Goal: Task Accomplishment & Management: Use online tool/utility

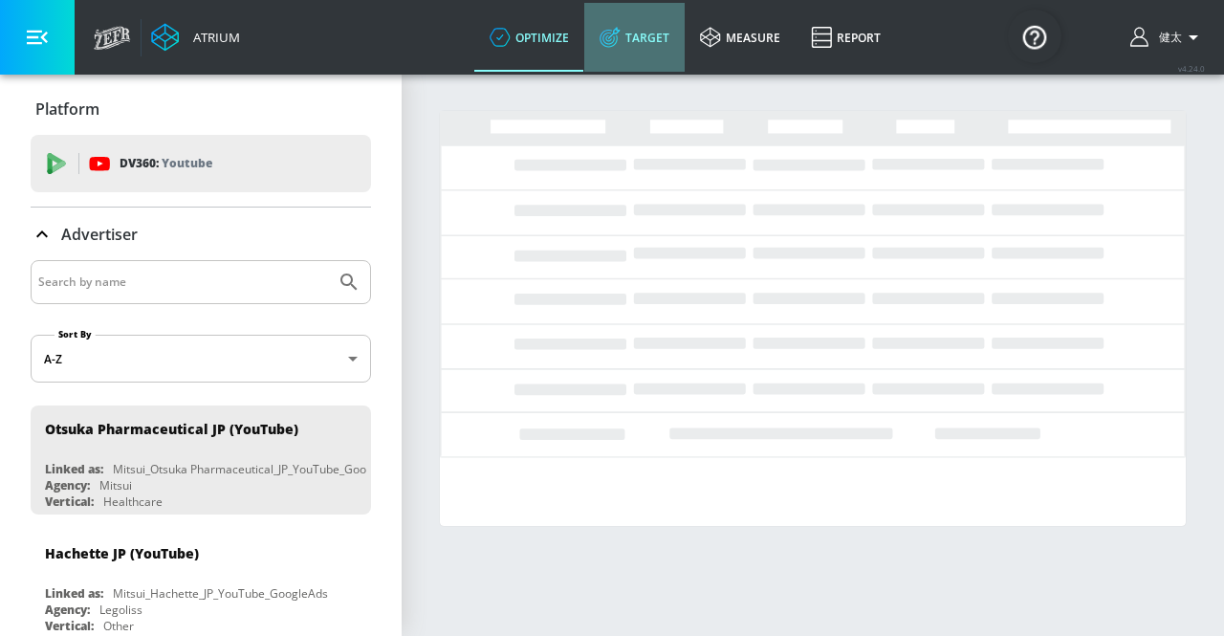
click at [641, 38] on link "Target" at bounding box center [634, 37] width 100 height 69
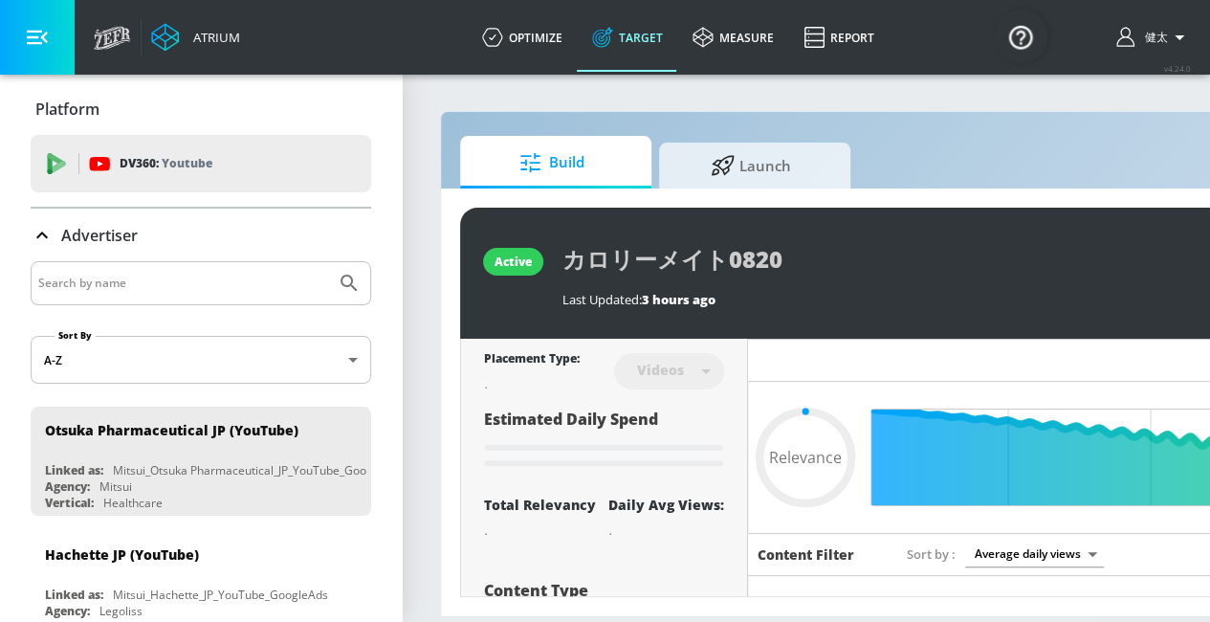
type input "0.6"
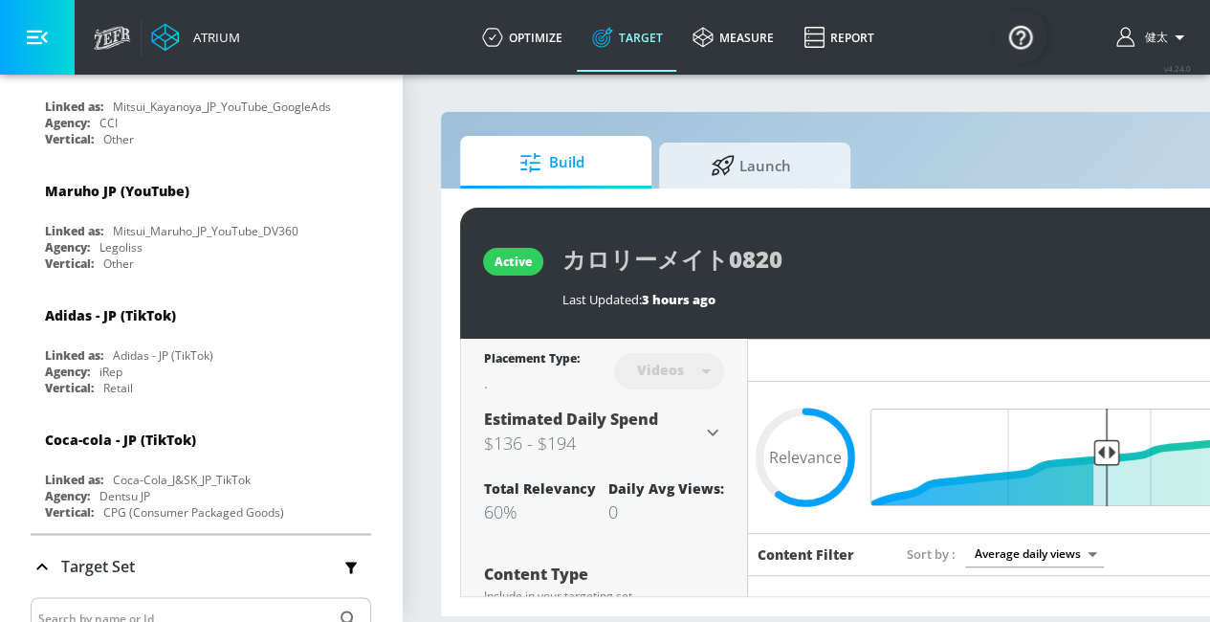
scroll to position [4941, 0]
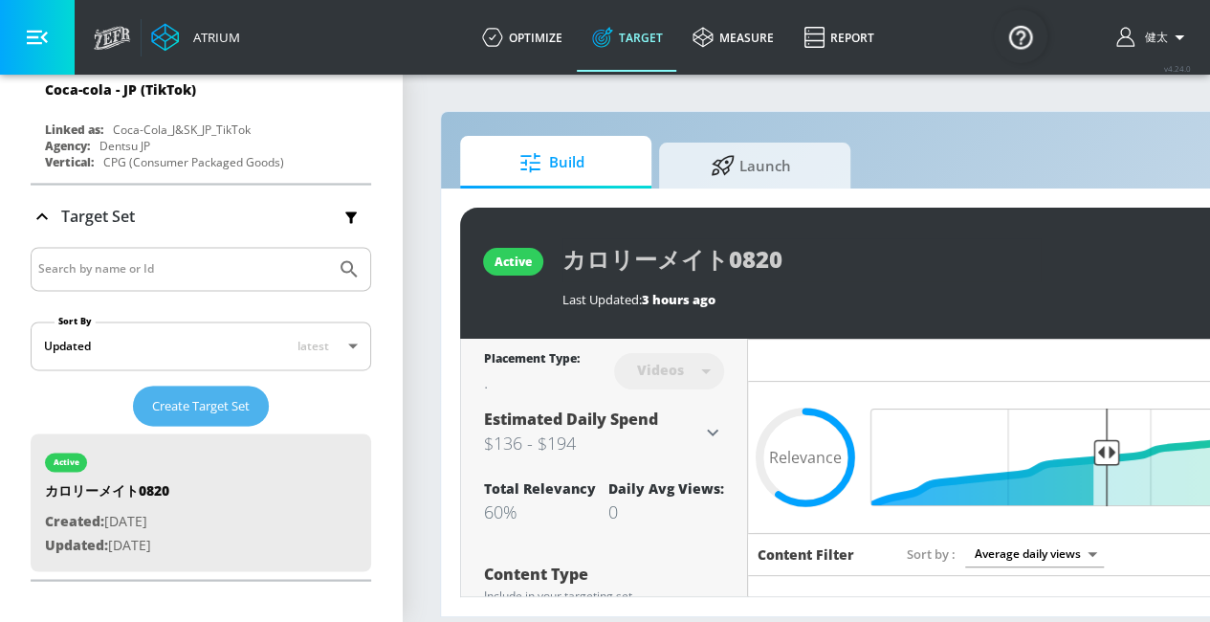
click at [219, 395] on span "Create Target Set" at bounding box center [201, 406] width 98 height 22
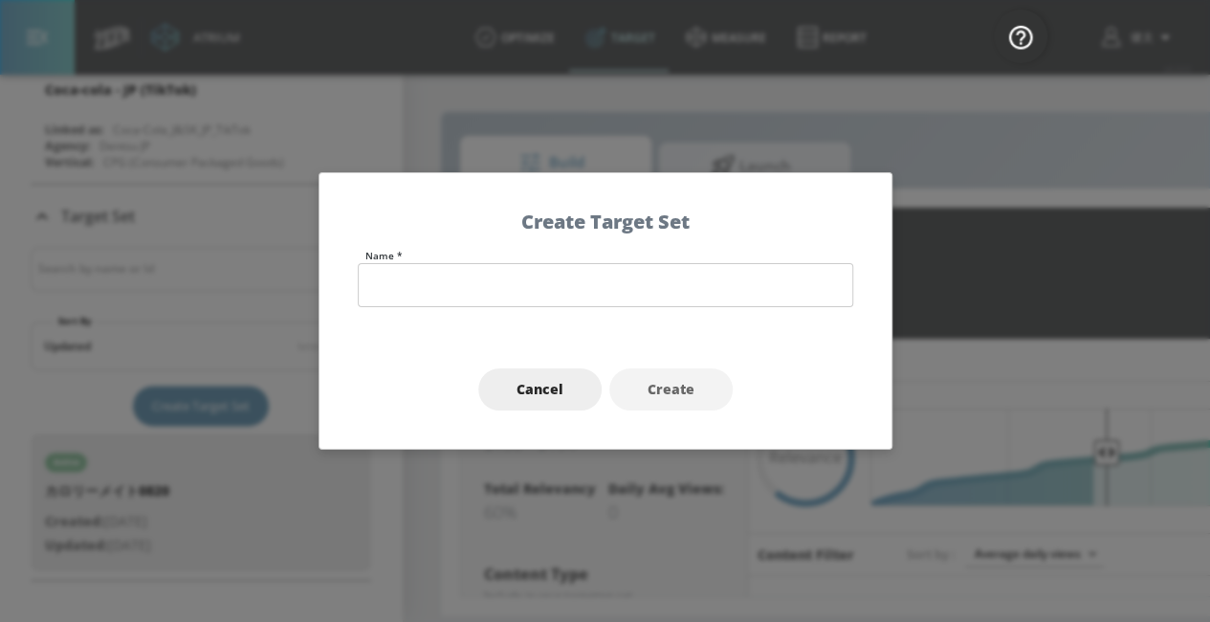
scroll to position [0, 0]
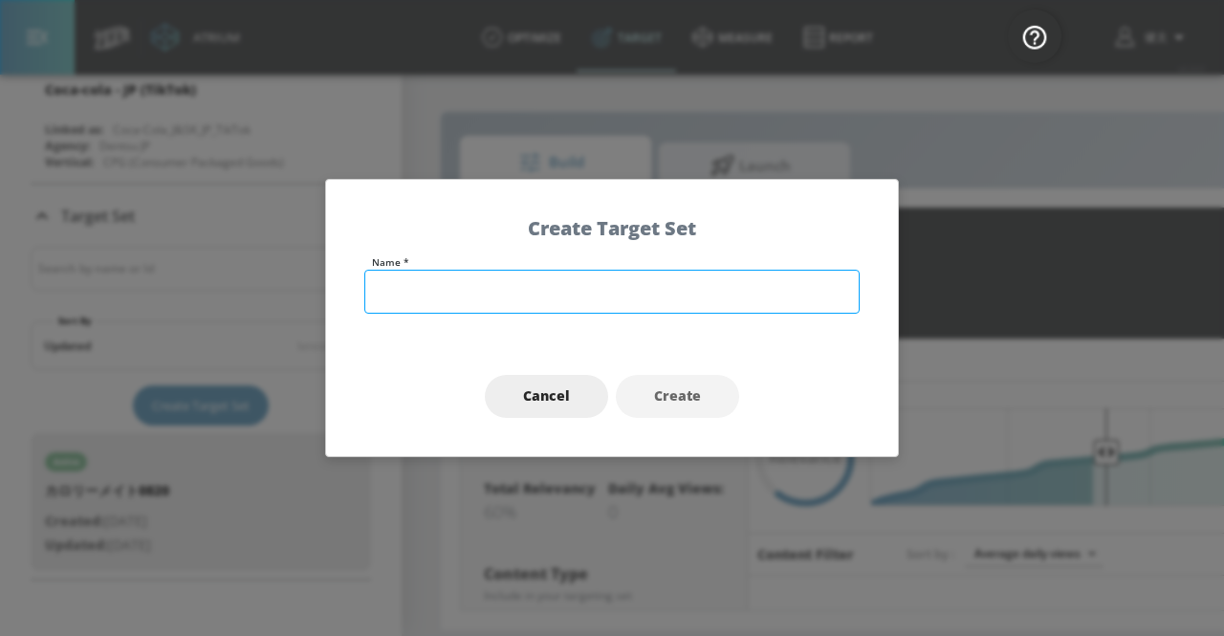
click at [418, 297] on input "text" at bounding box center [611, 292] width 495 height 44
type input "て"
type input "test"
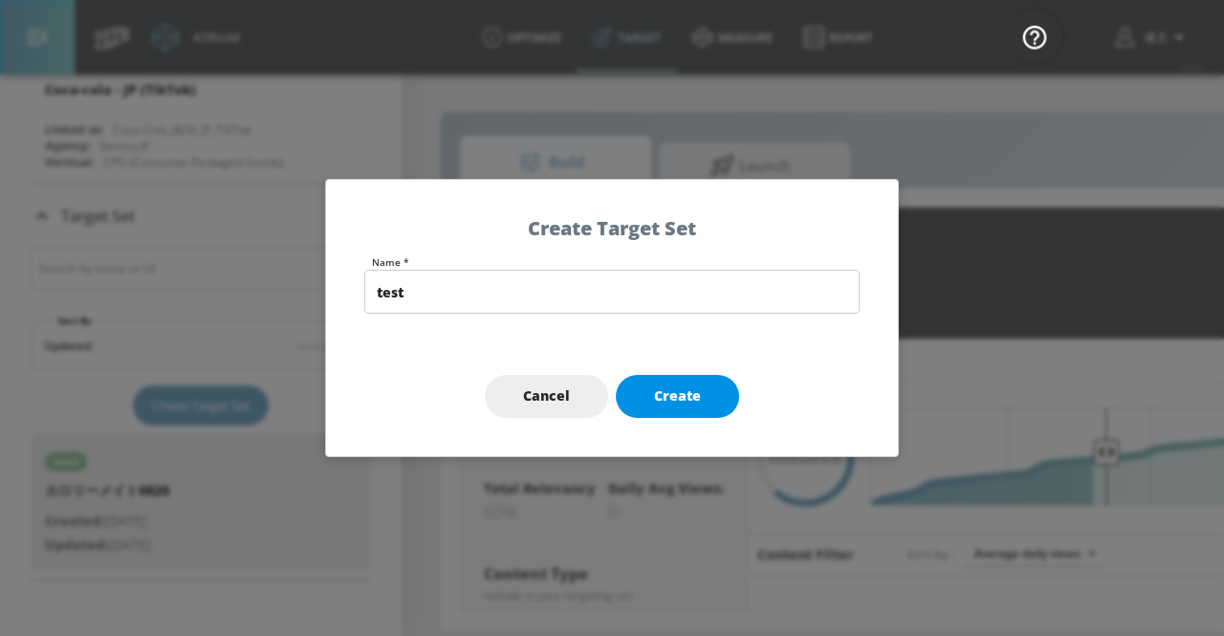
click at [656, 388] on span "Create" at bounding box center [677, 396] width 47 height 24
type input "test"
type input "channels"
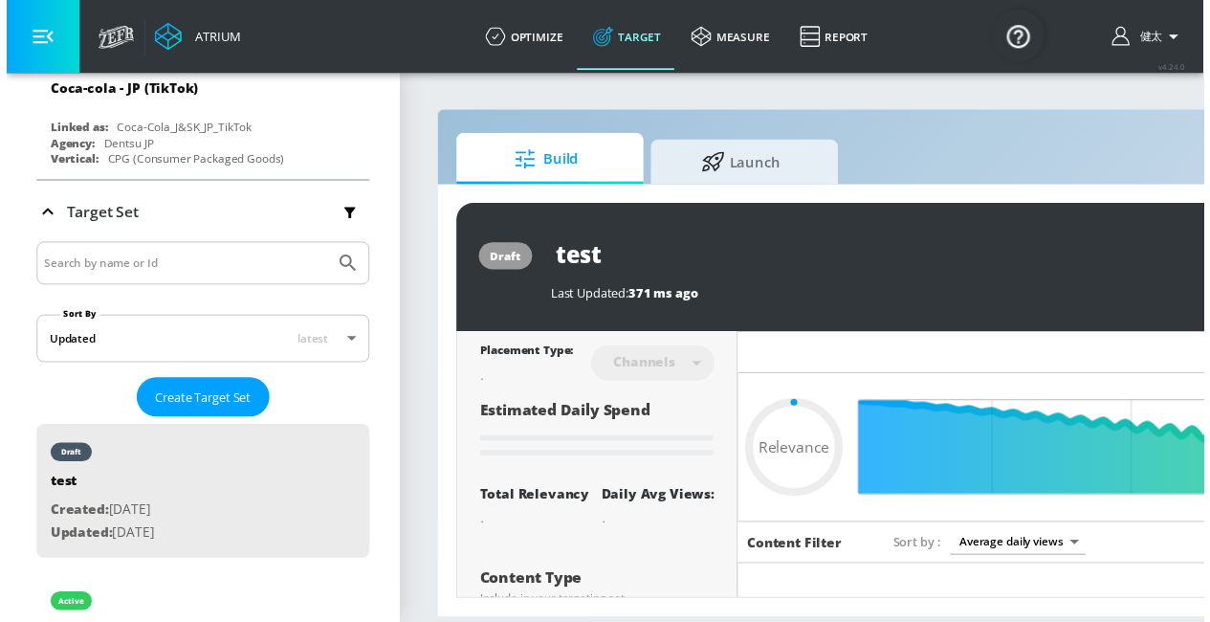
scroll to position [4947, 0]
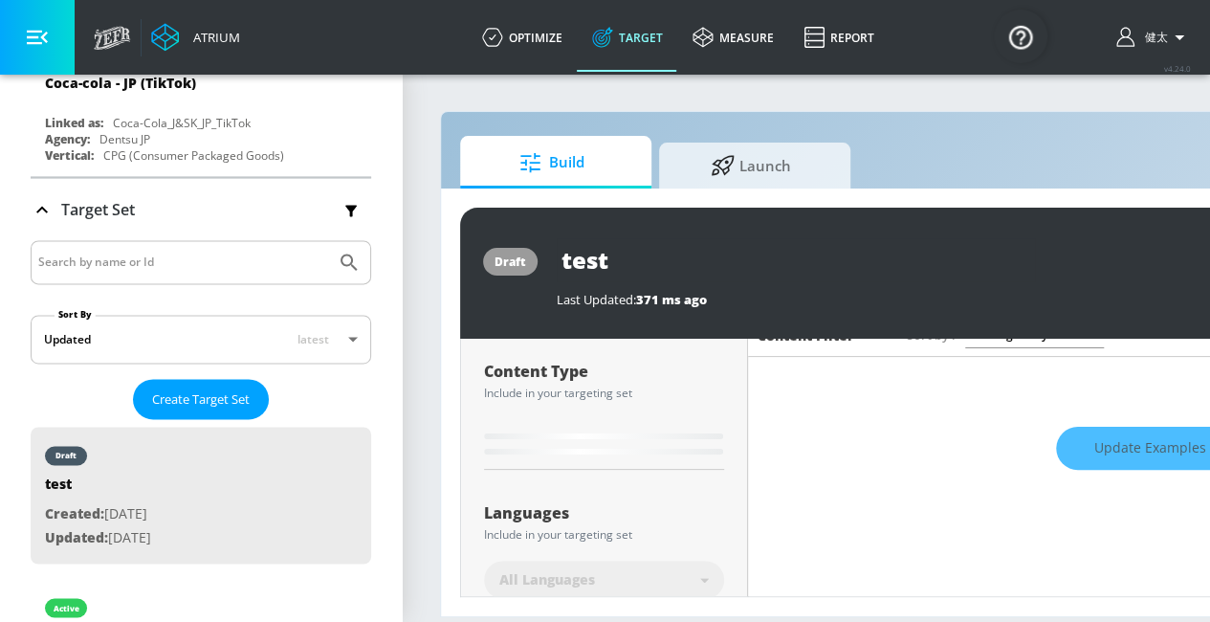
type input "0.6"
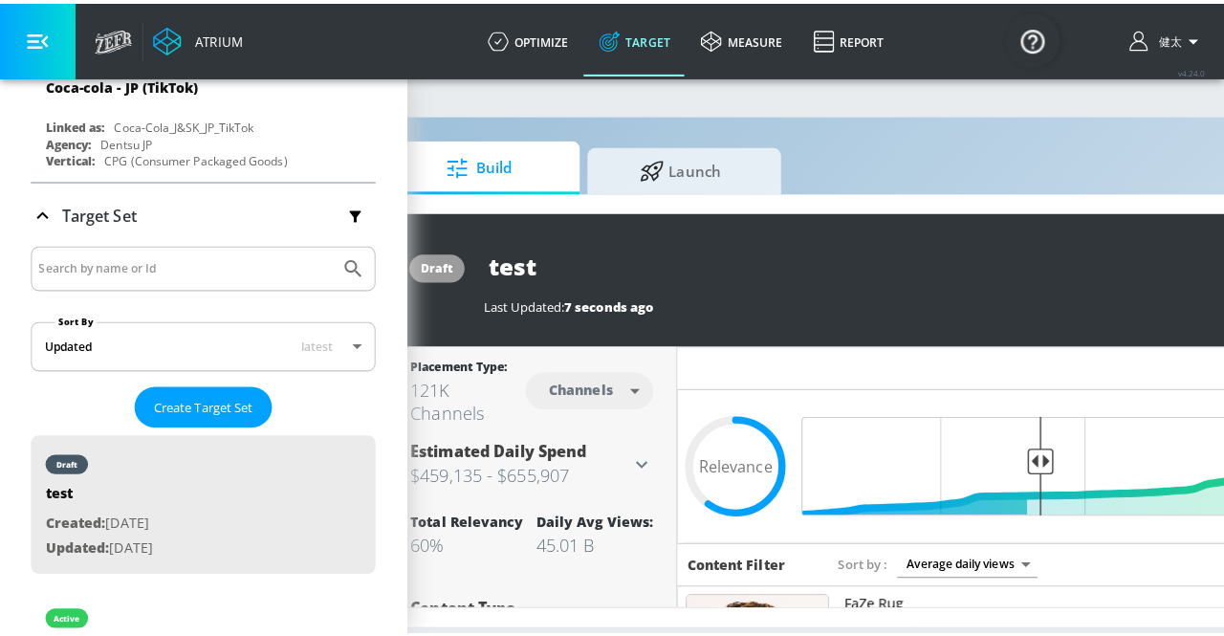
scroll to position [0, 0]
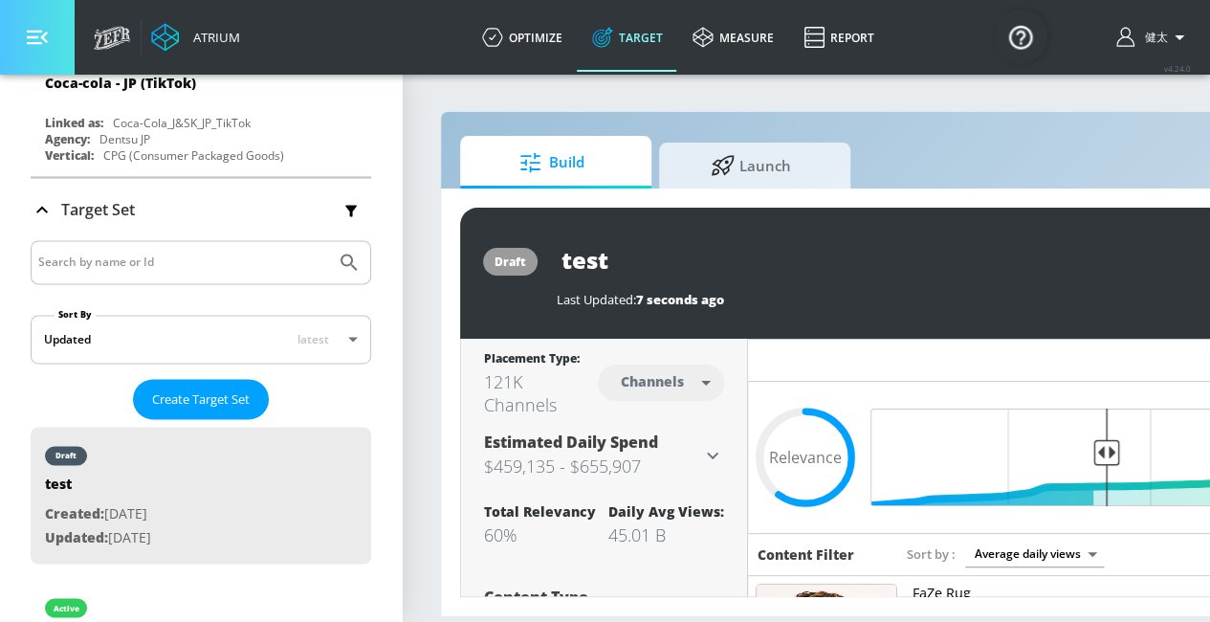
click at [44, 30] on icon "button" at bounding box center [37, 37] width 21 height 21
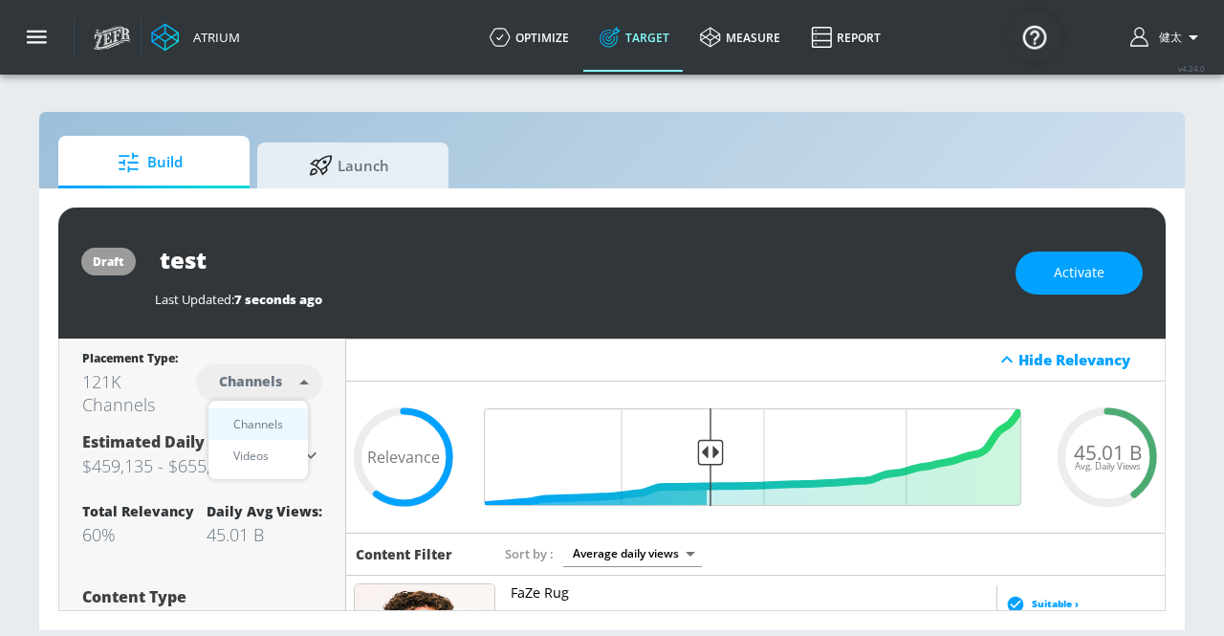
click at [262, 378] on body "Atrium optimize Target measure Report optimize Target measure Report v 4.24.0 […" at bounding box center [612, 318] width 1224 height 636
click at [261, 454] on div "Videos" at bounding box center [251, 456] width 55 height 20
type input "videos"
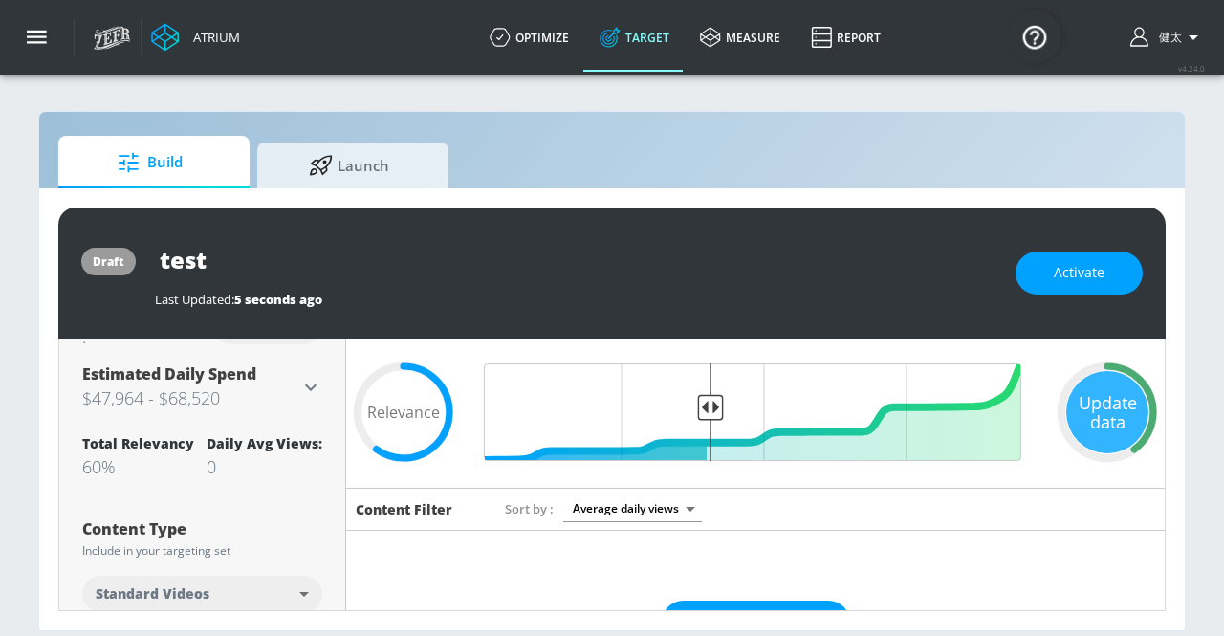
scroll to position [44, 0]
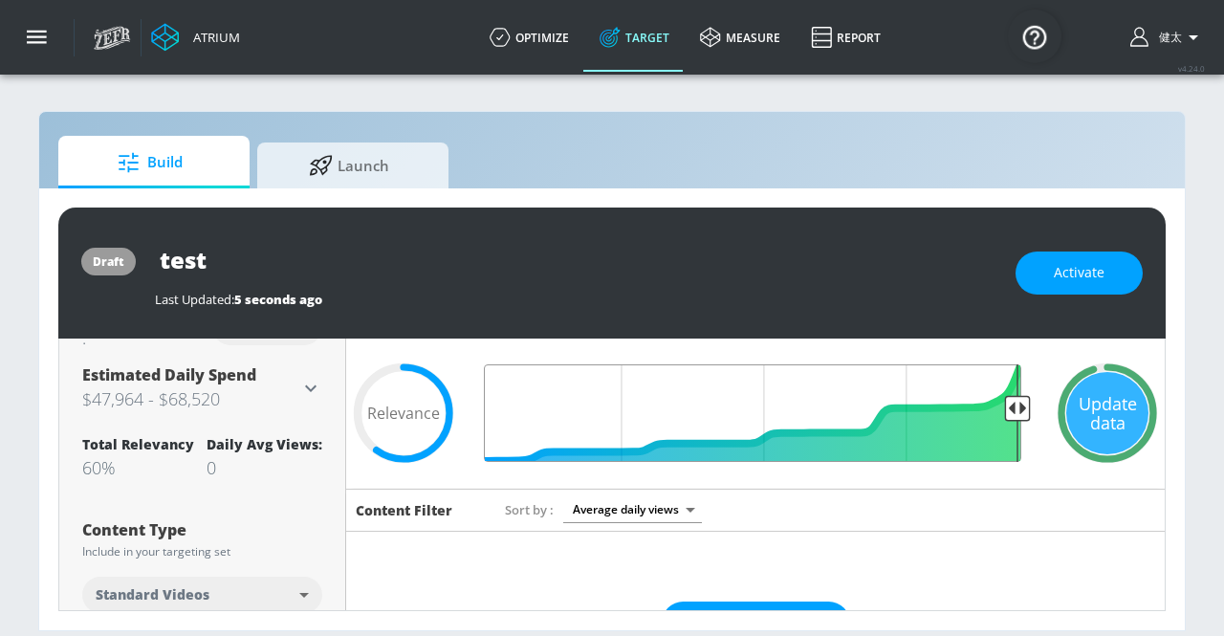
drag, startPoint x: 703, startPoint y: 405, endPoint x: 1026, endPoint y: 431, distance: 324.3
type input "0.05"
click at [1026, 431] on input "Final Threshold" at bounding box center [755, 413] width 551 height 98
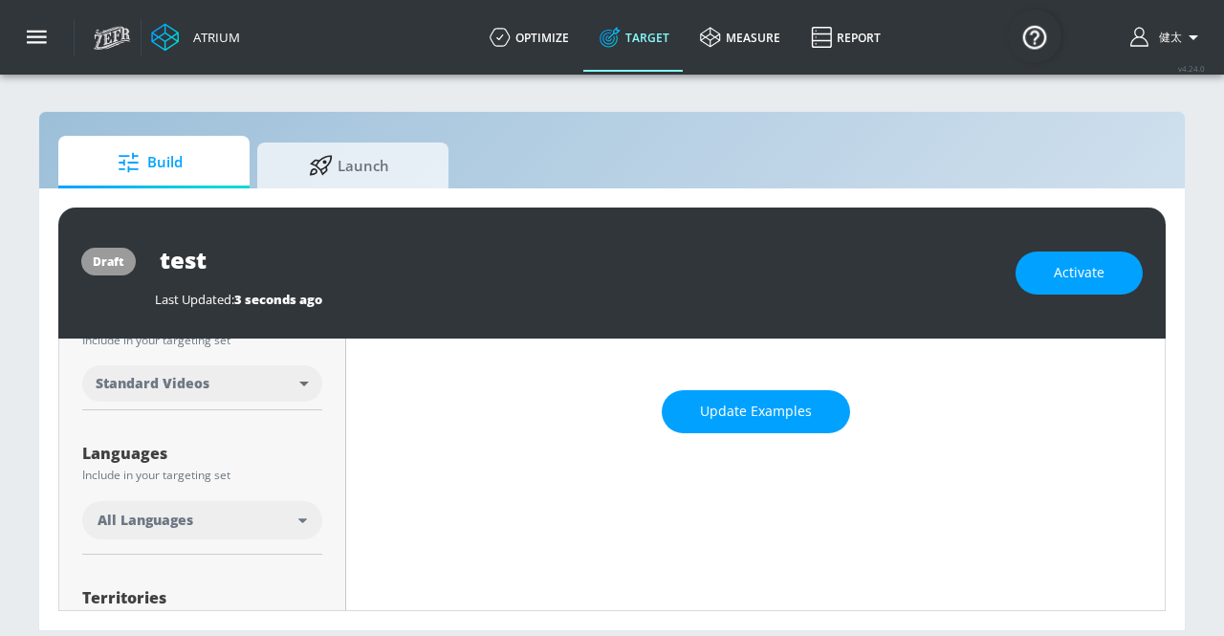
scroll to position [256, 0]
click at [310, 521] on div "All Languages" at bounding box center [202, 519] width 240 height 38
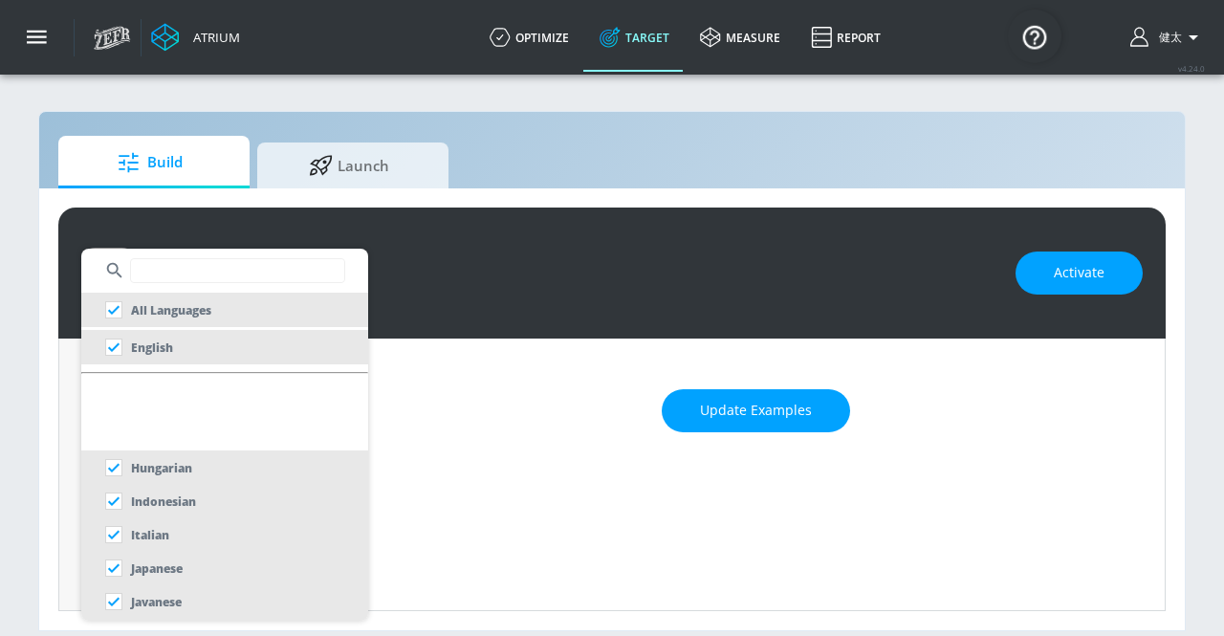
scroll to position [669, 0]
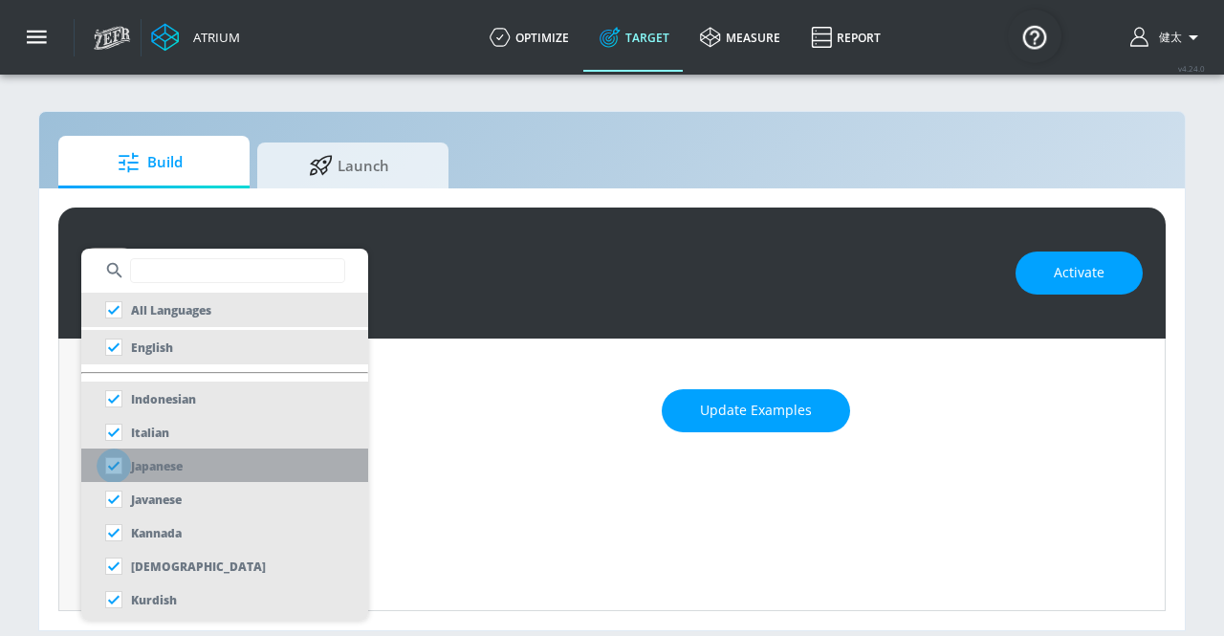
click at [113, 468] on input "checkbox" at bounding box center [114, 466] width 34 height 34
checkbox input "false"
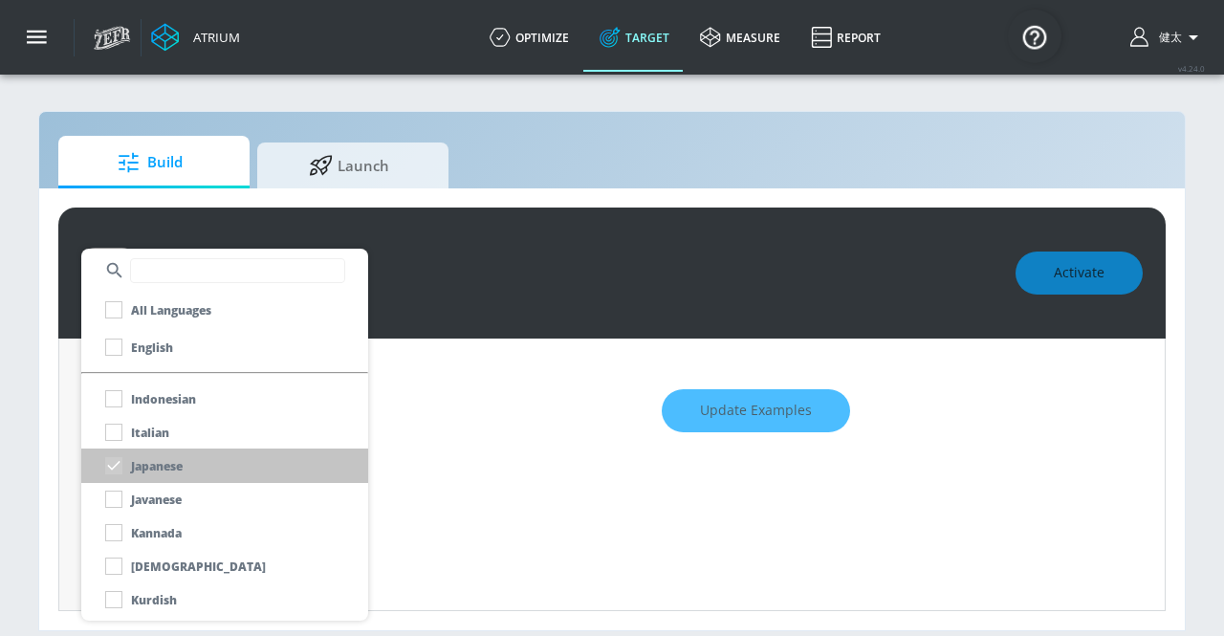
scroll to position [273, 0]
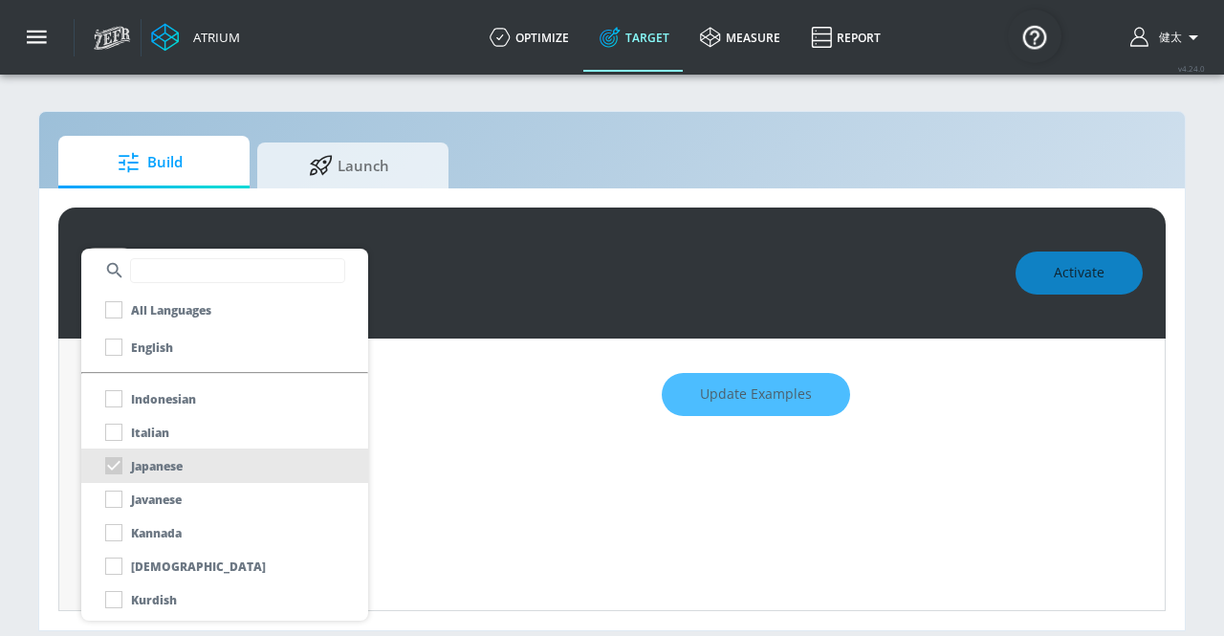
click at [490, 456] on div at bounding box center [612, 318] width 1224 height 636
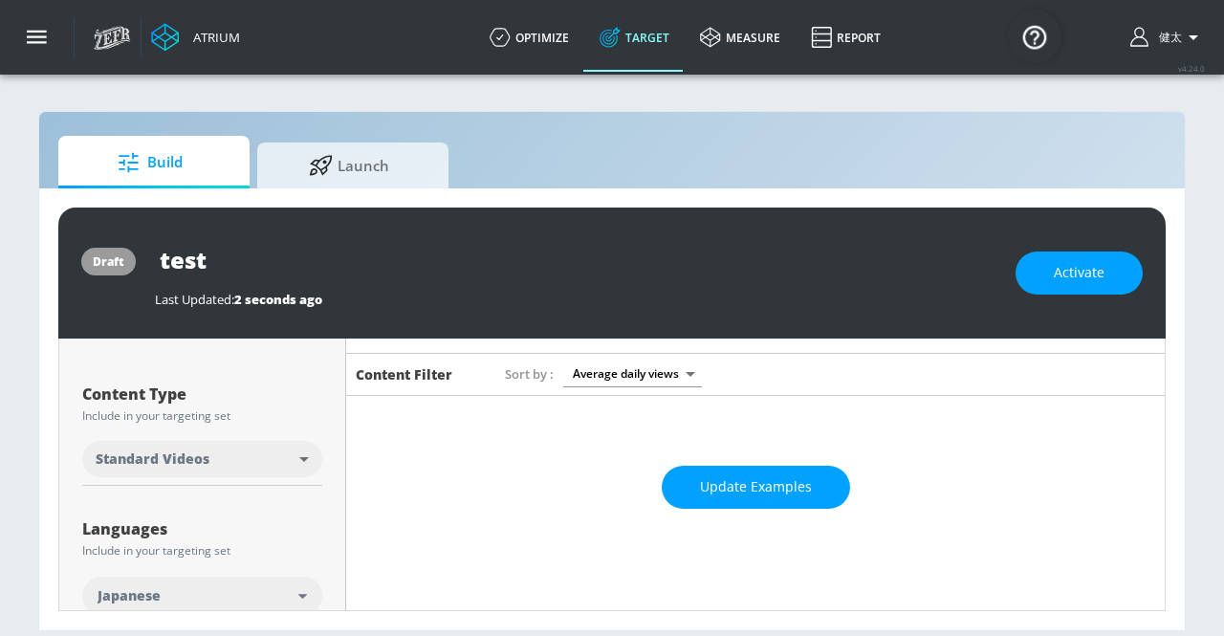
scroll to position [191, 0]
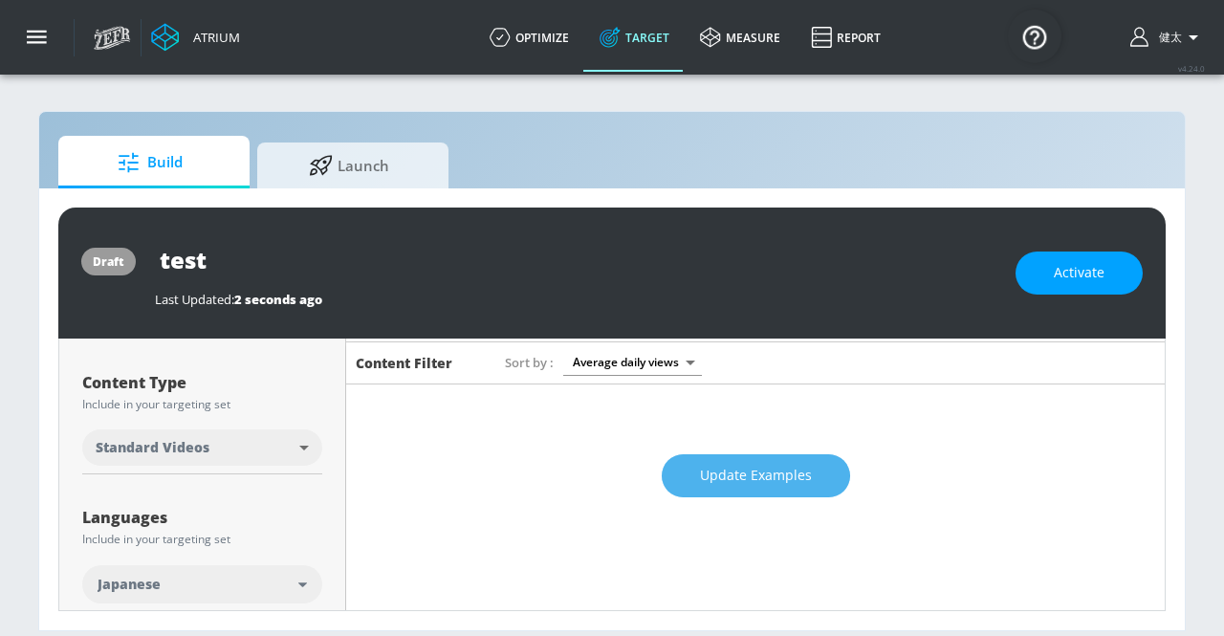
click at [678, 478] on button "Update Examples" at bounding box center [756, 475] width 188 height 43
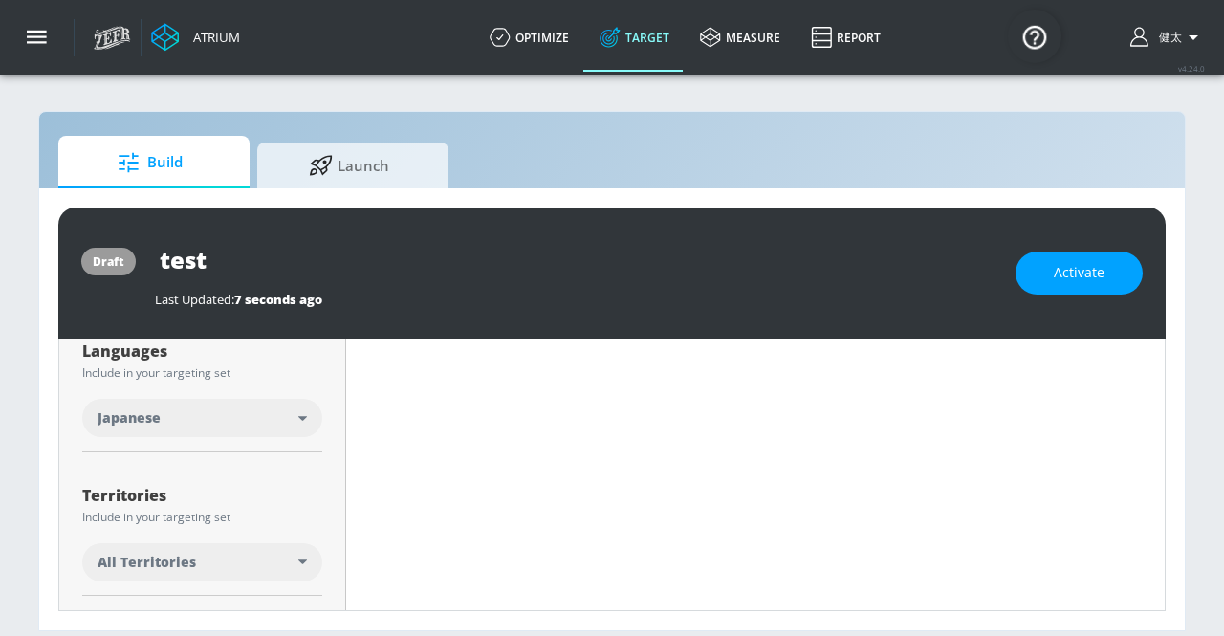
scroll to position [383, 0]
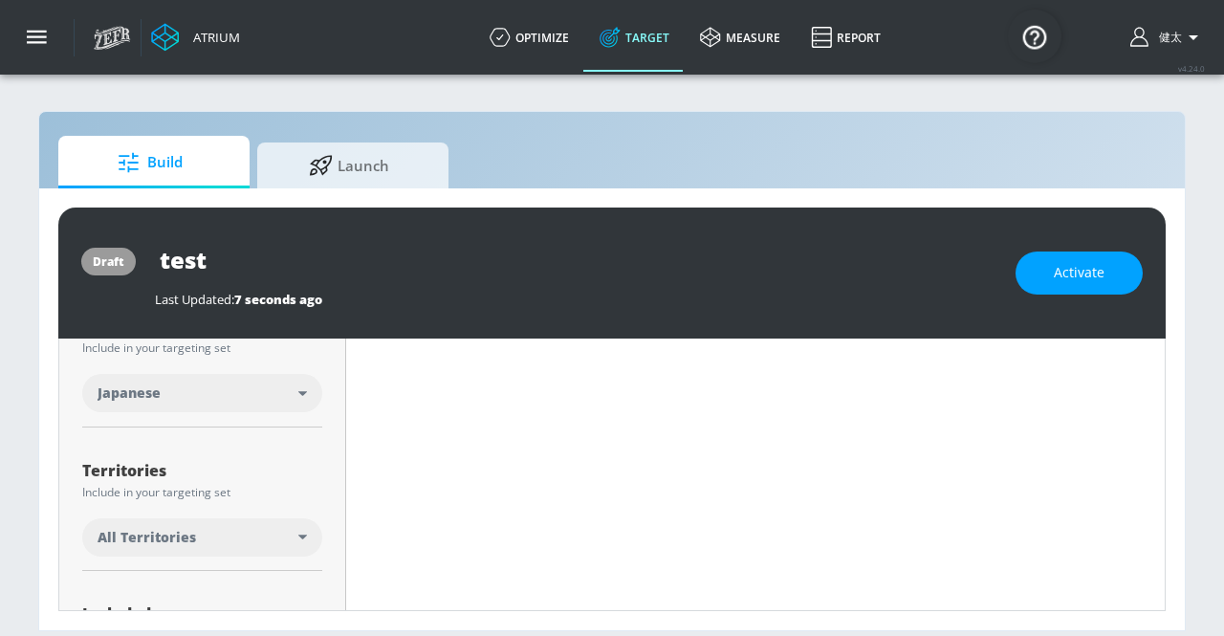
click at [292, 533] on div "All Territories" at bounding box center [198, 537] width 201 height 19
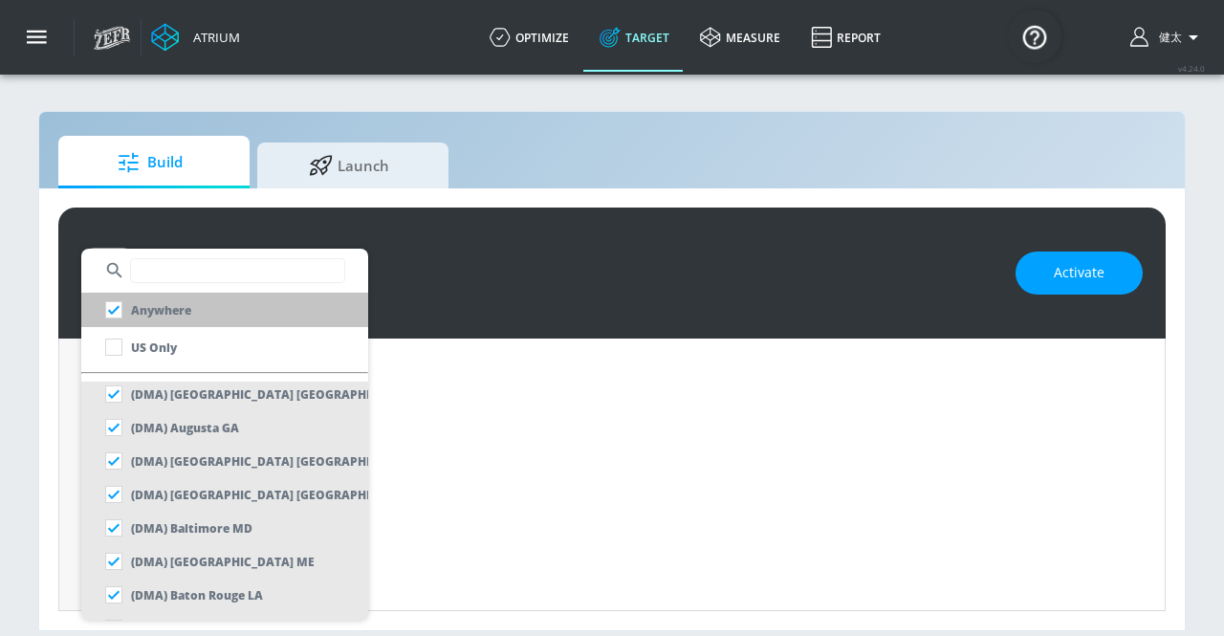
scroll to position [1913, 0]
click at [205, 268] on input "text" at bounding box center [237, 270] width 215 height 25
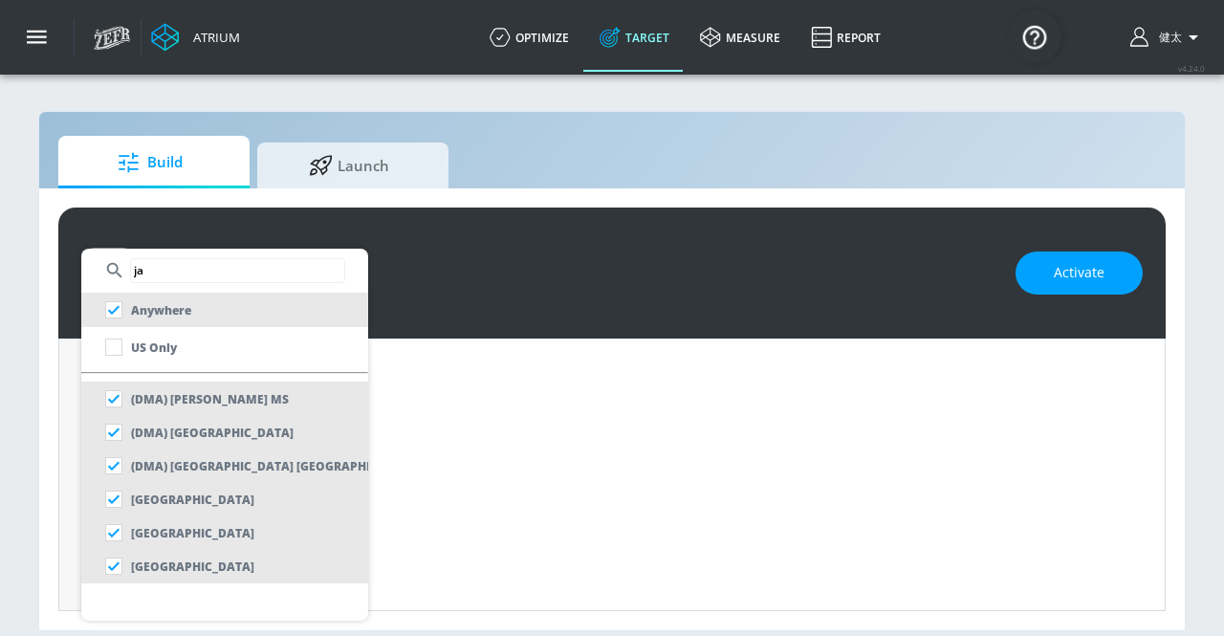
scroll to position [0, 0]
type input "ja"
click at [107, 561] on input "checkbox" at bounding box center [114, 566] width 34 height 34
checkbox input "false"
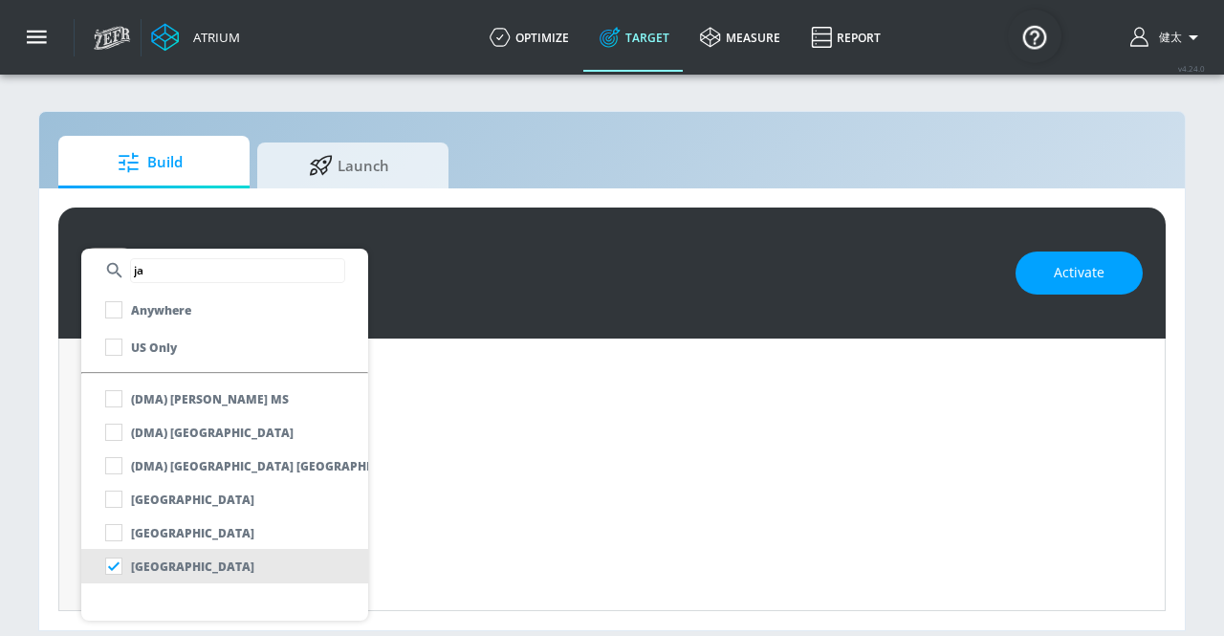
click at [416, 477] on div at bounding box center [612, 318] width 1224 height 636
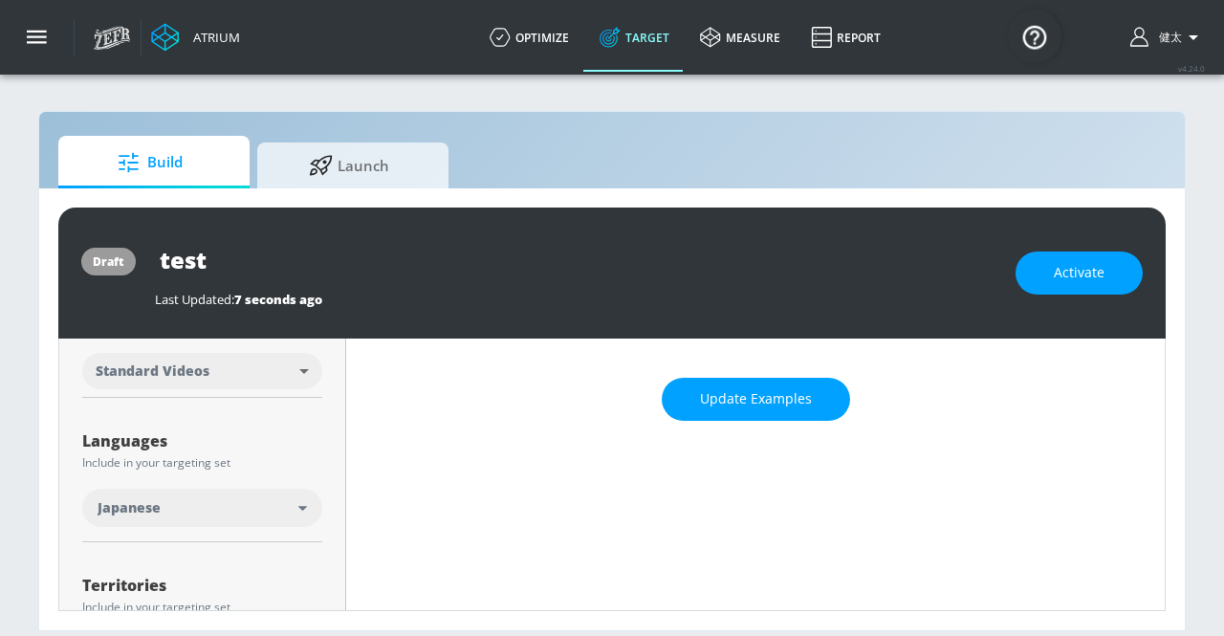
scroll to position [77, 0]
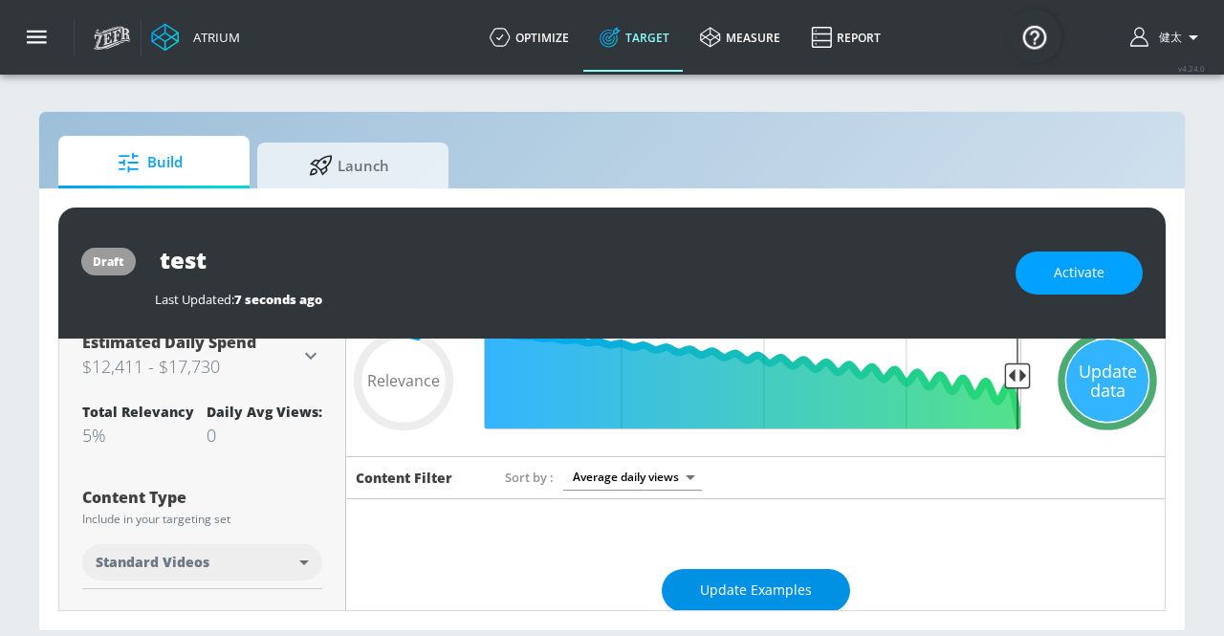
click at [737, 579] on span "Update Examples" at bounding box center [756, 591] width 112 height 24
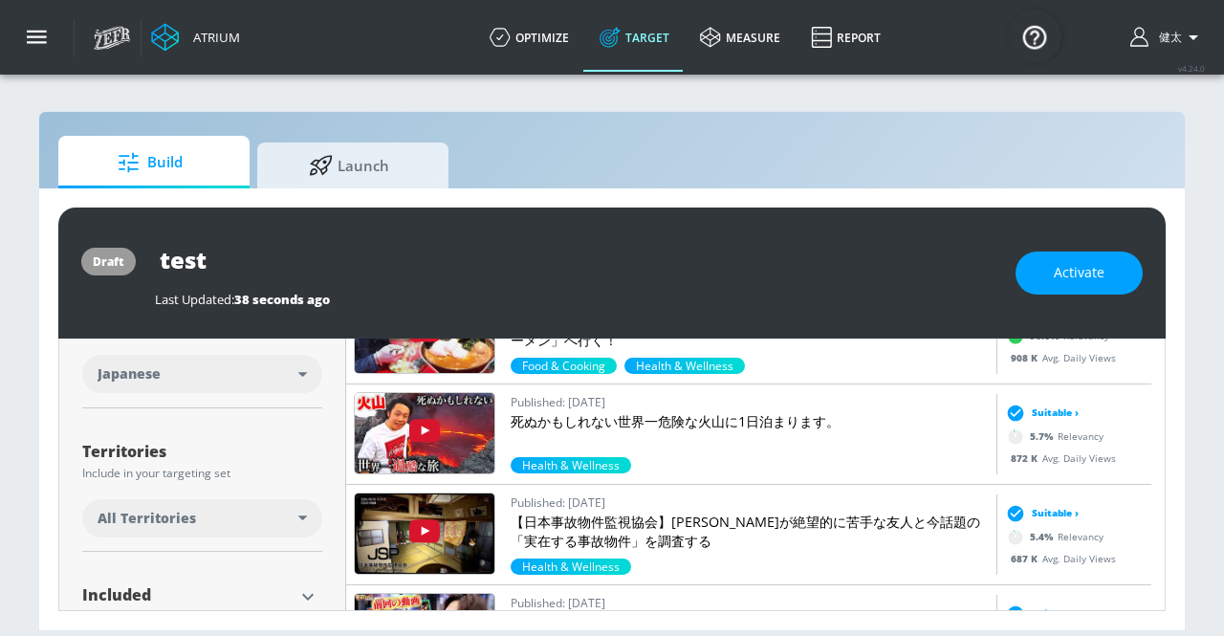
scroll to position [386, 0]
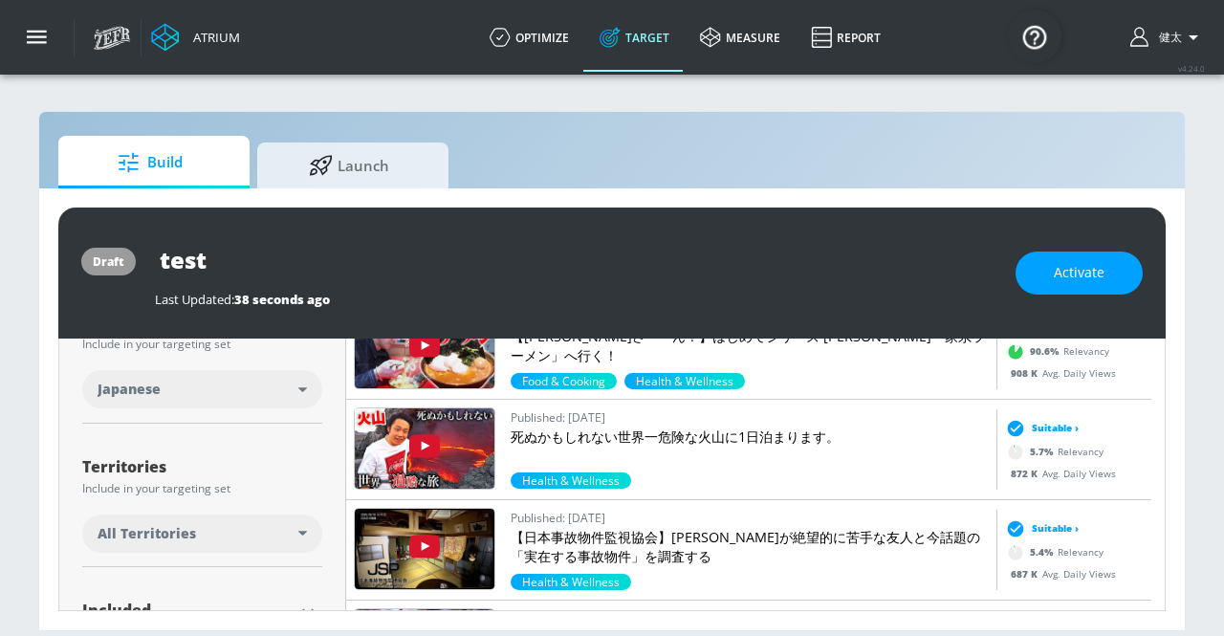
click at [288, 536] on div "All Territories" at bounding box center [198, 533] width 201 height 19
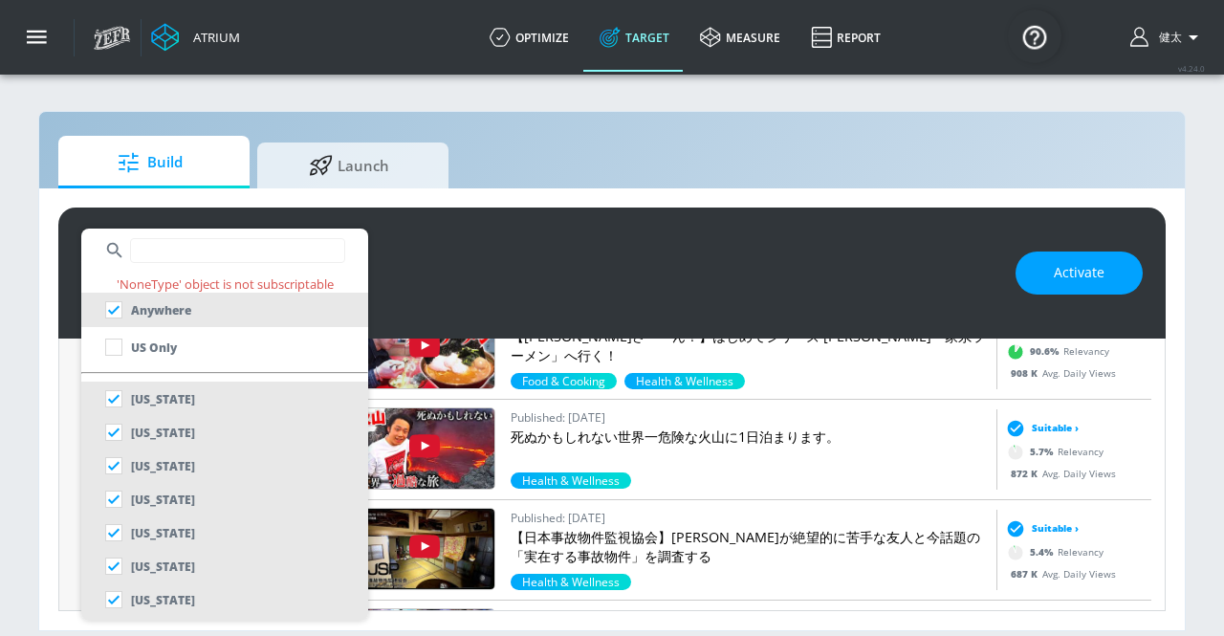
click at [239, 259] on input "text" at bounding box center [237, 250] width 215 height 25
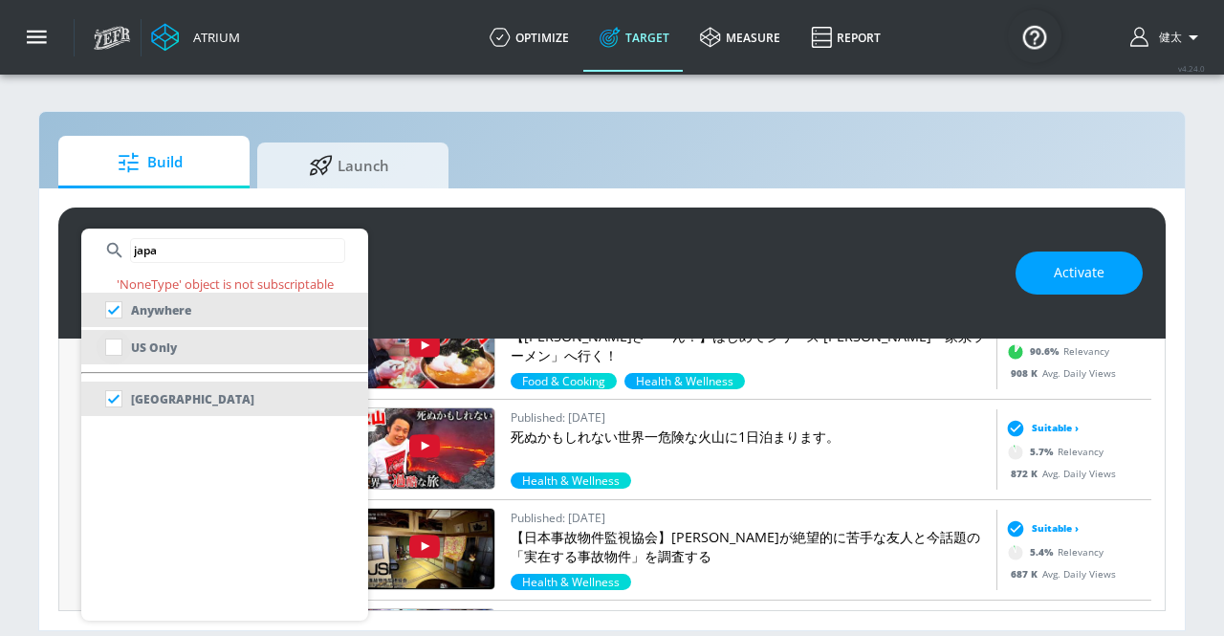
type input "japa"
click at [117, 347] on input "checkbox" at bounding box center [114, 347] width 34 height 34
checkbox input "true"
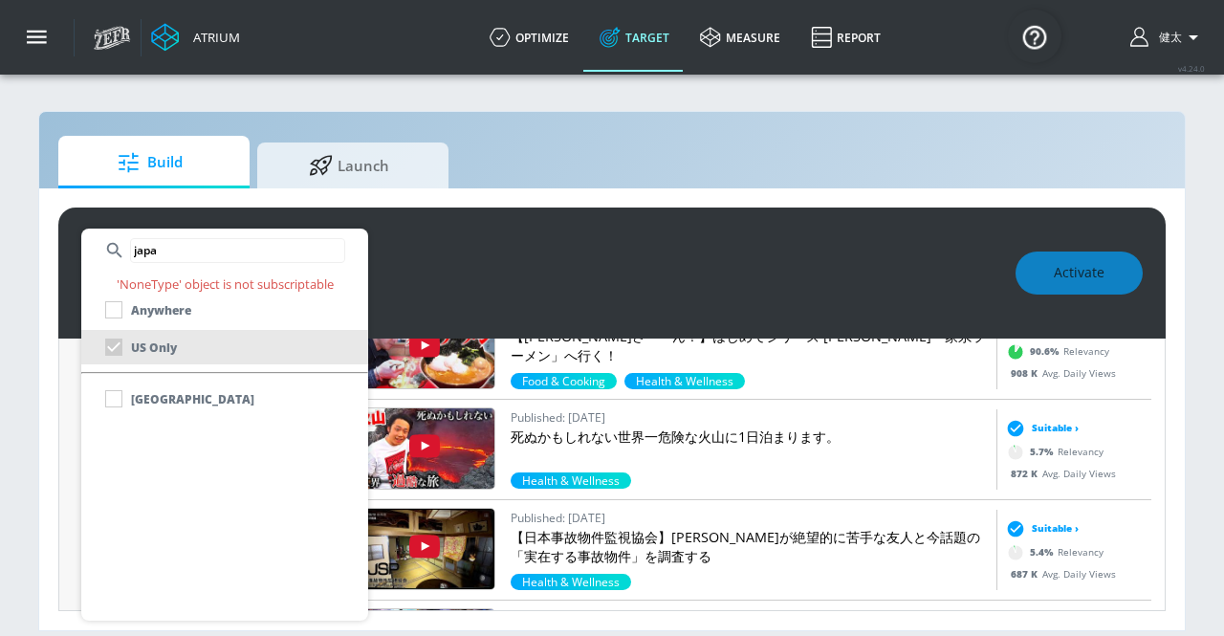
scroll to position [402, 0]
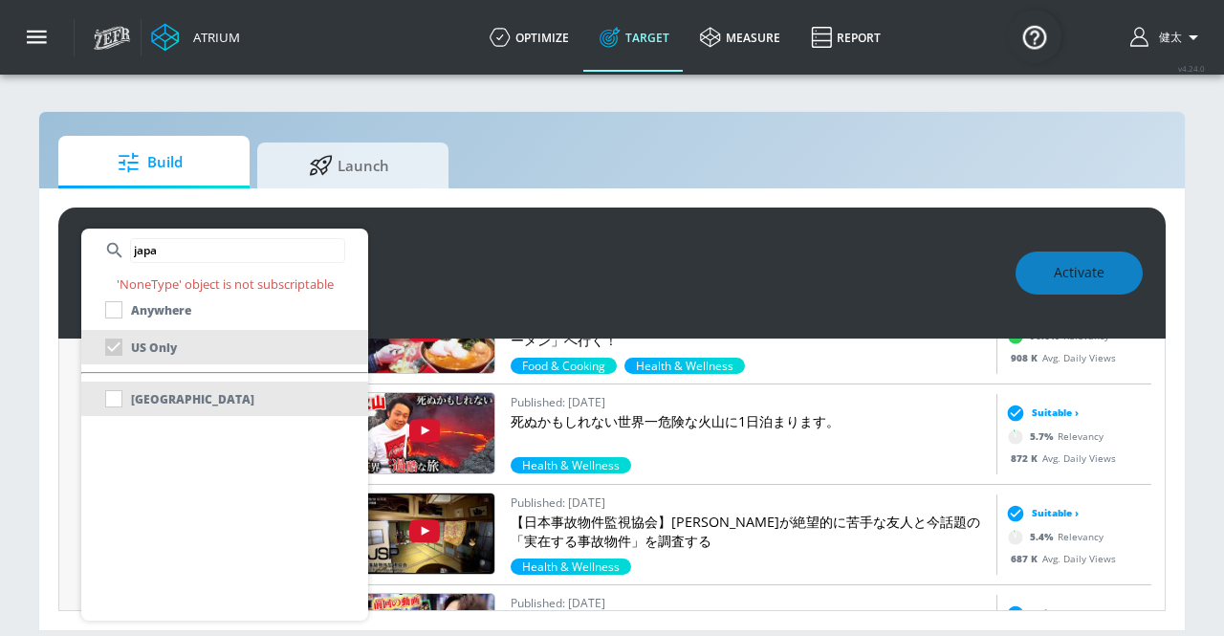
click at [120, 399] on div "[GEOGRAPHIC_DATA]" at bounding box center [176, 399] width 158 height 34
click at [115, 399] on div "[GEOGRAPHIC_DATA]" at bounding box center [176, 399] width 158 height 34
click at [111, 398] on div "[GEOGRAPHIC_DATA]" at bounding box center [176, 399] width 158 height 34
click at [113, 403] on div "[GEOGRAPHIC_DATA]" at bounding box center [176, 399] width 158 height 34
click at [115, 401] on div "[GEOGRAPHIC_DATA]" at bounding box center [176, 399] width 158 height 34
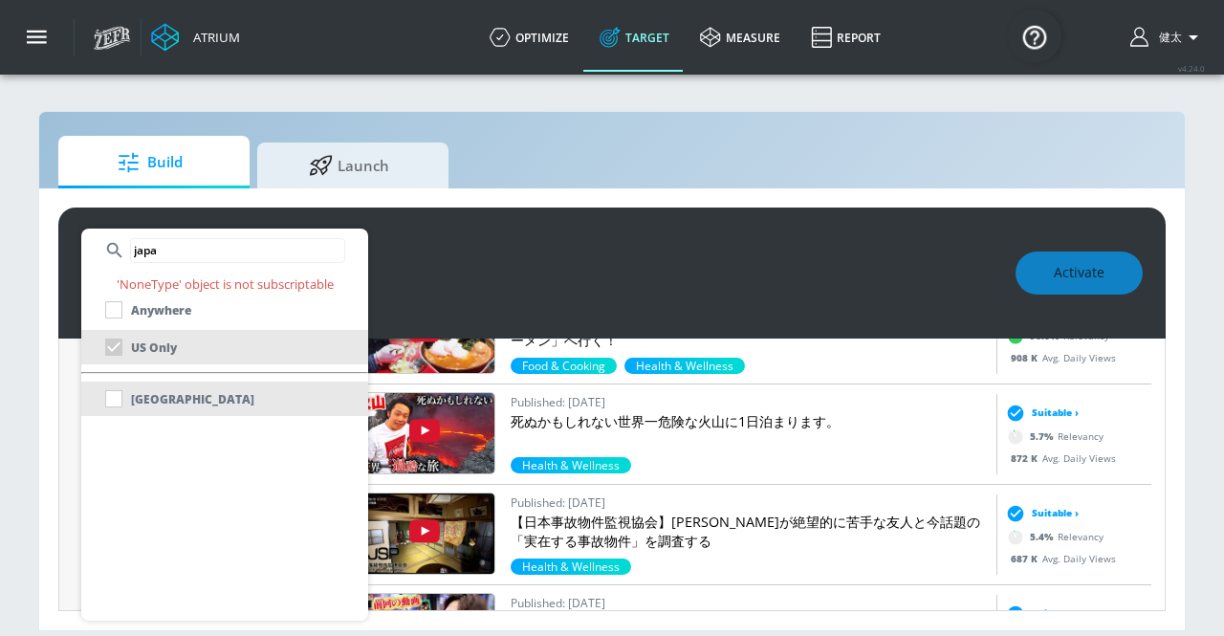
click at [115, 401] on div "[GEOGRAPHIC_DATA]" at bounding box center [176, 399] width 158 height 34
checkbox input "true"
checkbox input "false"
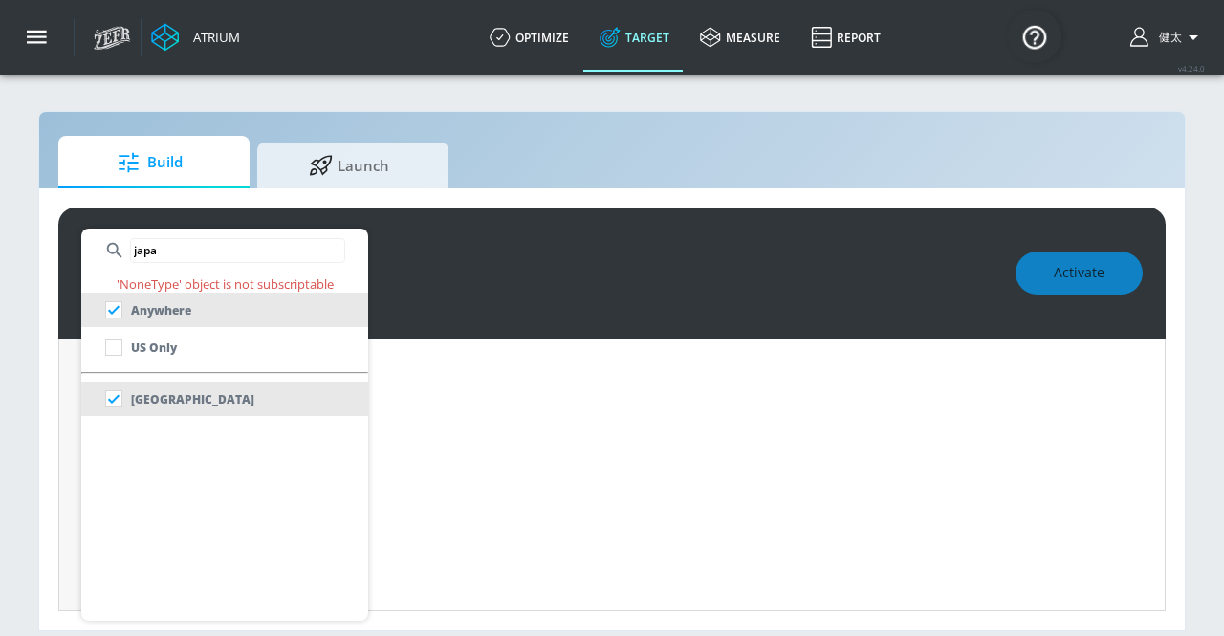
scroll to position [386, 0]
click at [438, 362] on div at bounding box center [612, 318] width 1224 height 636
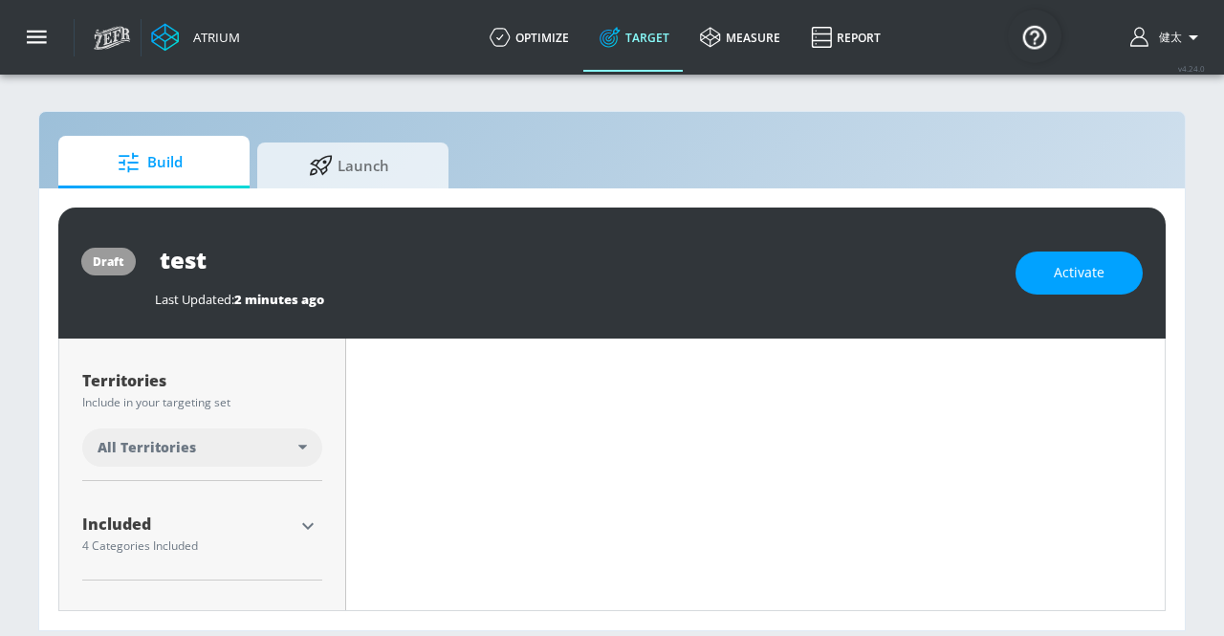
scroll to position [472, 0]
click at [302, 447] on icon at bounding box center [302, 447] width 9 height 5
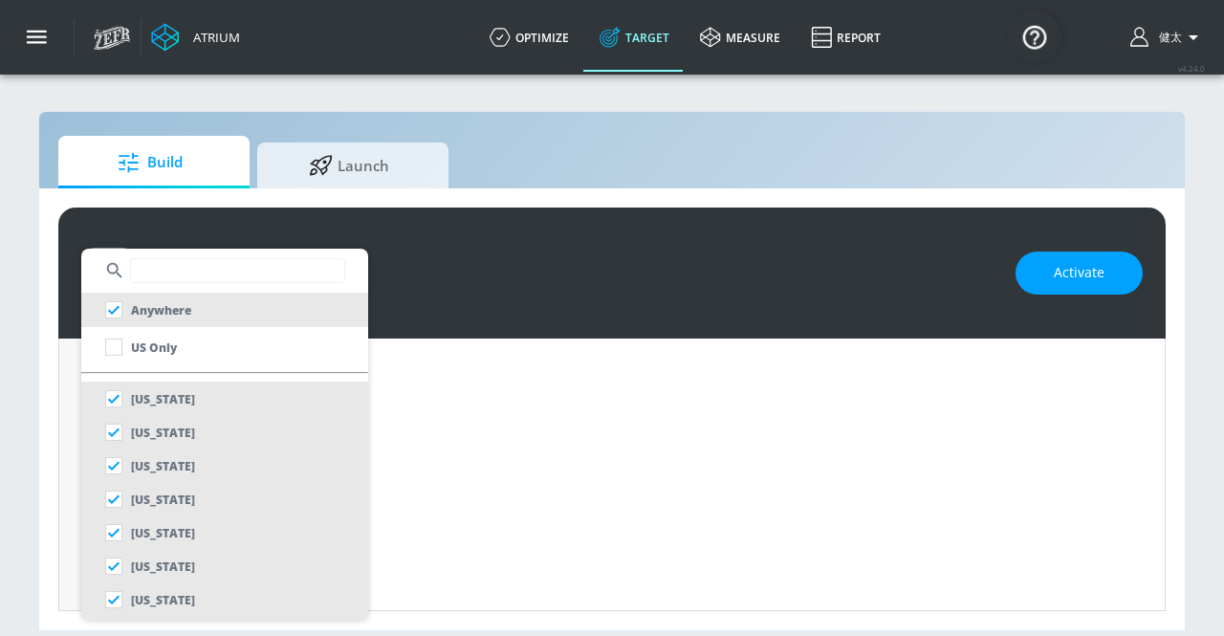
click at [180, 274] on input "text" at bounding box center [237, 270] width 215 height 25
click at [123, 347] on input "checkbox" at bounding box center [114, 347] width 34 height 34
checkbox input "true"
checkbox input "false"
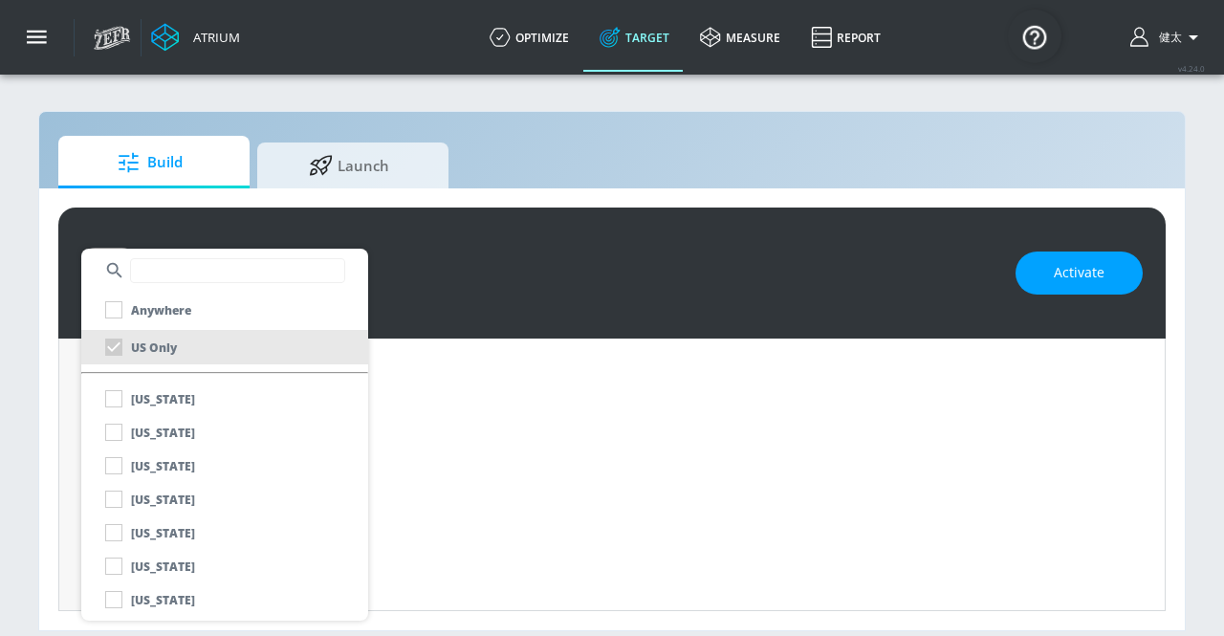
click at [187, 284] on div at bounding box center [224, 271] width 287 height 44
click at [159, 273] on input "text" at bounding box center [237, 270] width 215 height 25
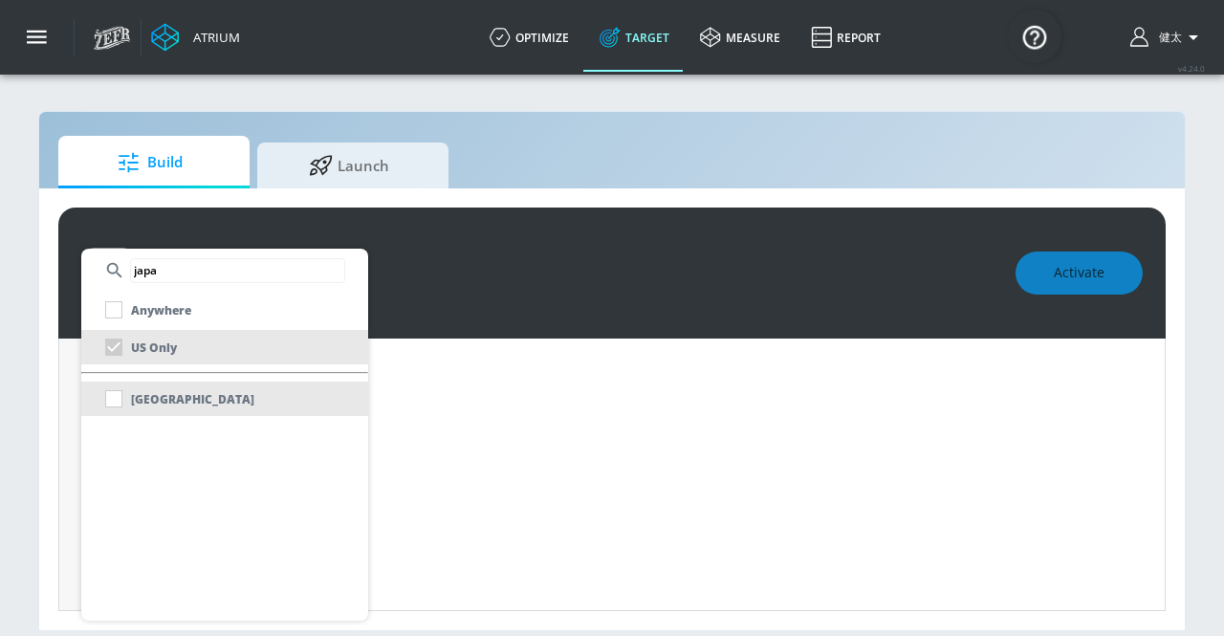
type input "japa"
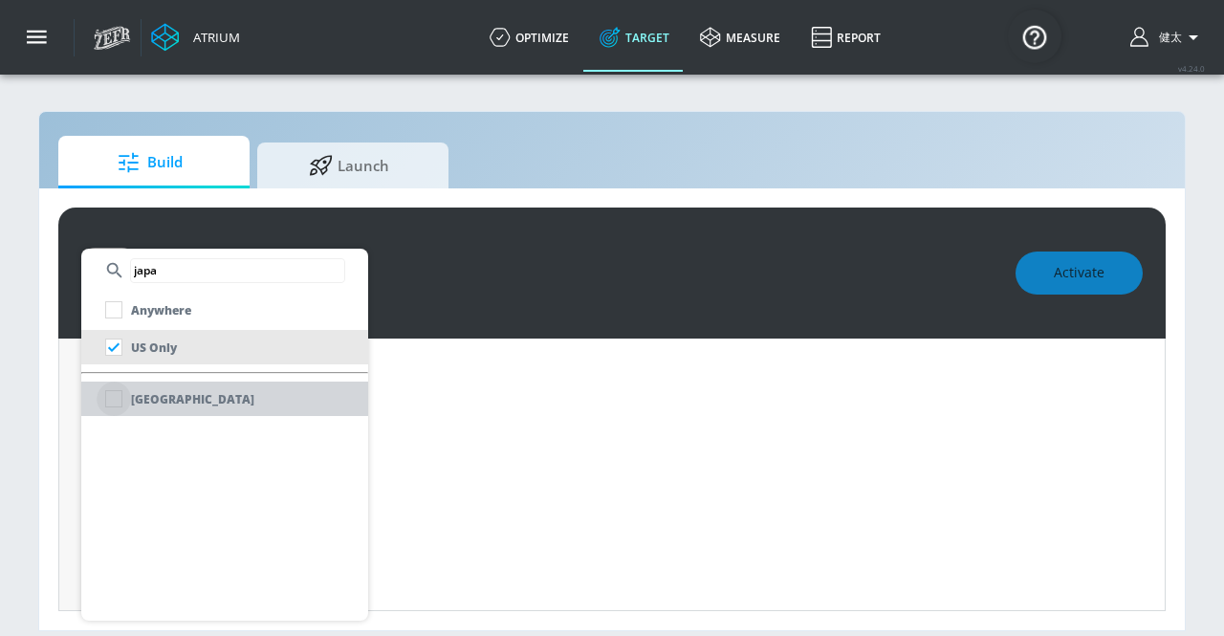
click at [117, 403] on input "checkbox" at bounding box center [114, 399] width 34 height 34
checkbox input "false"
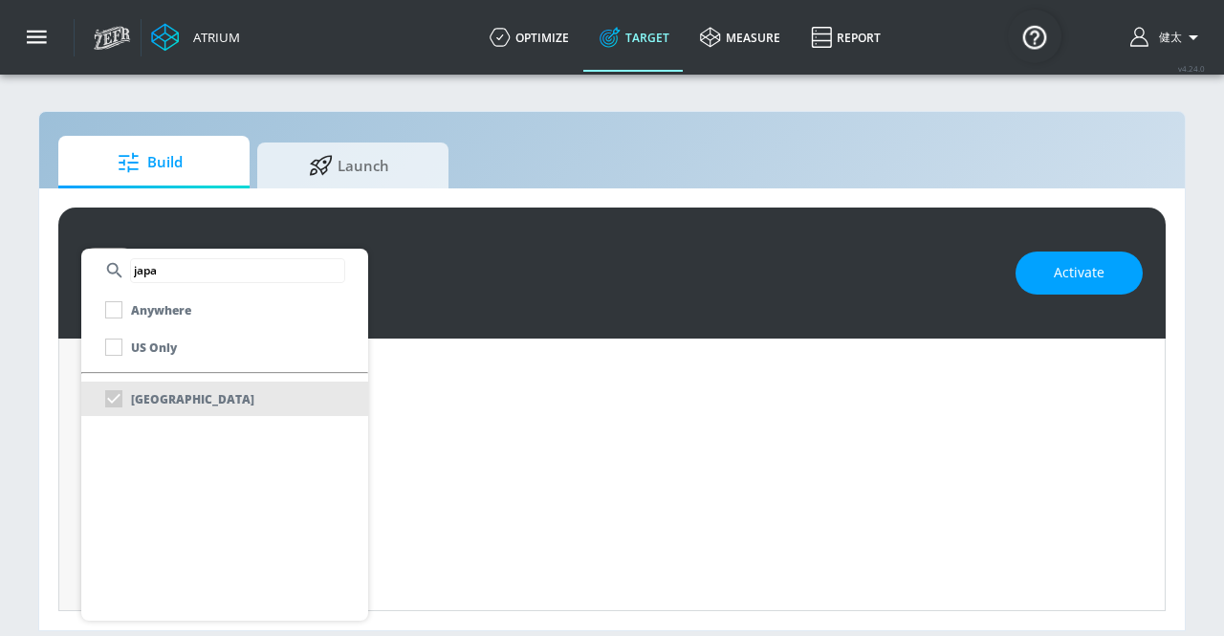
click at [44, 322] on div at bounding box center [612, 318] width 1224 height 636
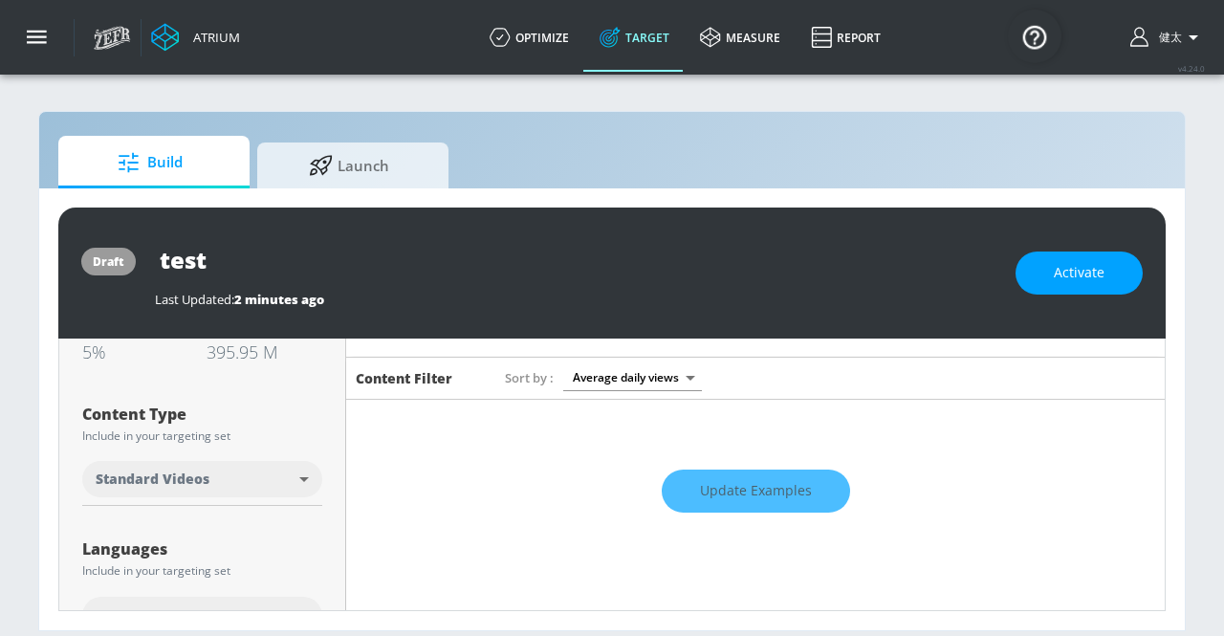
scroll to position [105, 0]
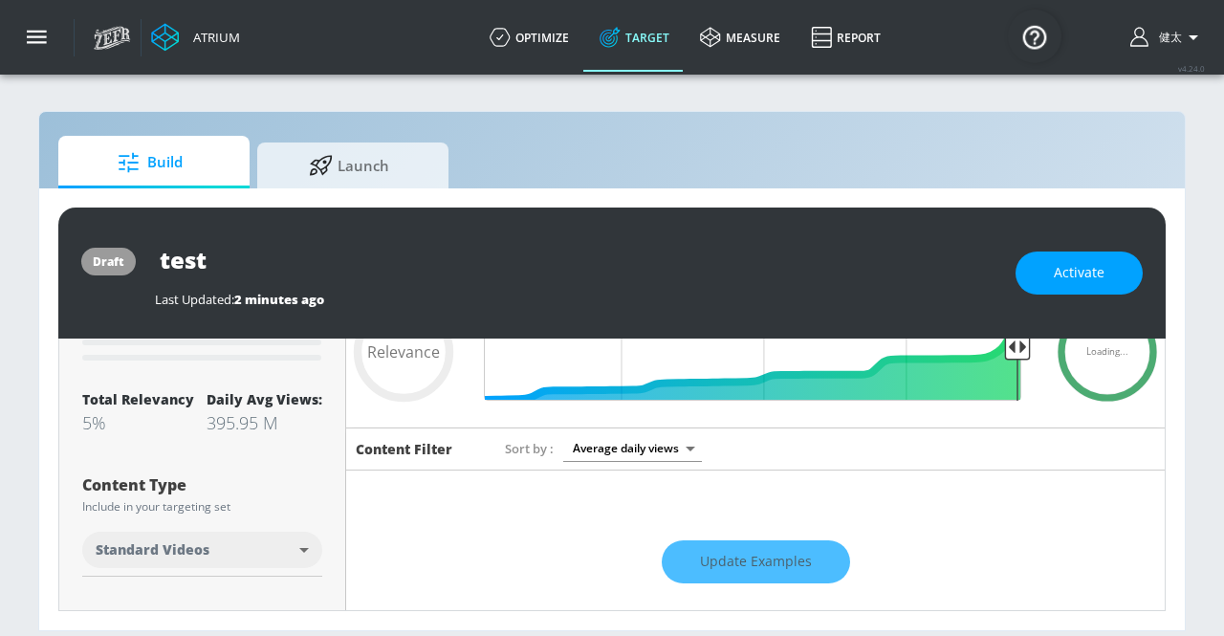
click at [738, 550] on div "Update Examples" at bounding box center [755, 562] width 819 height 67
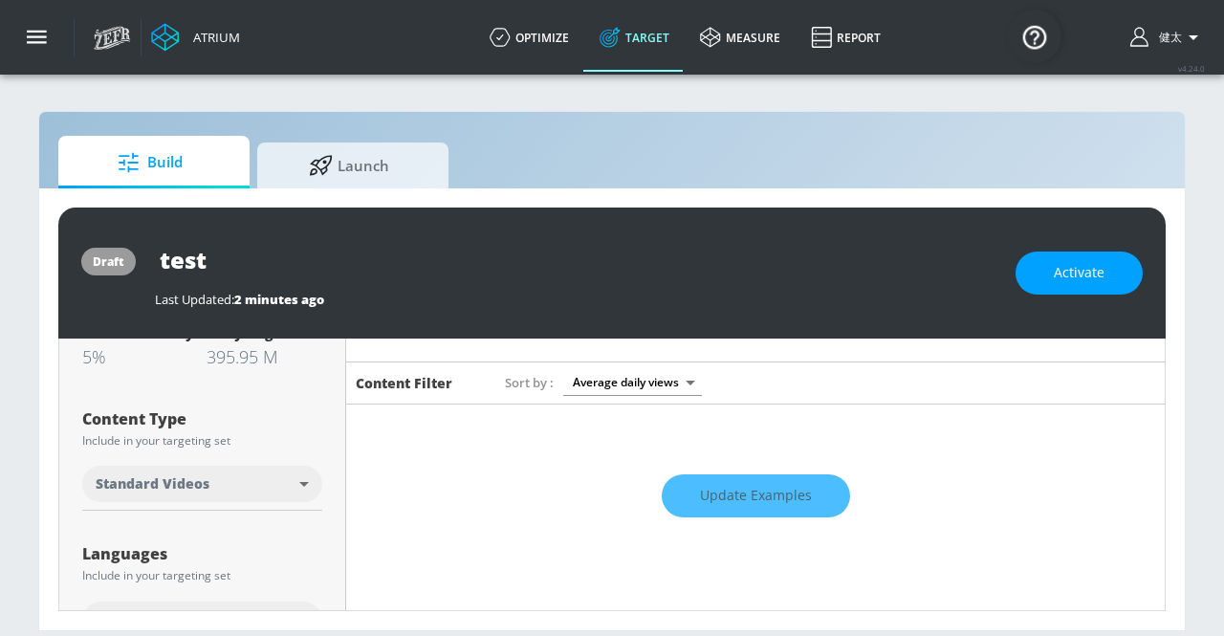
scroll to position [201, 0]
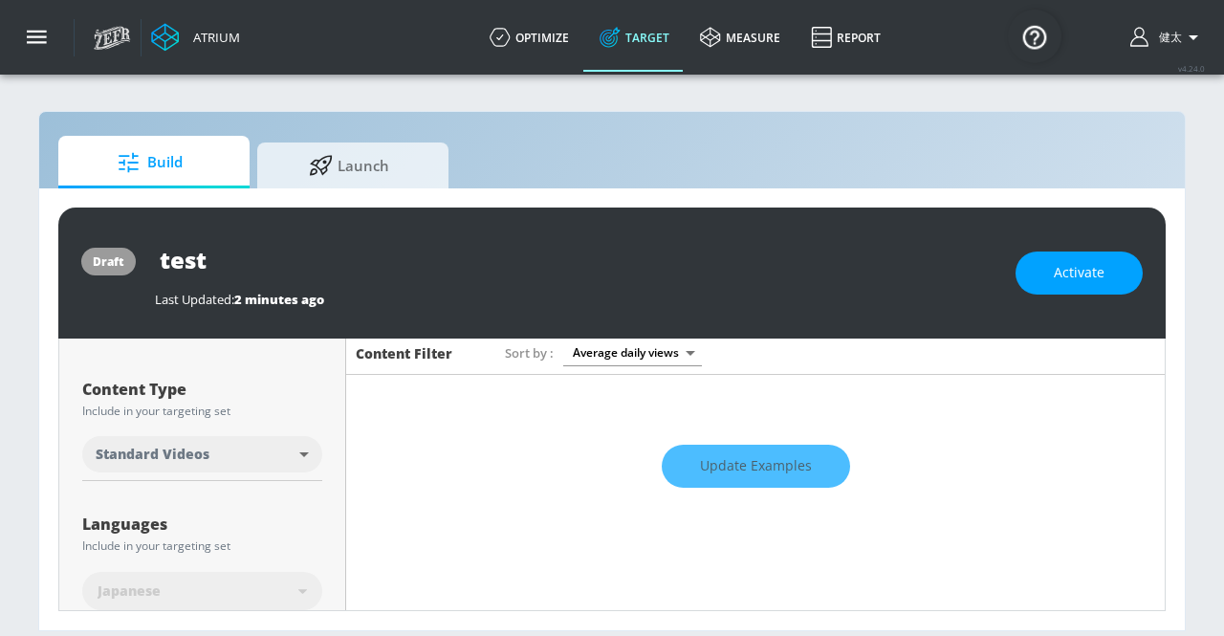
click at [748, 469] on div "Update Examples" at bounding box center [755, 466] width 819 height 67
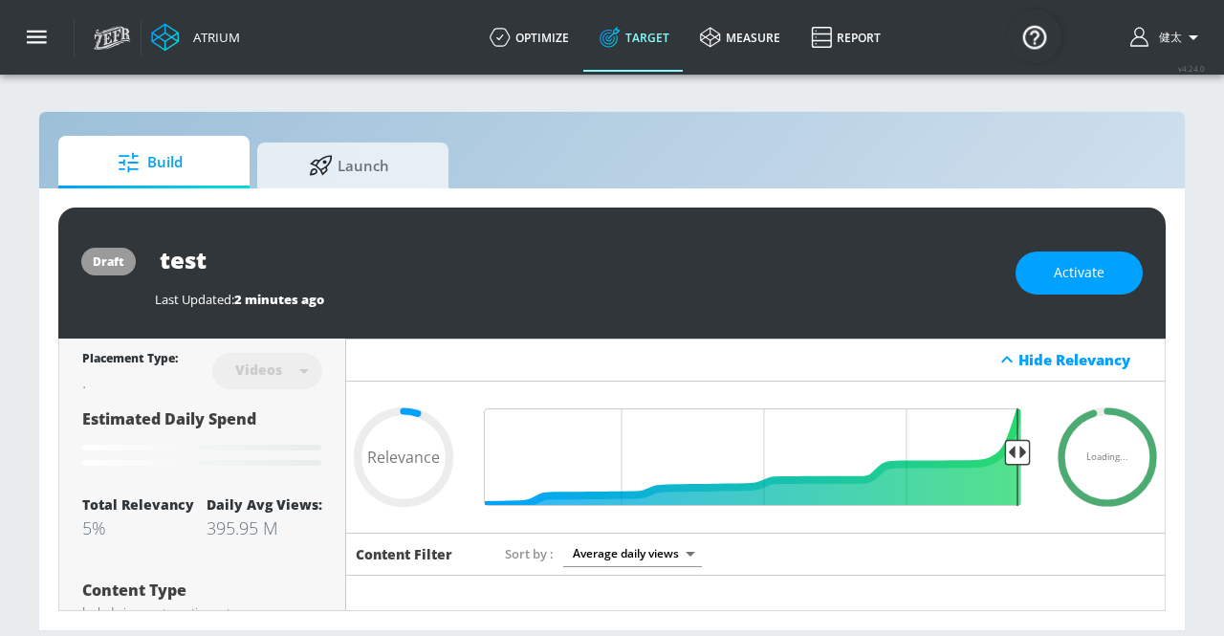
scroll to position [96, 0]
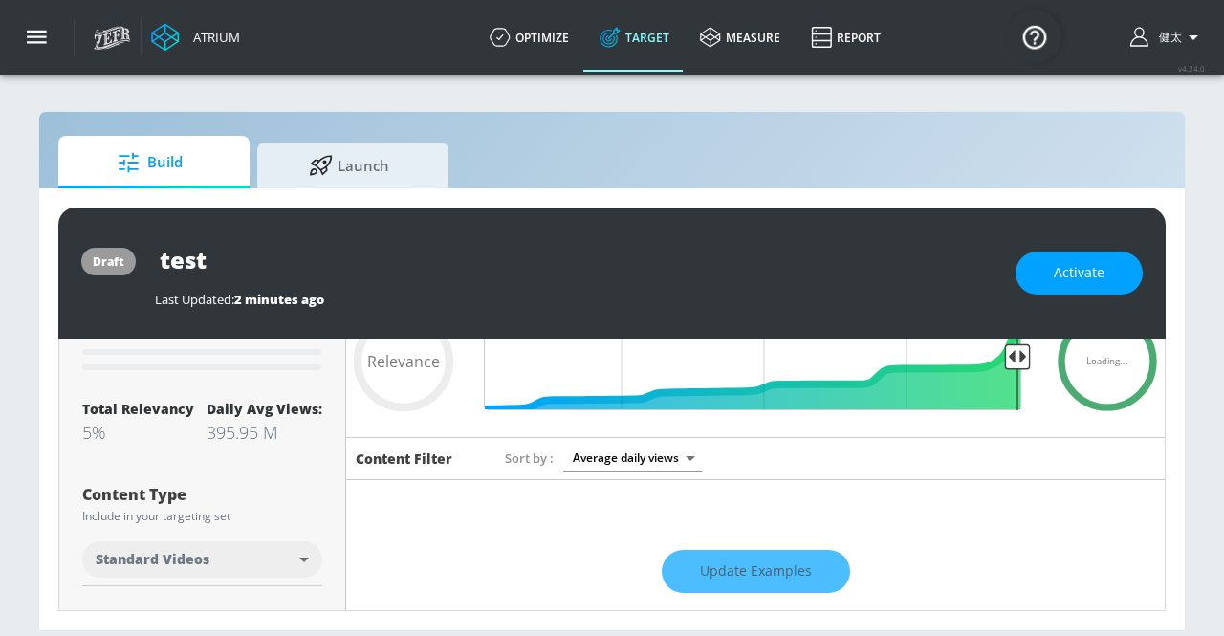
click at [720, 568] on div "Update Examples" at bounding box center [755, 571] width 819 height 67
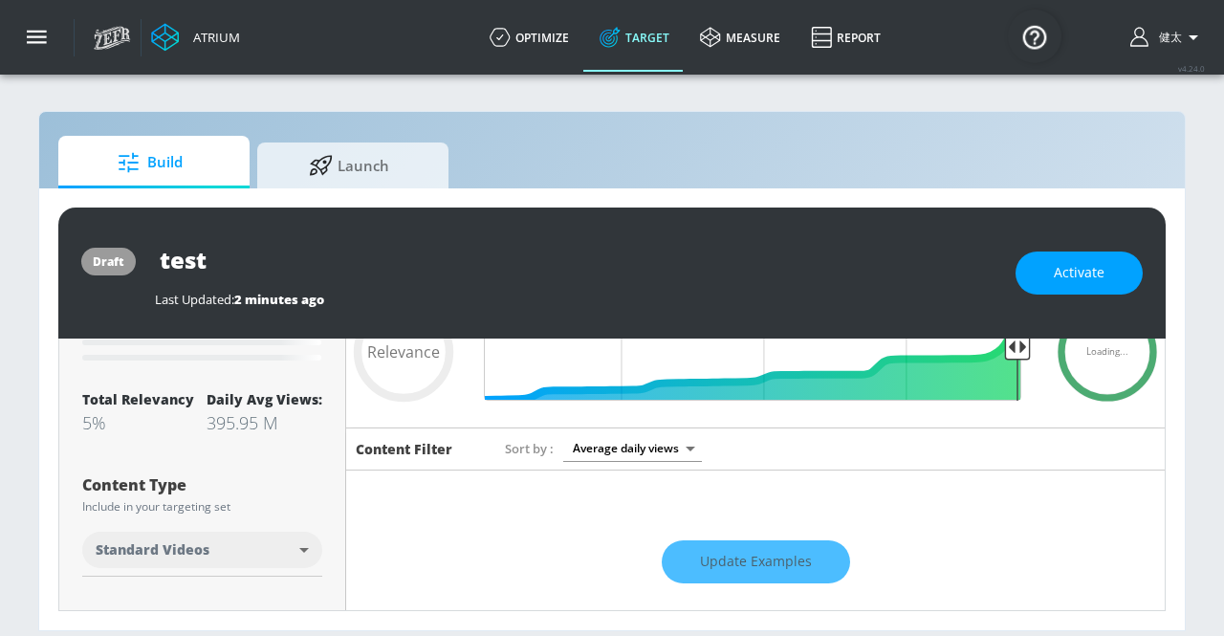
click at [764, 565] on div "Update Examples" at bounding box center [755, 562] width 819 height 67
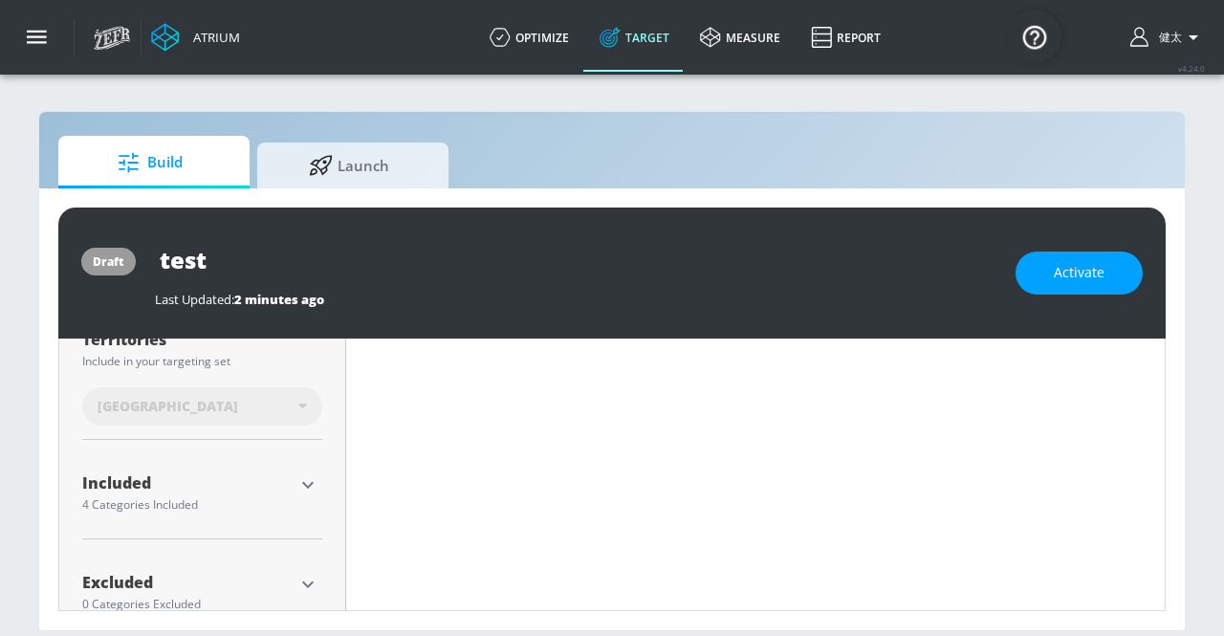
scroll to position [571, 0]
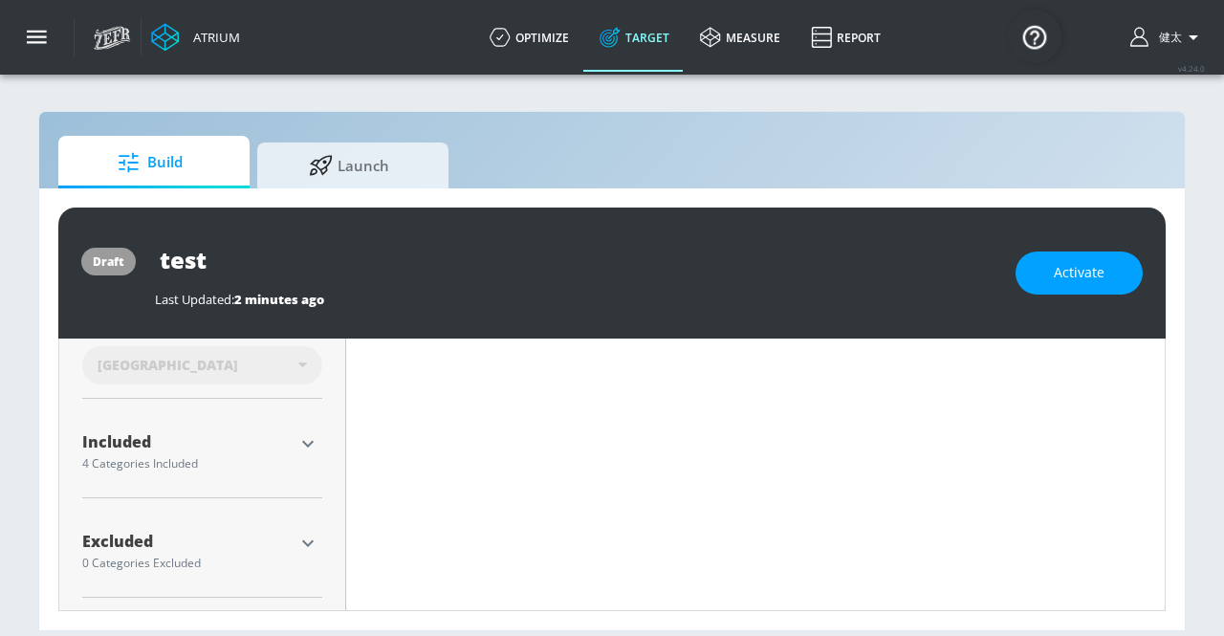
click at [303, 544] on icon "button" at bounding box center [307, 543] width 23 height 23
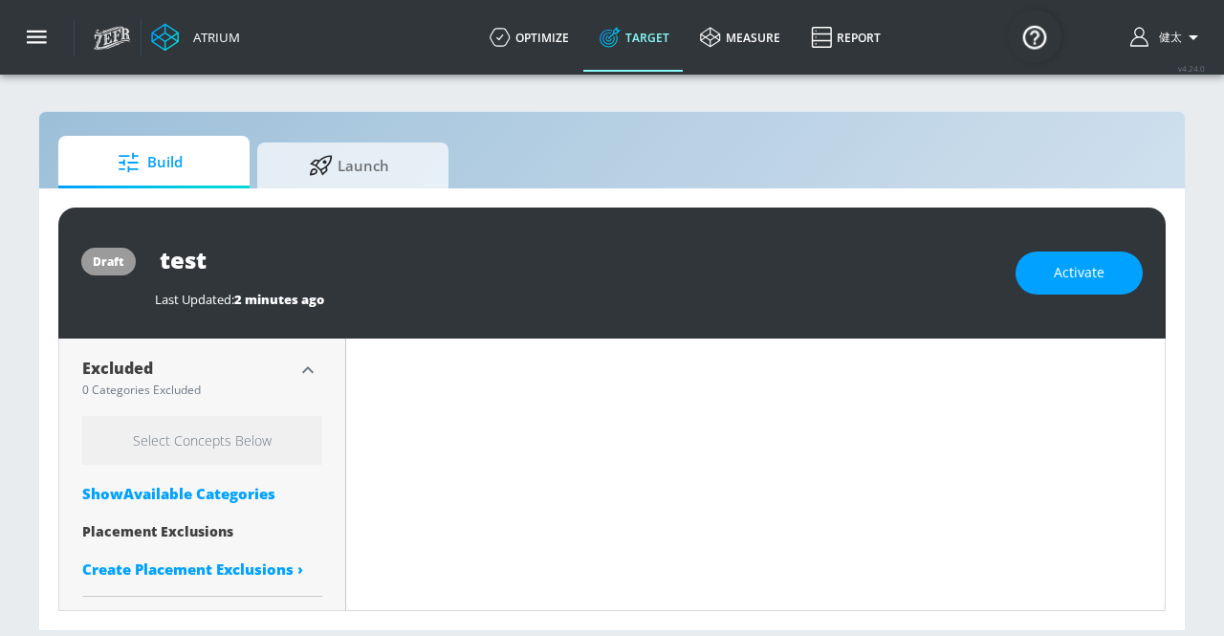
scroll to position [457, 0]
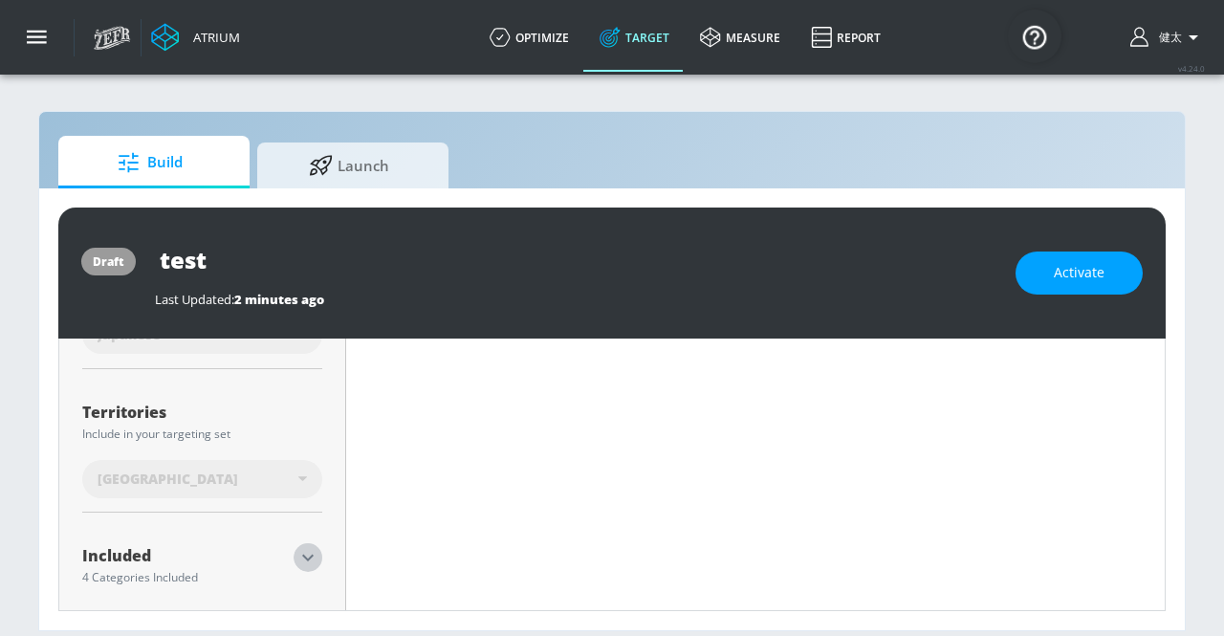
click at [314, 552] on icon "button" at bounding box center [307, 557] width 23 height 23
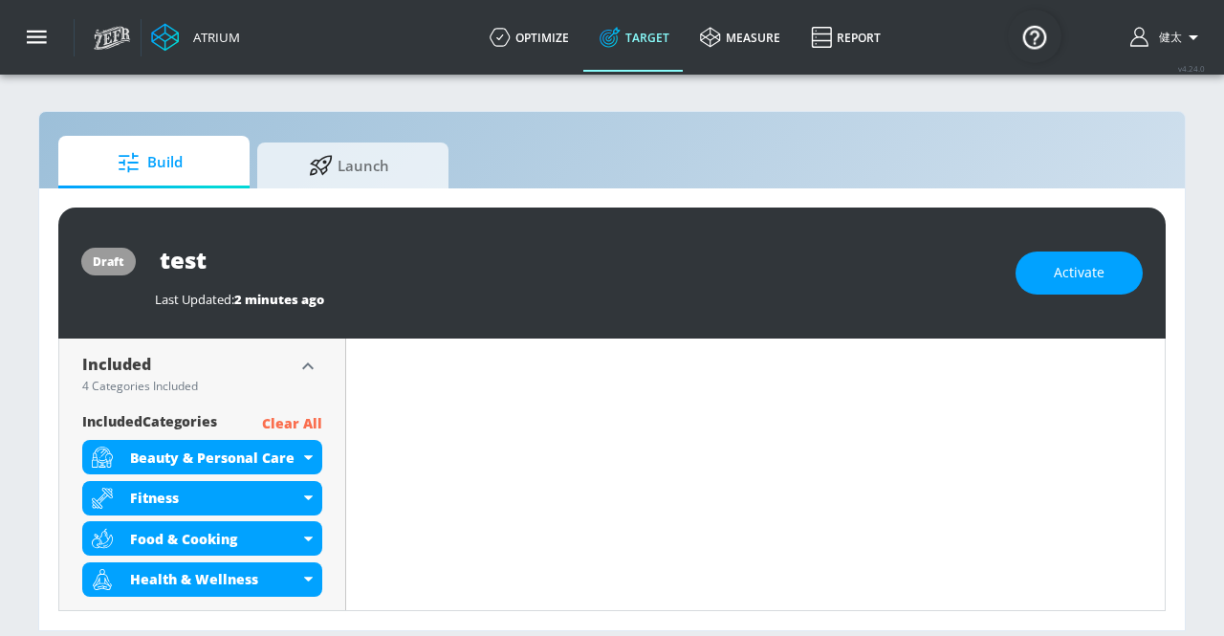
click at [307, 427] on p "Clear All" at bounding box center [292, 424] width 60 height 24
click at [290, 420] on p "Clear All" at bounding box center [292, 424] width 60 height 24
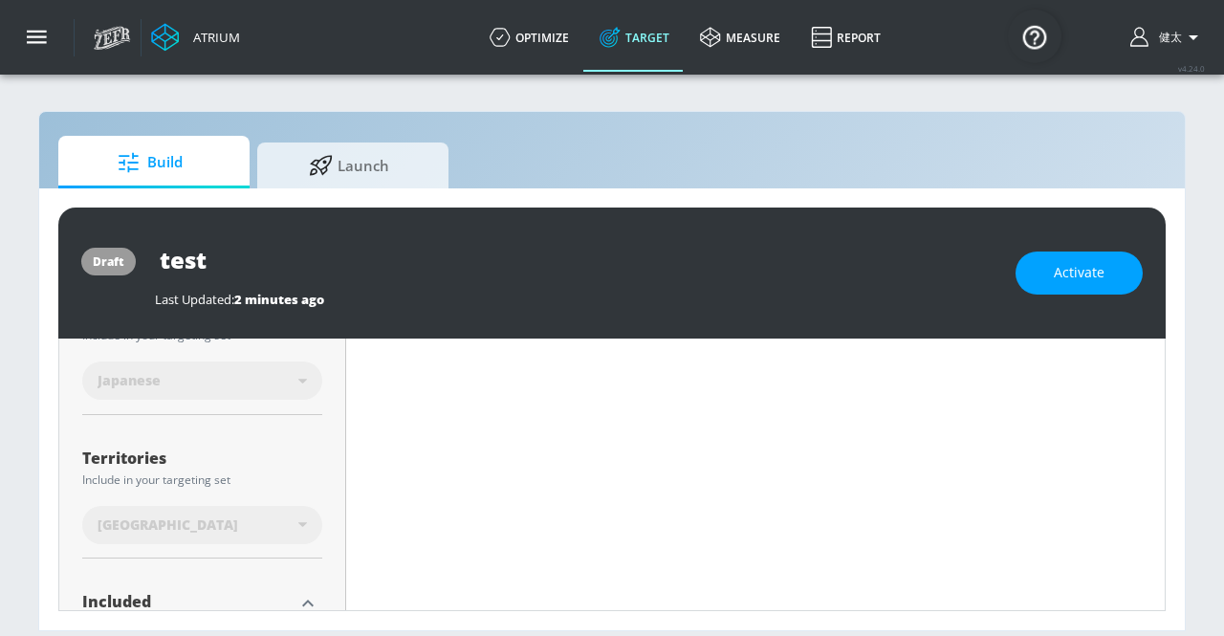
scroll to position [553, 0]
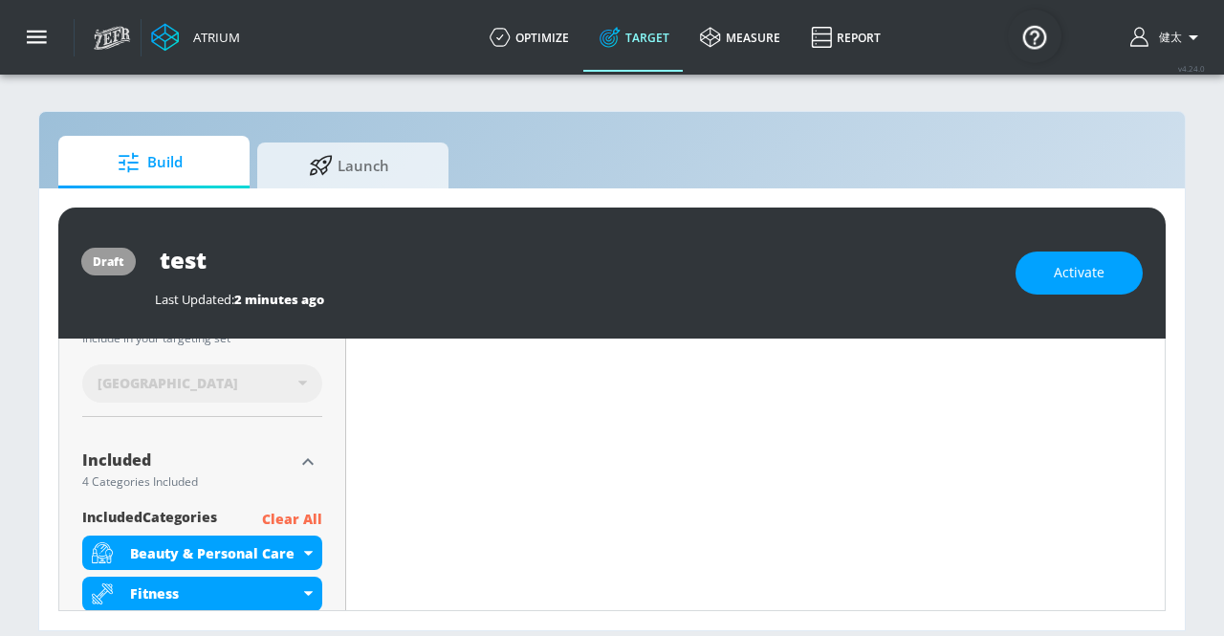
click at [302, 518] on p "Clear All" at bounding box center [292, 520] width 60 height 24
click at [277, 517] on p "Clear All" at bounding box center [292, 520] width 60 height 24
click at [293, 516] on p "Clear All" at bounding box center [292, 520] width 60 height 24
click at [320, 516] on p "Clear All" at bounding box center [292, 520] width 60 height 24
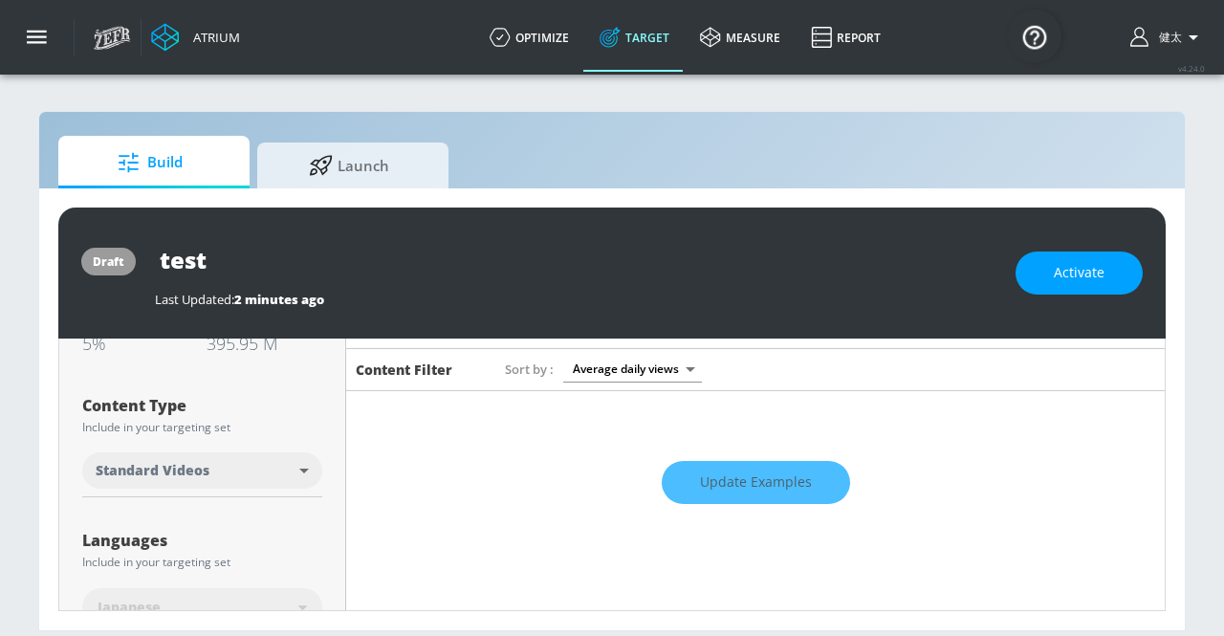
scroll to position [0, 0]
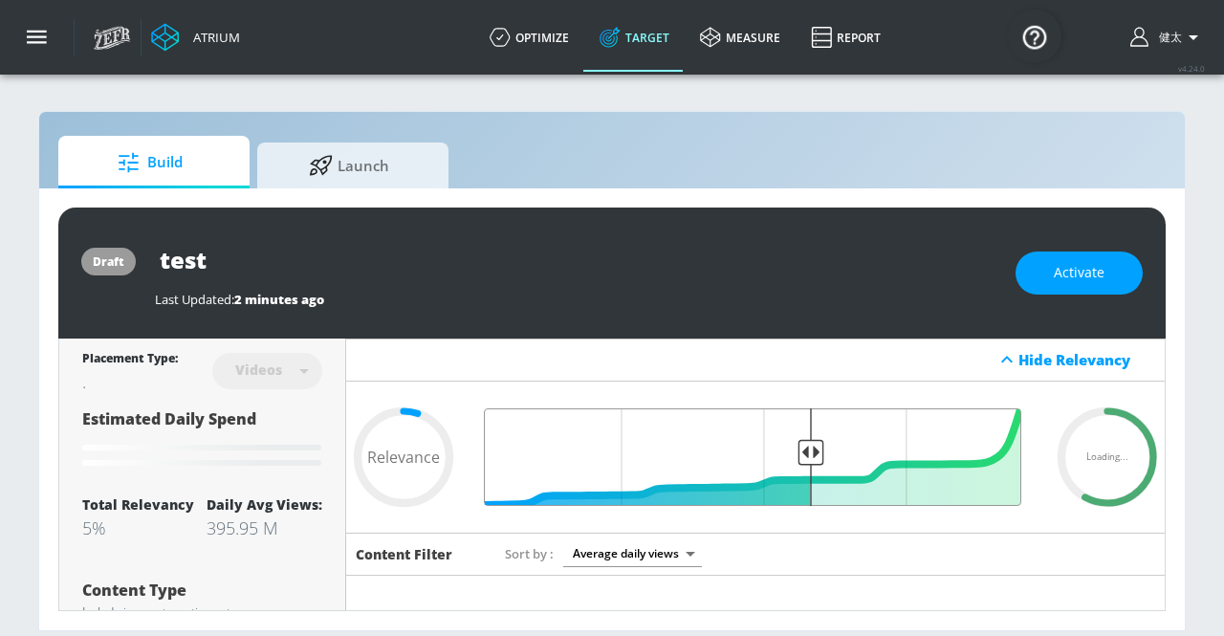
drag, startPoint x: 1006, startPoint y: 449, endPoint x: 800, endPoint y: 471, distance: 207.7
type input "0.42"
click at [800, 471] on input "Final Threshold" at bounding box center [755, 457] width 551 height 98
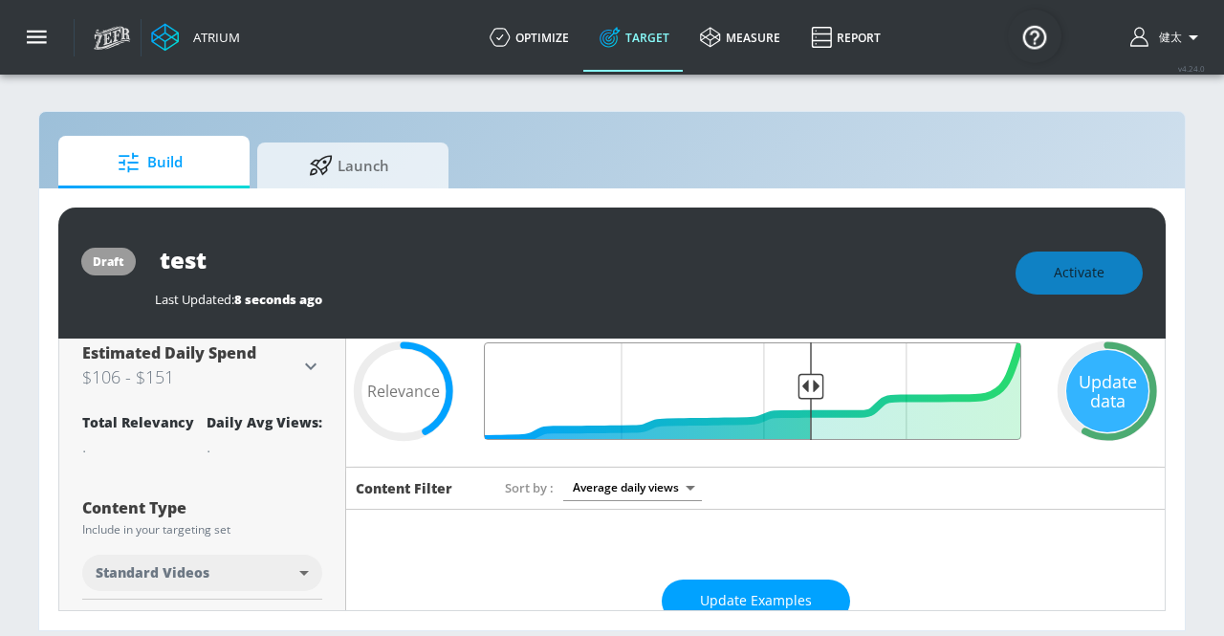
scroll to position [96, 0]
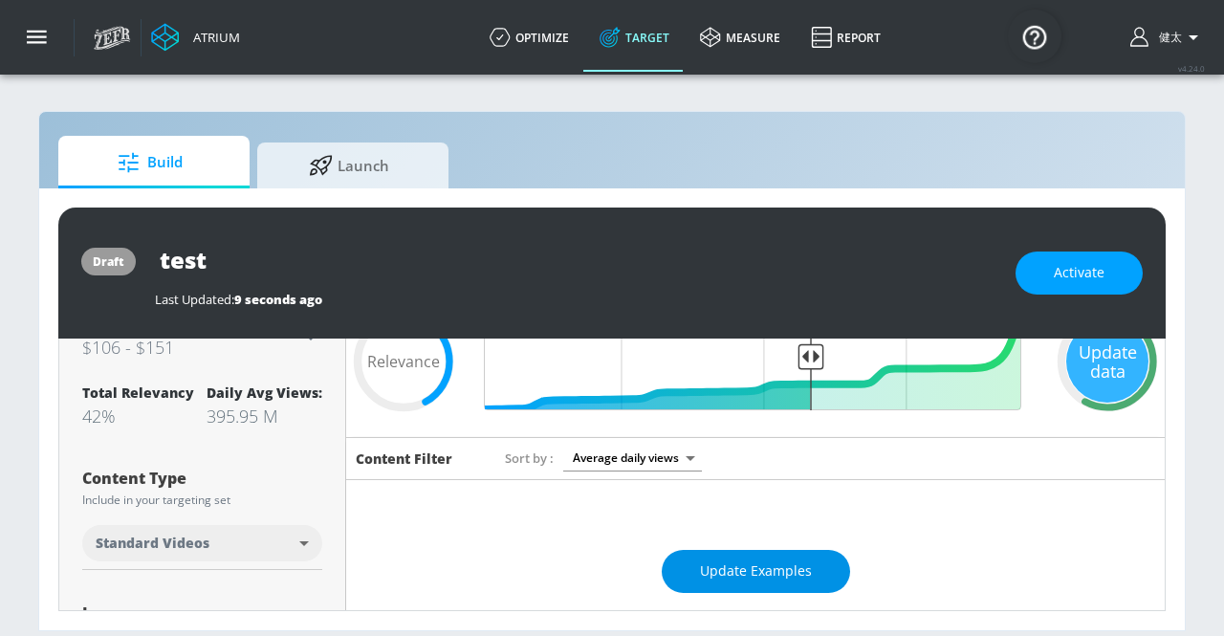
click at [717, 569] on span "Update Examples" at bounding box center [756, 571] width 112 height 24
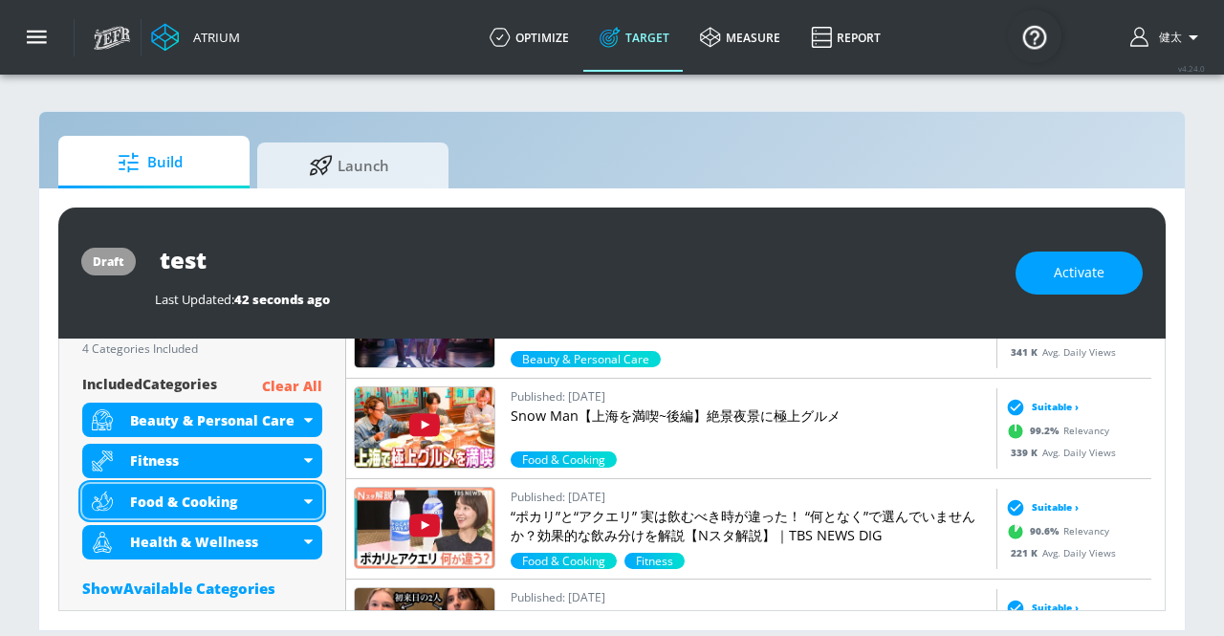
scroll to position [668, 0]
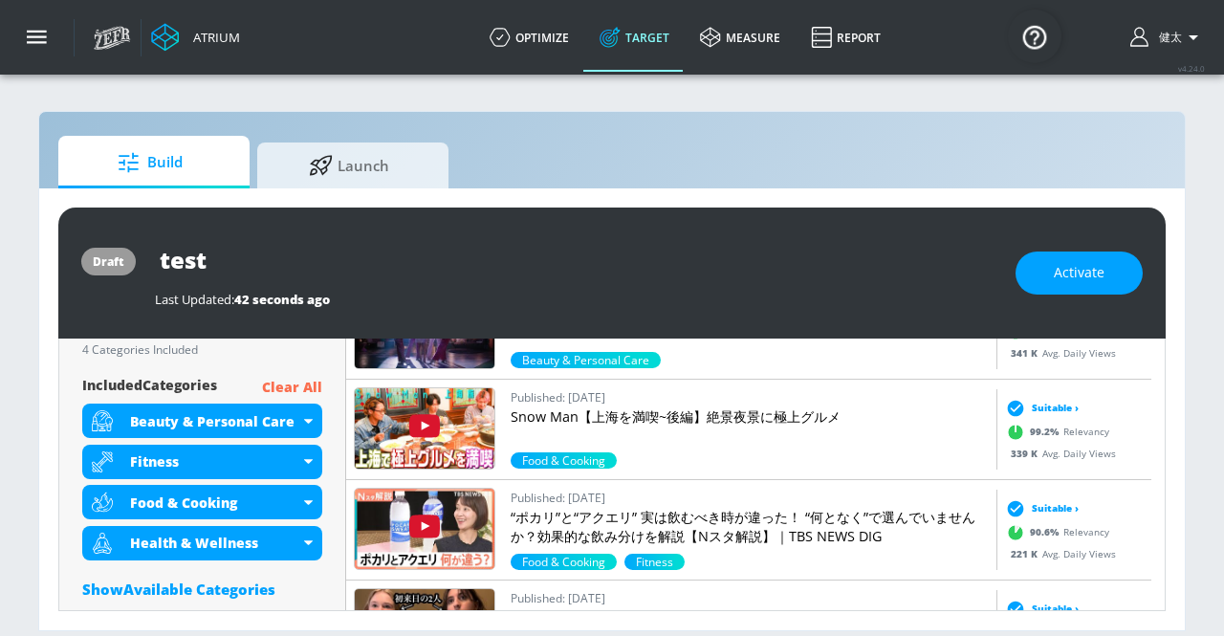
click at [307, 384] on p "Clear All" at bounding box center [292, 388] width 60 height 24
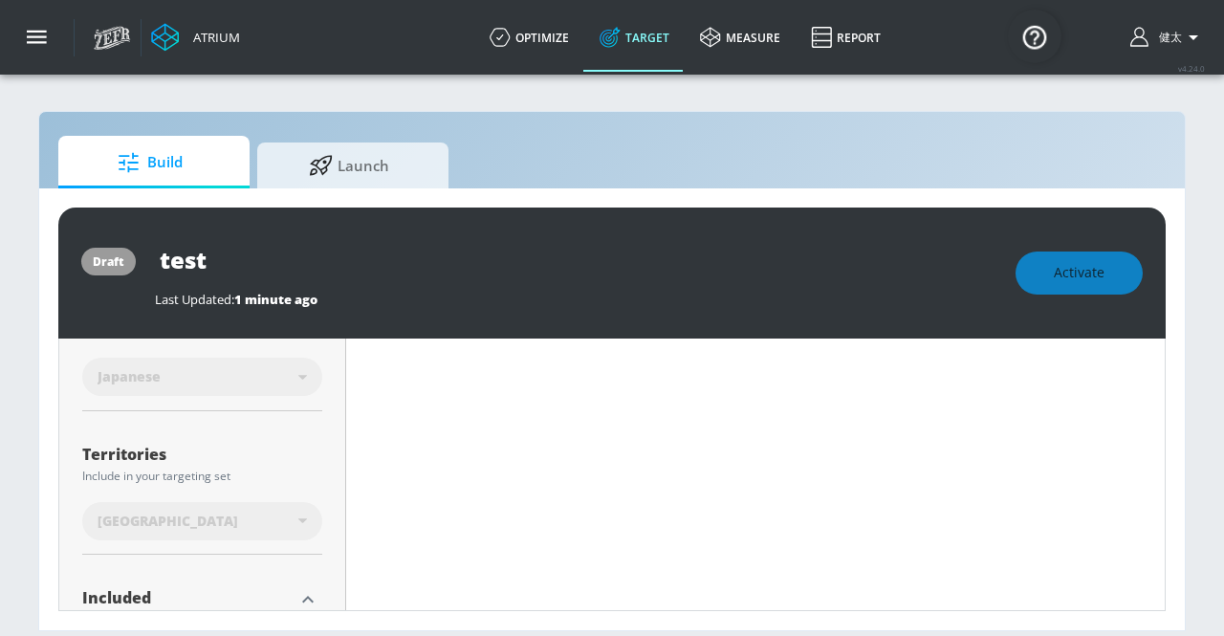
scroll to position [323, 0]
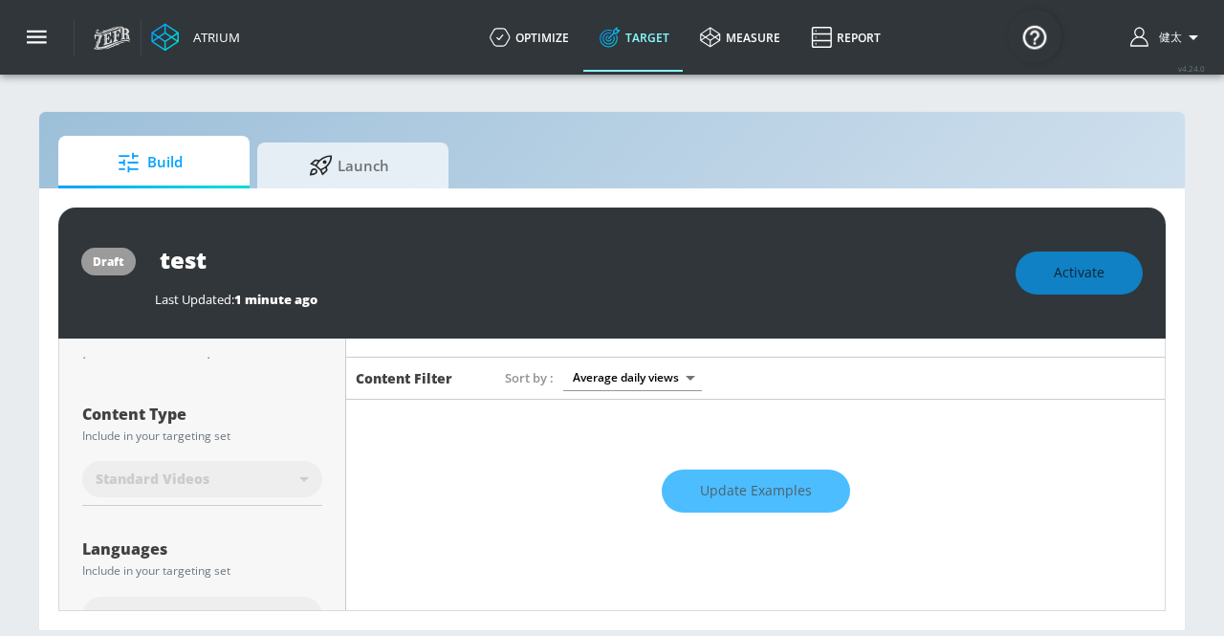
click at [719, 496] on div "Update Examples" at bounding box center [755, 491] width 819 height 67
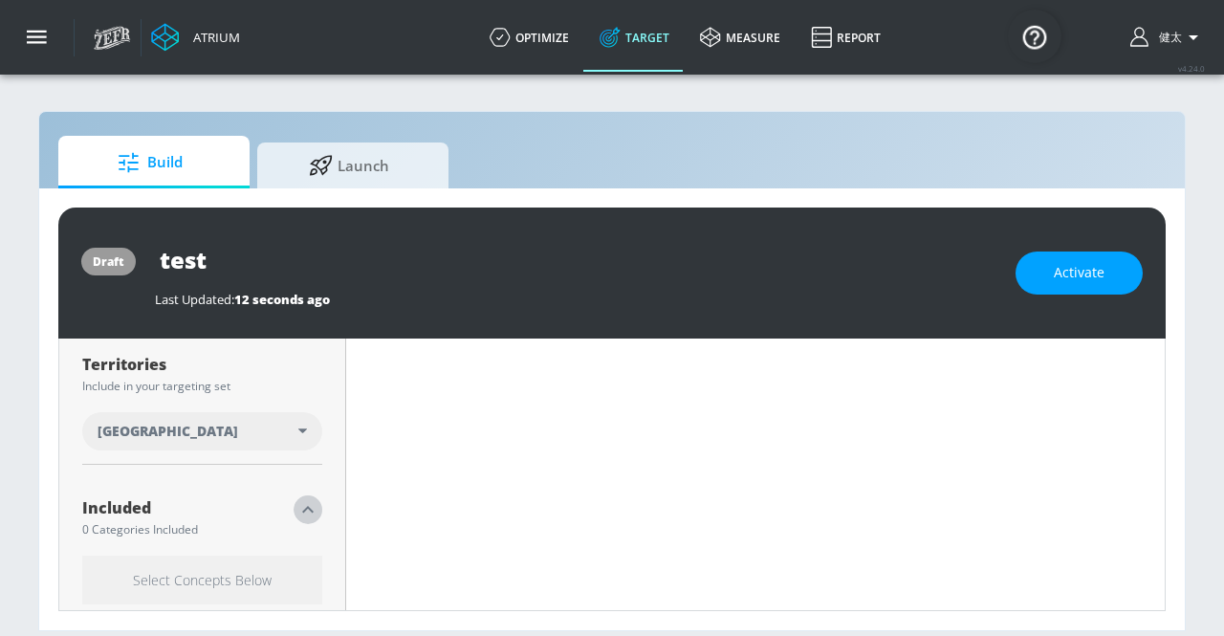
click at [312, 514] on icon "button" at bounding box center [307, 509] width 23 height 23
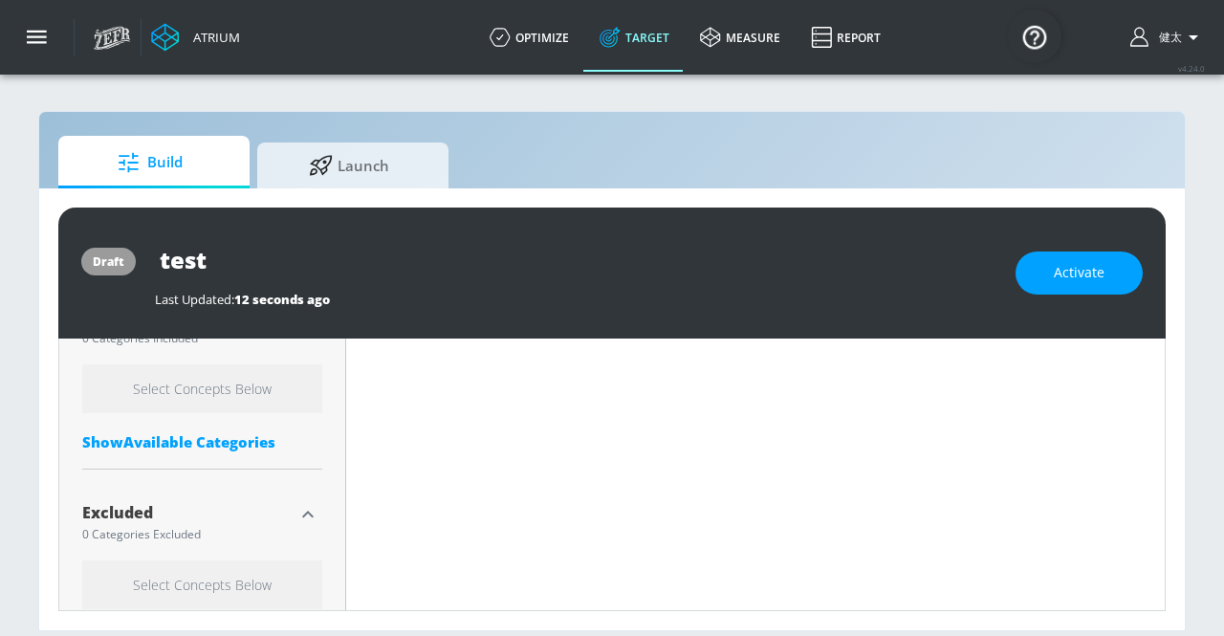
click at [221, 443] on div "Show Available Categories" at bounding box center [202, 441] width 240 height 19
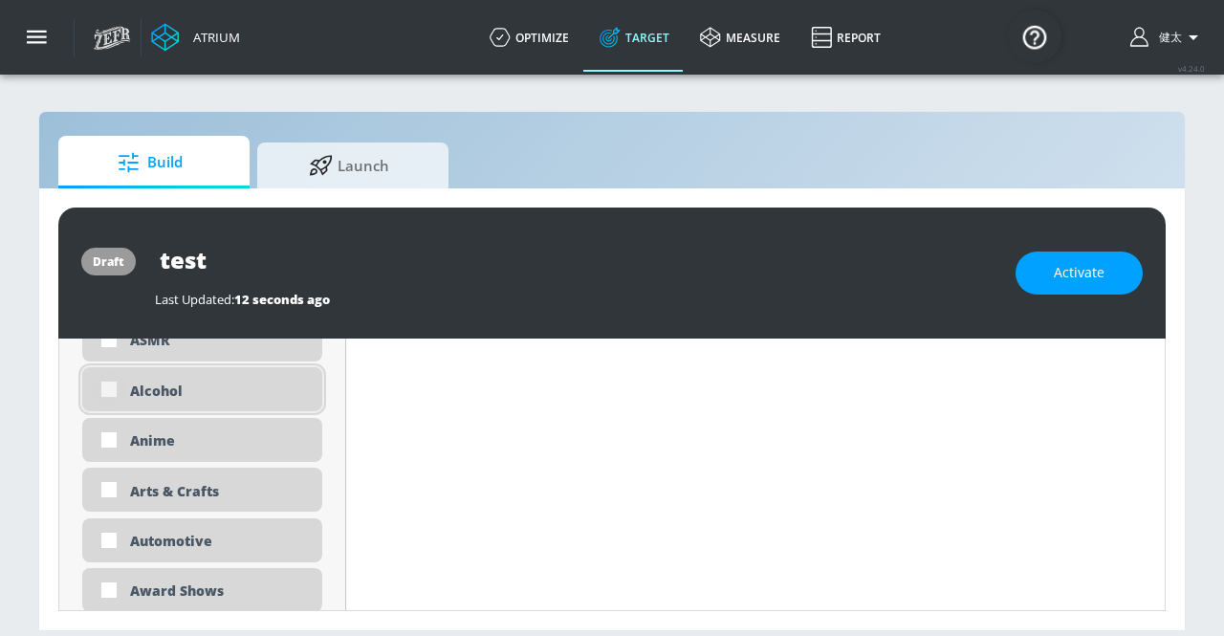
click at [111, 389] on input "checkbox" at bounding box center [109, 389] width 34 height 34
checkbox input "true"
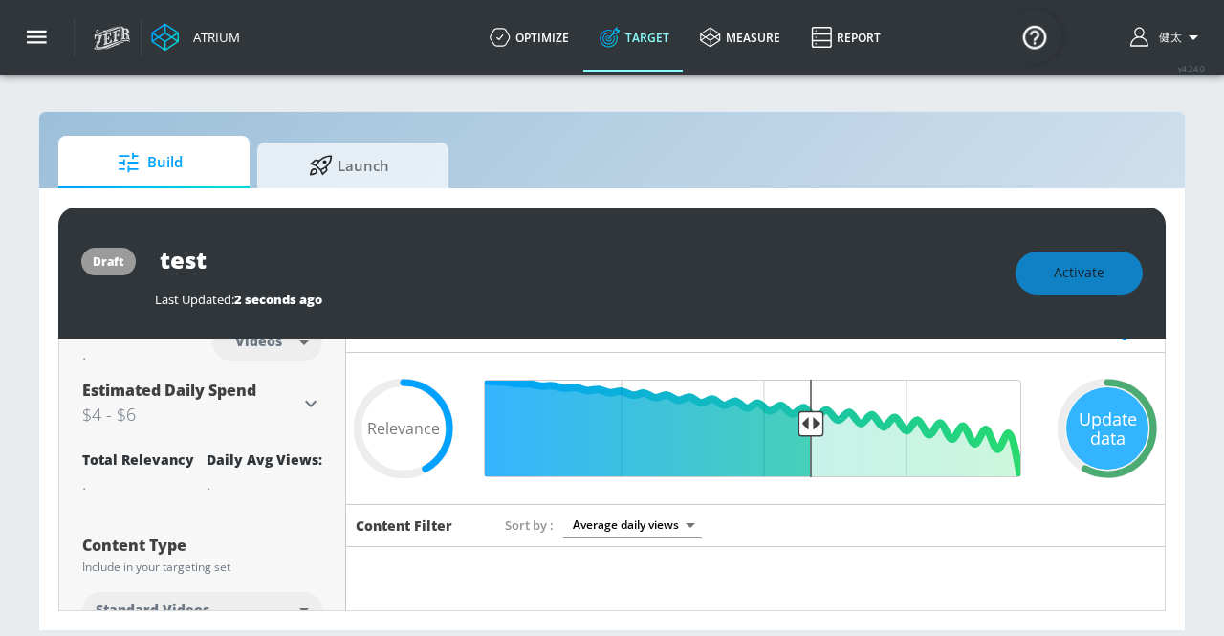
scroll to position [0, 0]
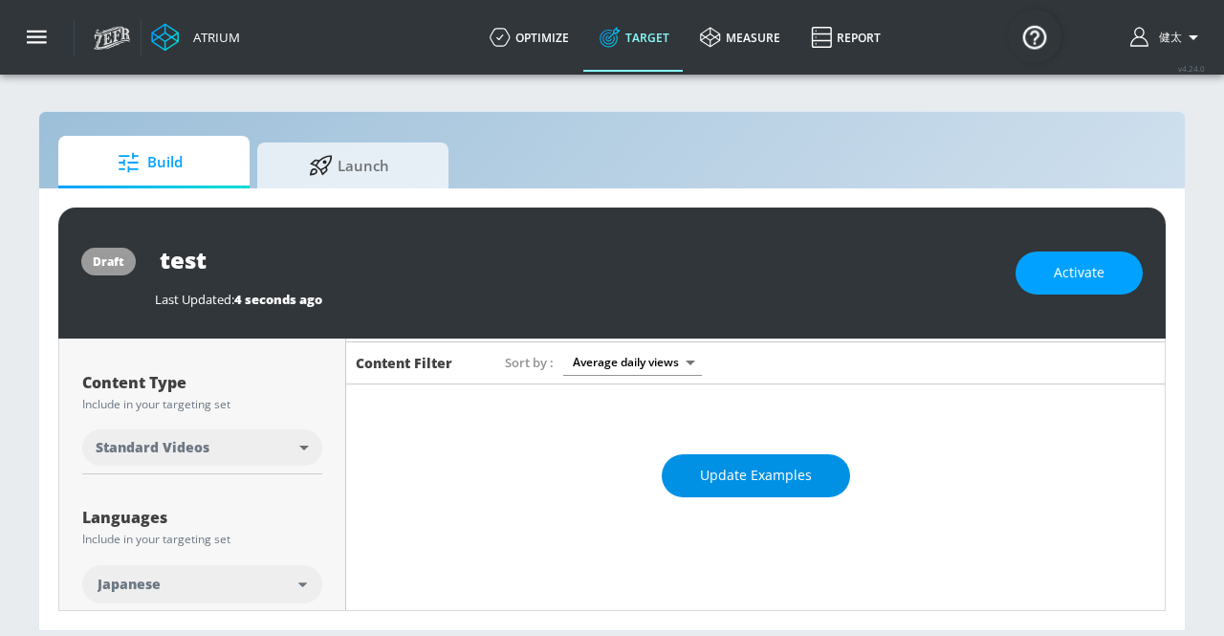
click at [754, 468] on span "Update Examples" at bounding box center [756, 476] width 112 height 24
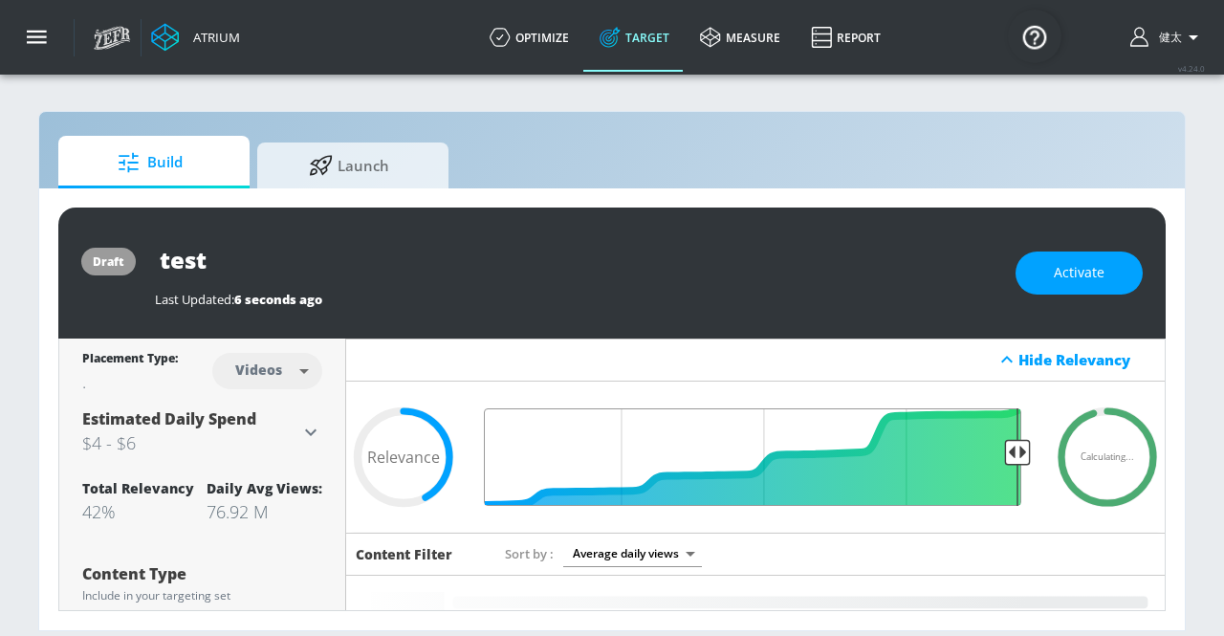
drag, startPoint x: 796, startPoint y: 458, endPoint x: 1017, endPoint y: 462, distance: 221.0
type input "0.05"
click at [1017, 462] on input "Final Threshold" at bounding box center [755, 457] width 551 height 98
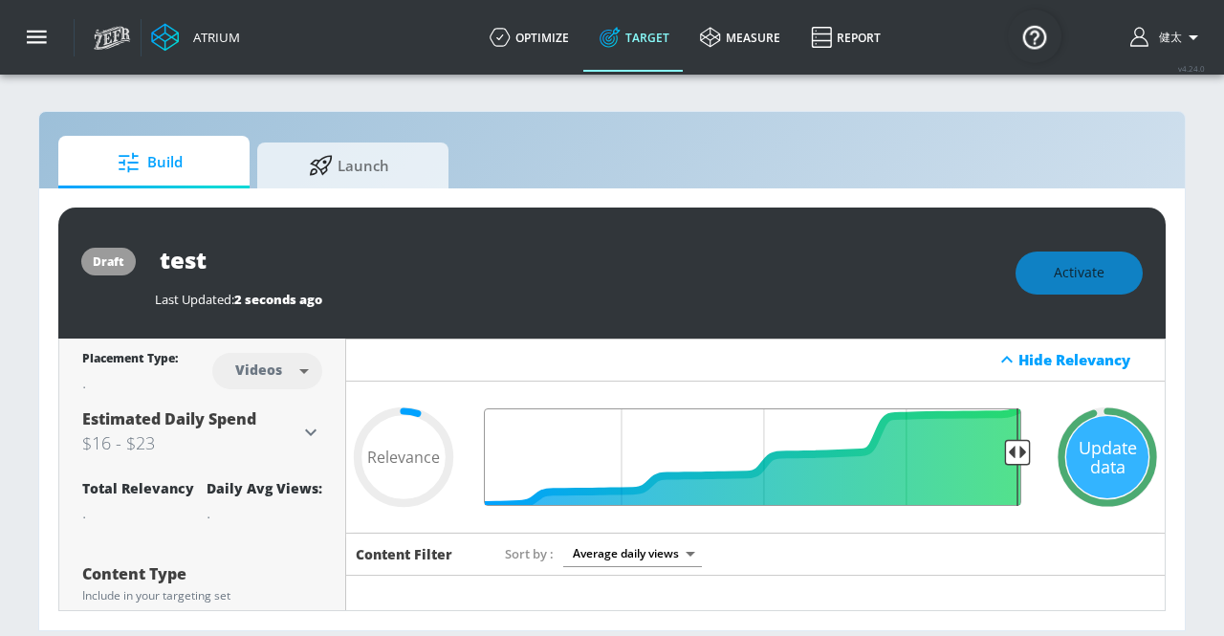
scroll to position [96, 0]
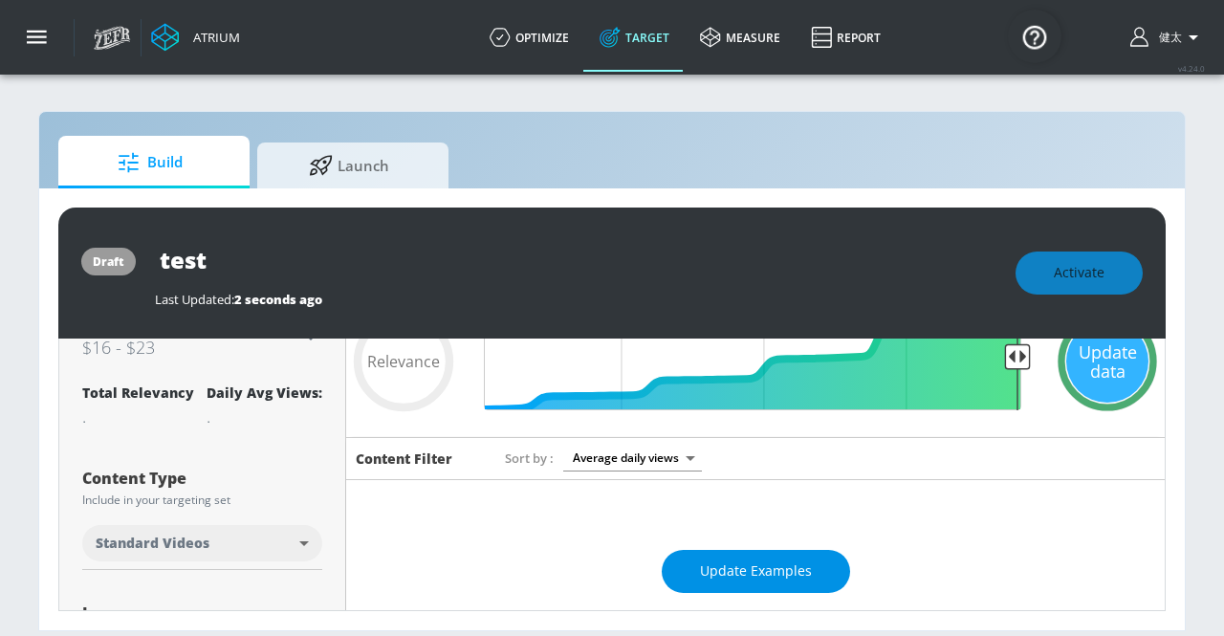
click at [727, 565] on span "Update Examples" at bounding box center [756, 571] width 112 height 24
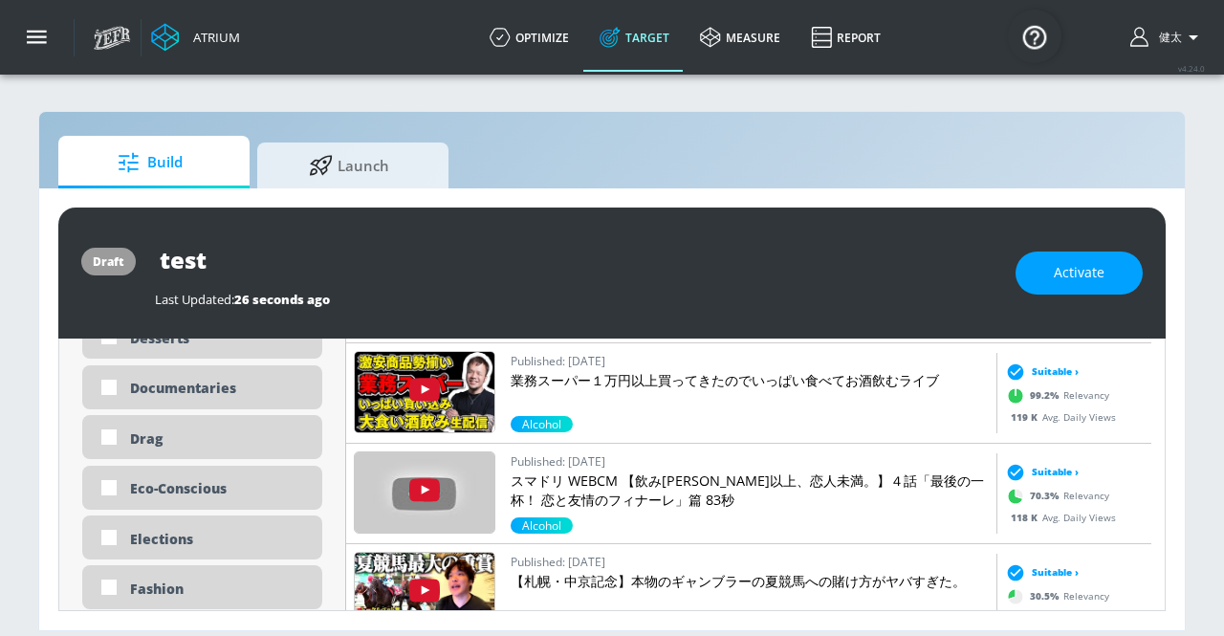
scroll to position [2037, 0]
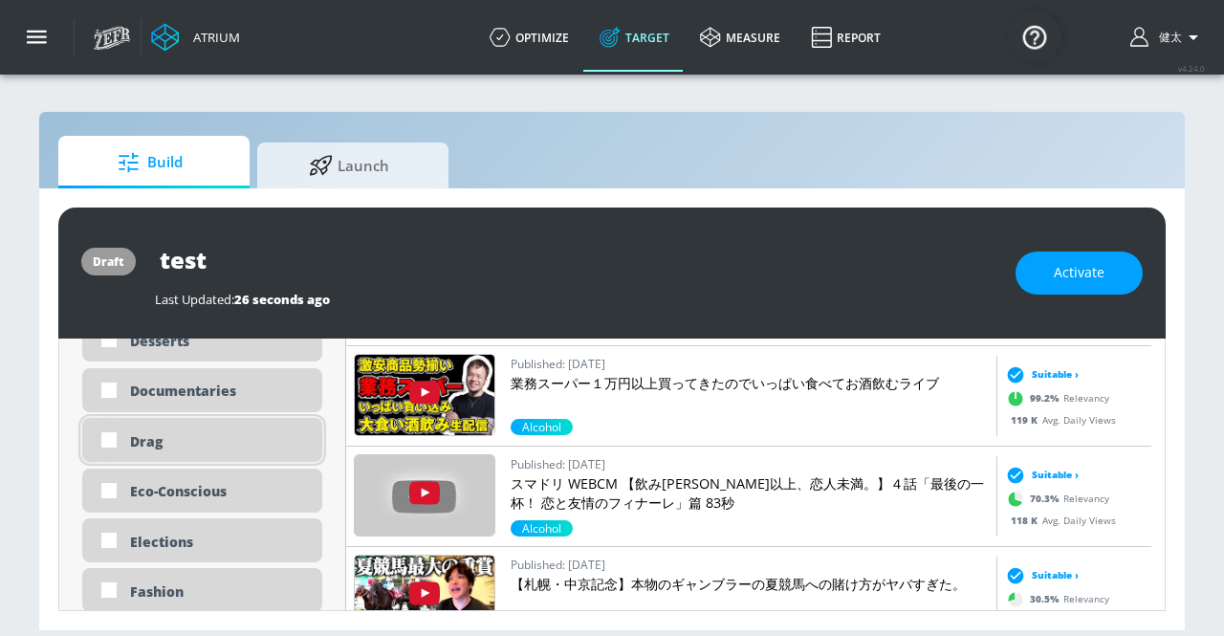
click at [118, 434] on input "checkbox" at bounding box center [109, 440] width 34 height 34
checkbox input "true"
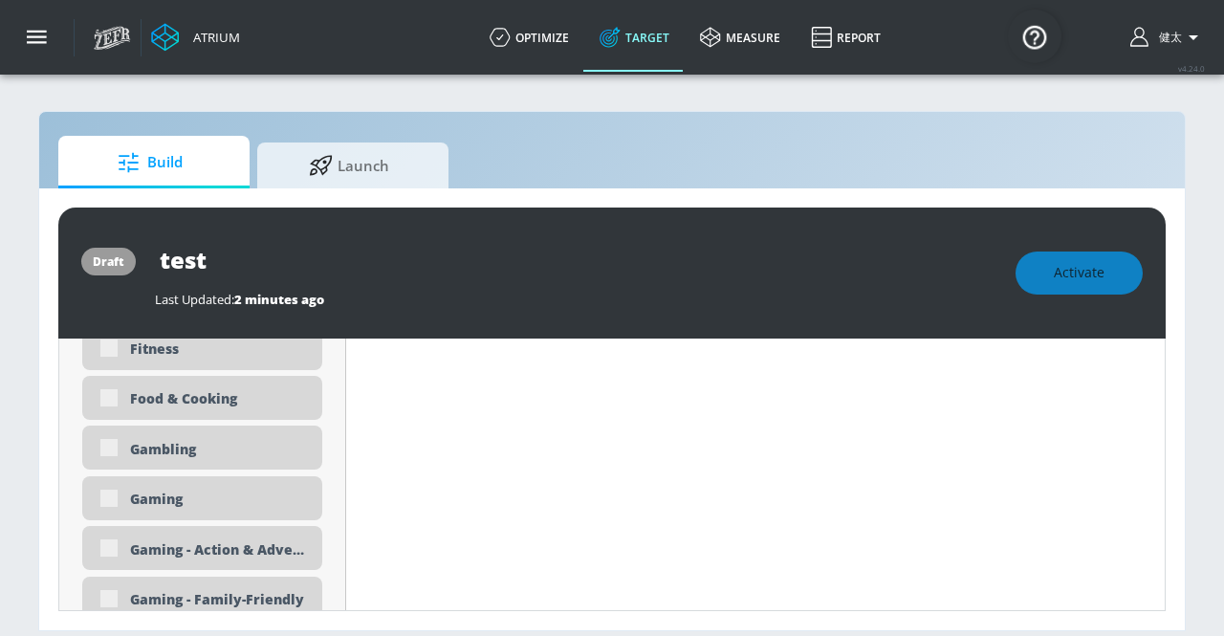
scroll to position [2437, 0]
click at [111, 443] on div "Gambling" at bounding box center [202, 448] width 240 height 44
click at [107, 450] on div "Gambling" at bounding box center [202, 448] width 240 height 44
click at [108, 447] on div "Gambling" at bounding box center [202, 448] width 240 height 44
click at [109, 446] on div "Gambling" at bounding box center [202, 448] width 240 height 44
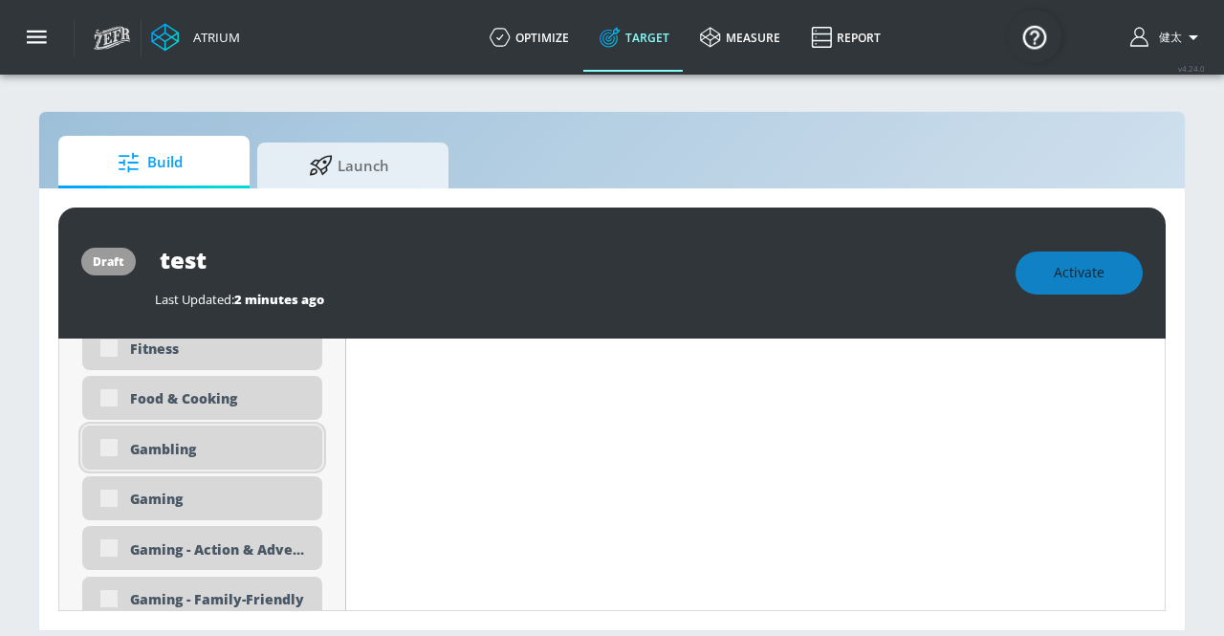
click at [109, 446] on div "Gambling" at bounding box center [202, 448] width 240 height 44
click at [101, 445] on div "Gambling" at bounding box center [202, 448] width 240 height 44
click at [108, 447] on div "Gambling" at bounding box center [202, 448] width 240 height 44
click at [112, 448] on div "Gambling" at bounding box center [202, 448] width 240 height 44
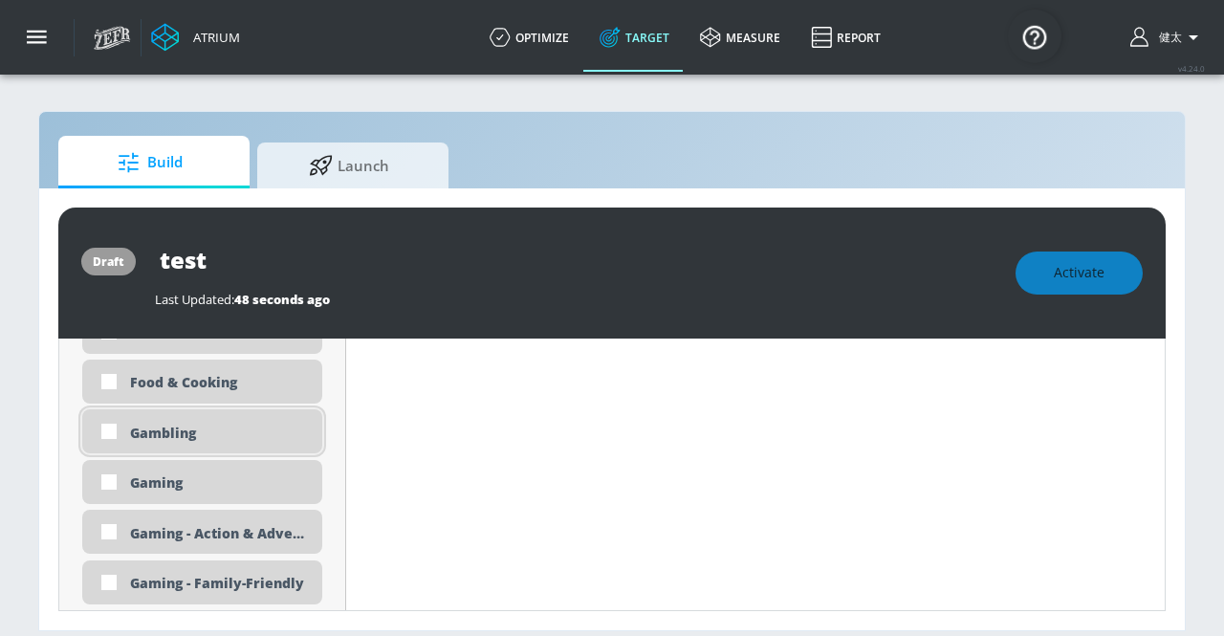
scroll to position [2421, 0]
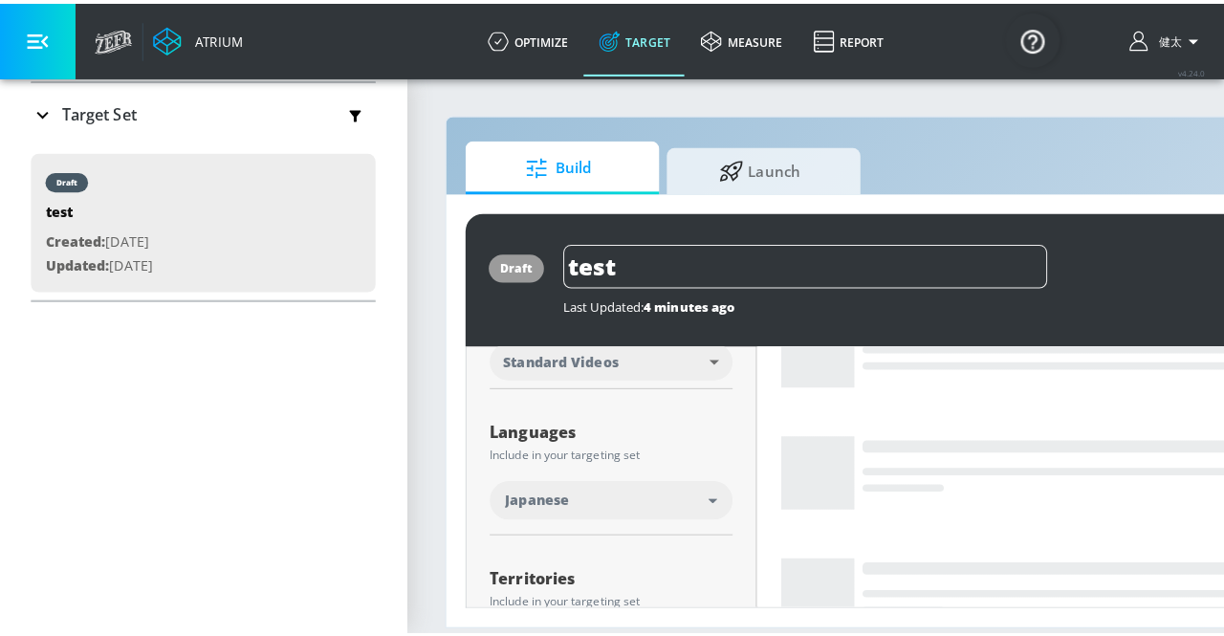
scroll to position [287, 0]
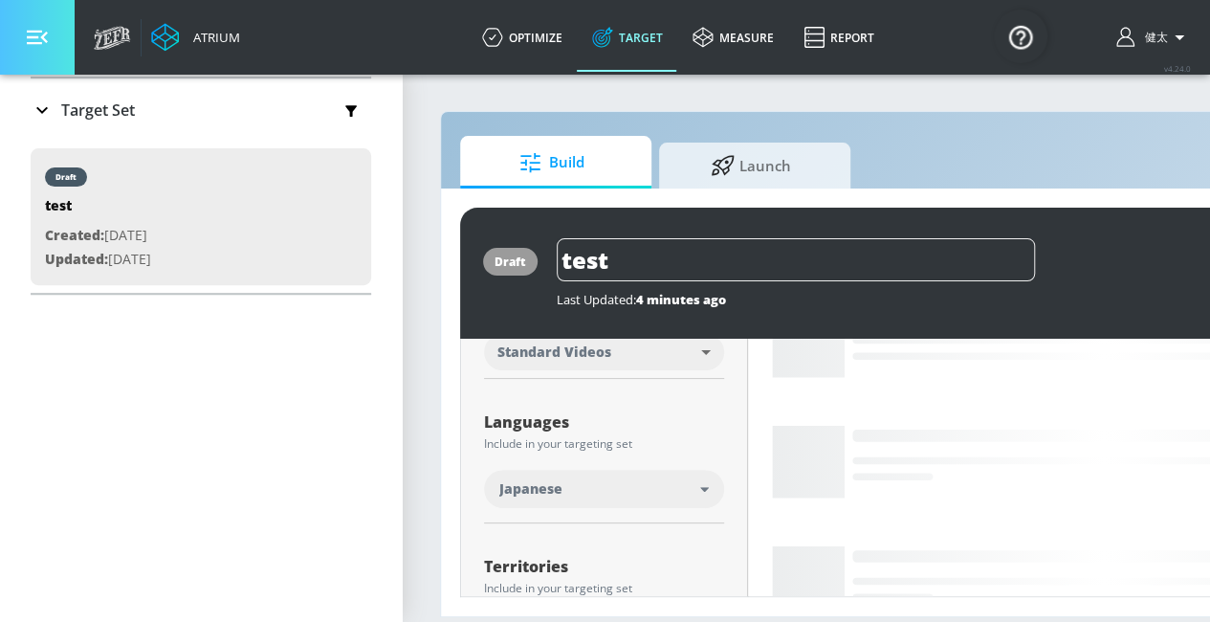
click at [48, 49] on button "button" at bounding box center [37, 37] width 75 height 75
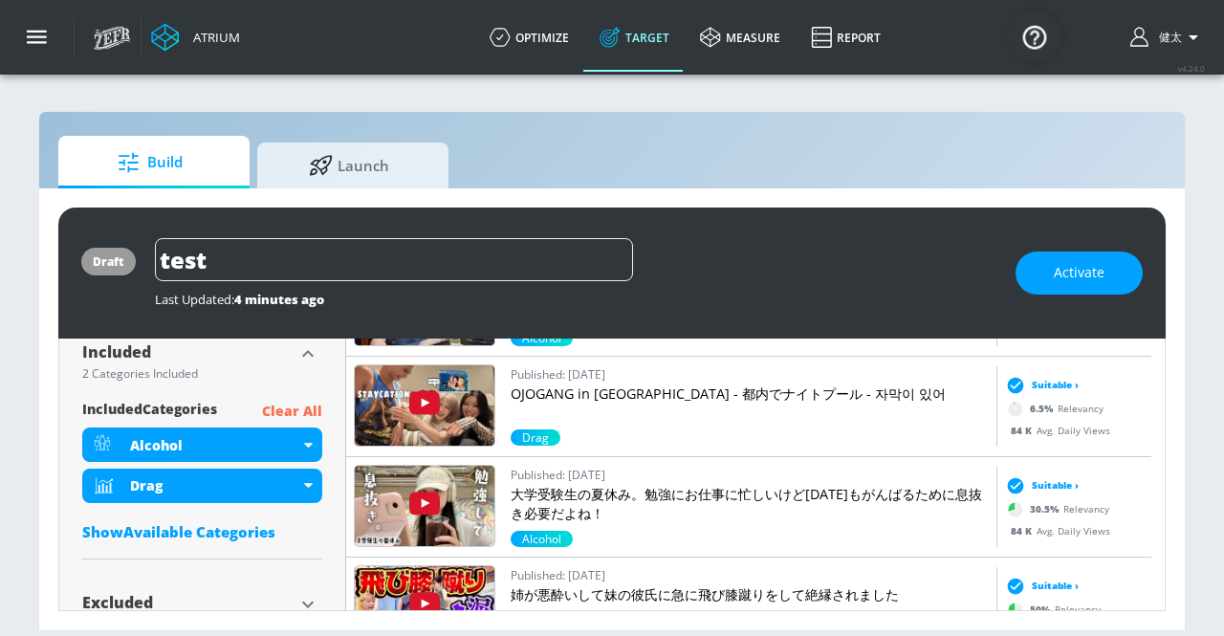
scroll to position [669, 0]
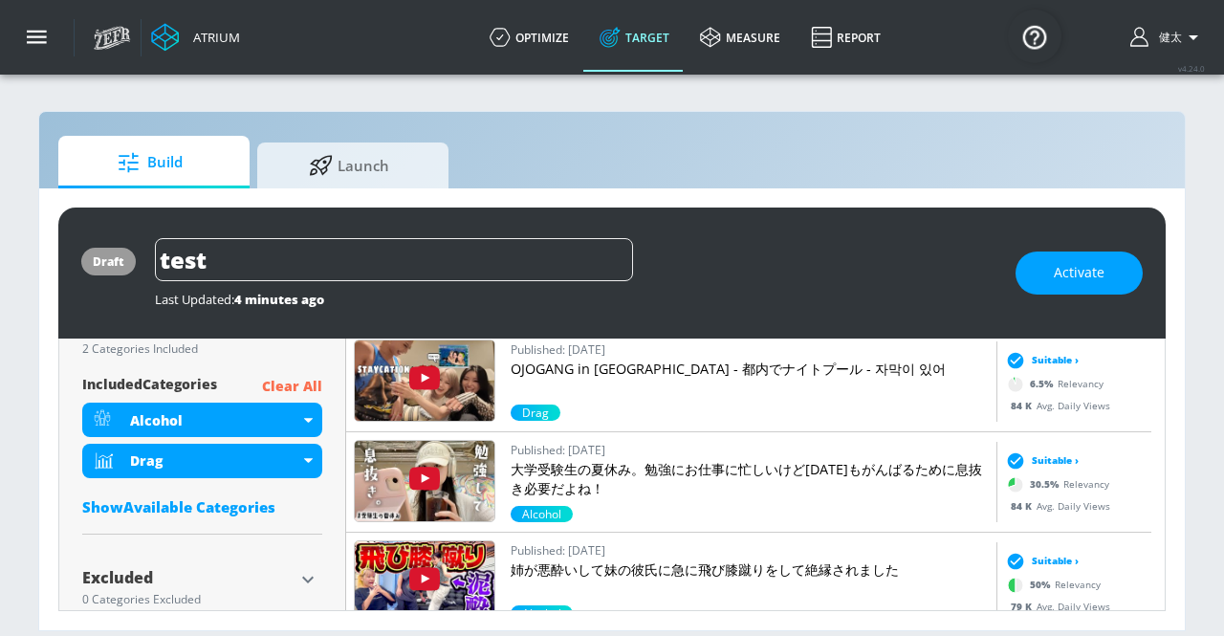
click at [228, 500] on div "Show Available Categories" at bounding box center [202, 506] width 240 height 19
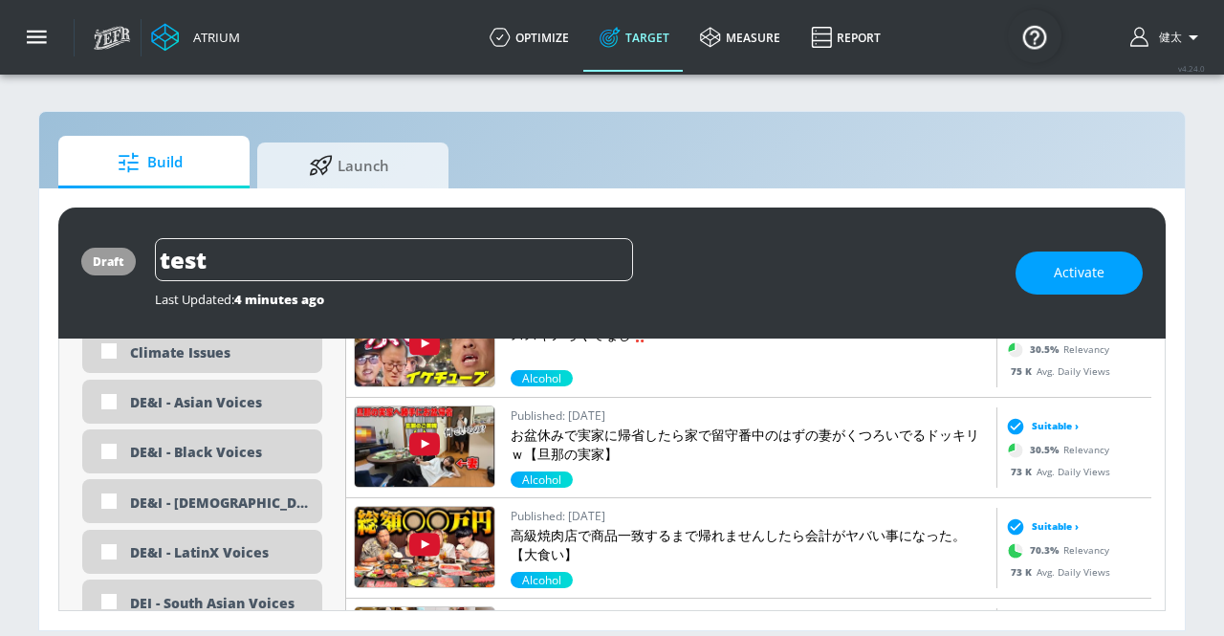
scroll to position [2389, 0]
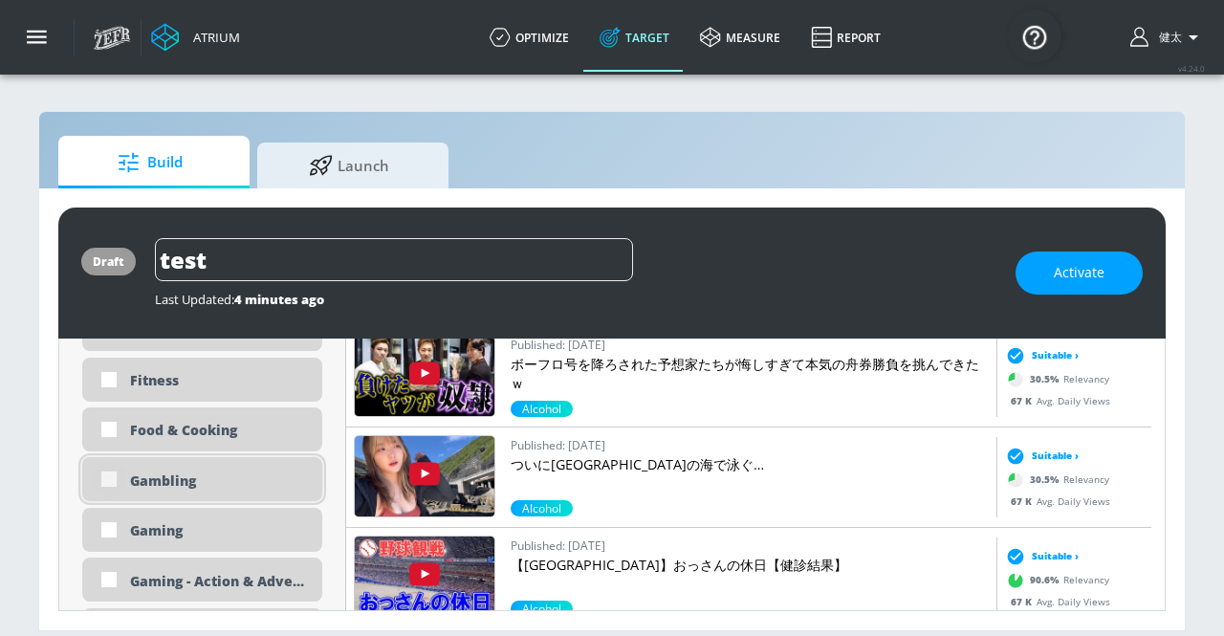
click at [99, 478] on input "checkbox" at bounding box center [109, 479] width 34 height 34
checkbox input "true"
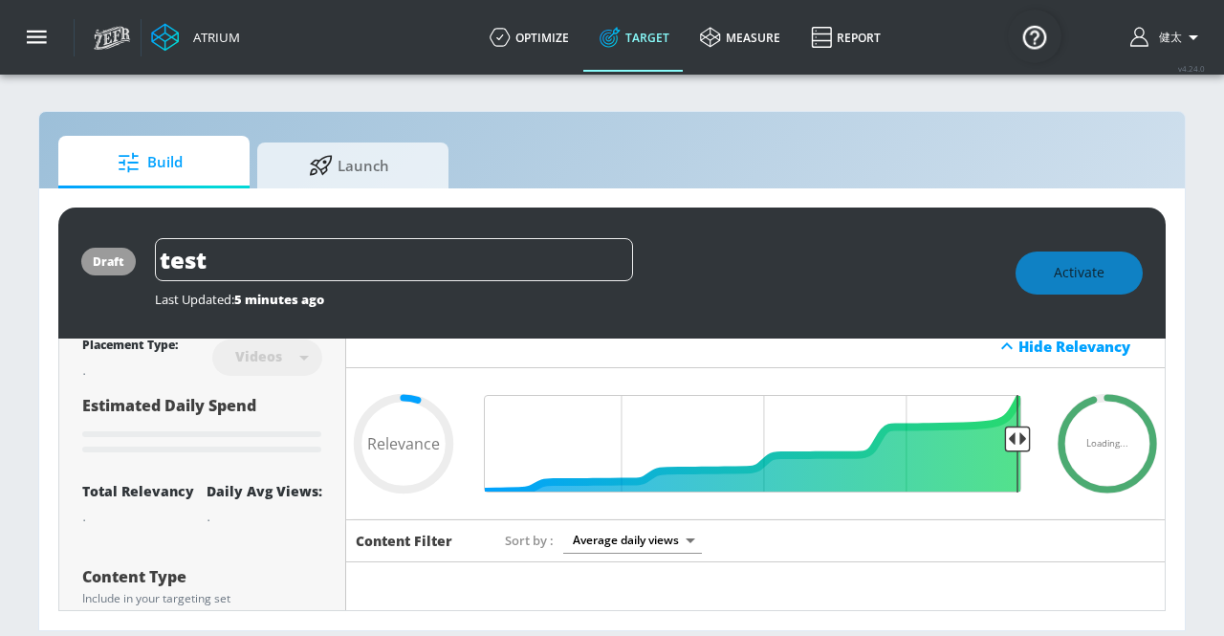
scroll to position [205, 0]
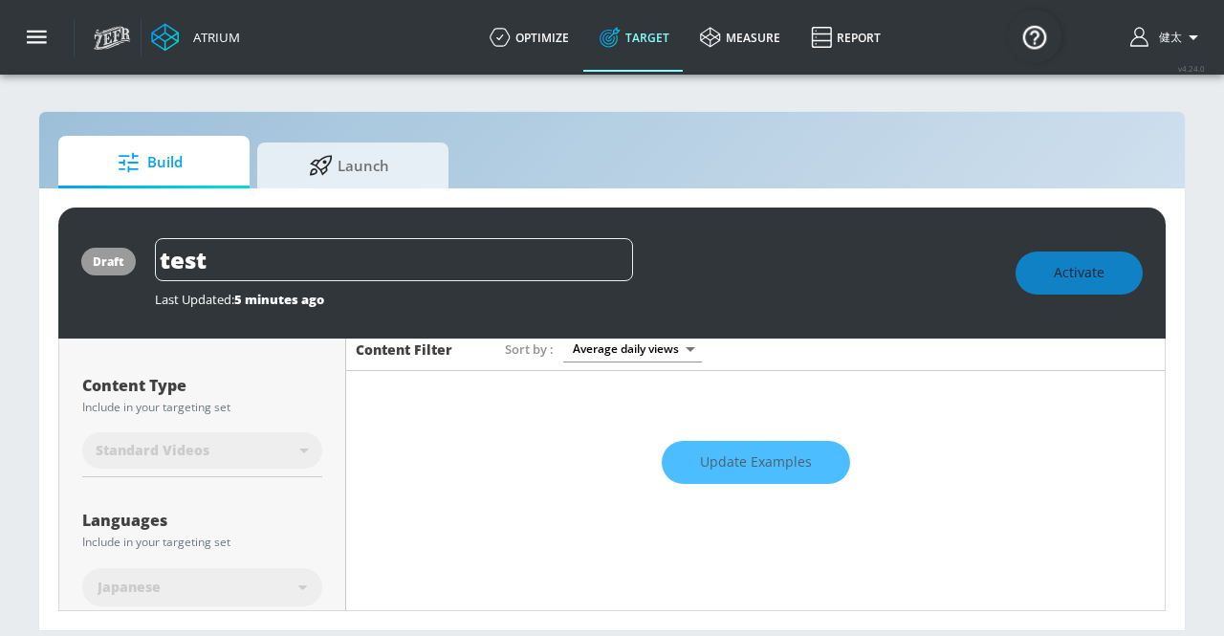
click at [746, 466] on div "Update Examples" at bounding box center [755, 462] width 819 height 67
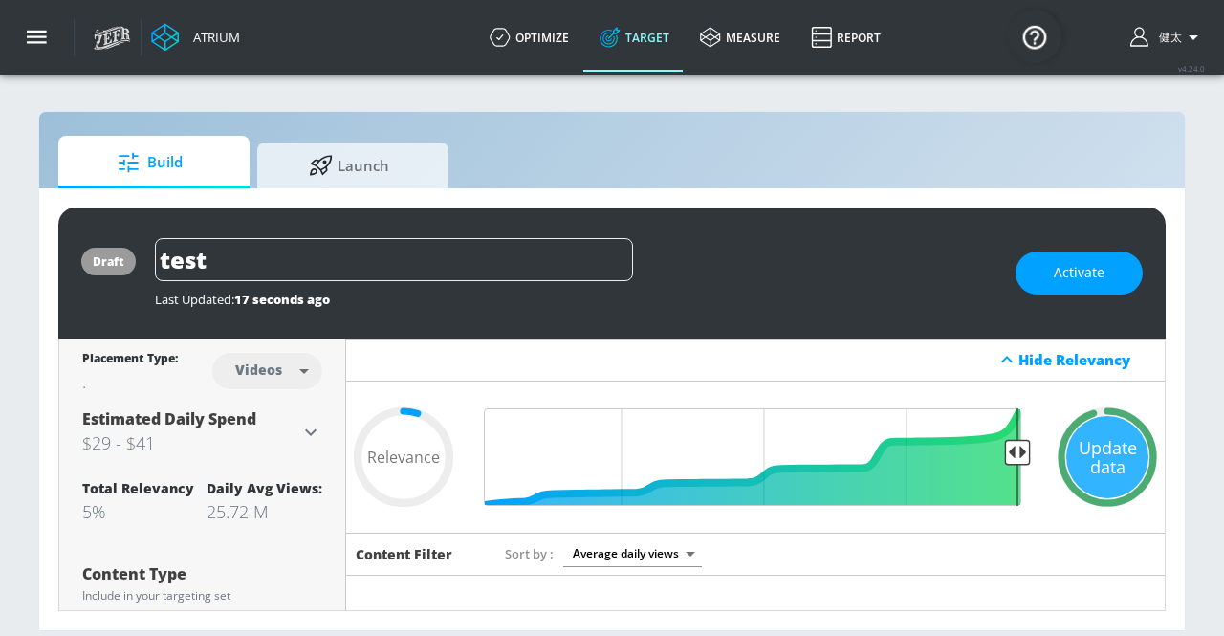
scroll to position [191, 0]
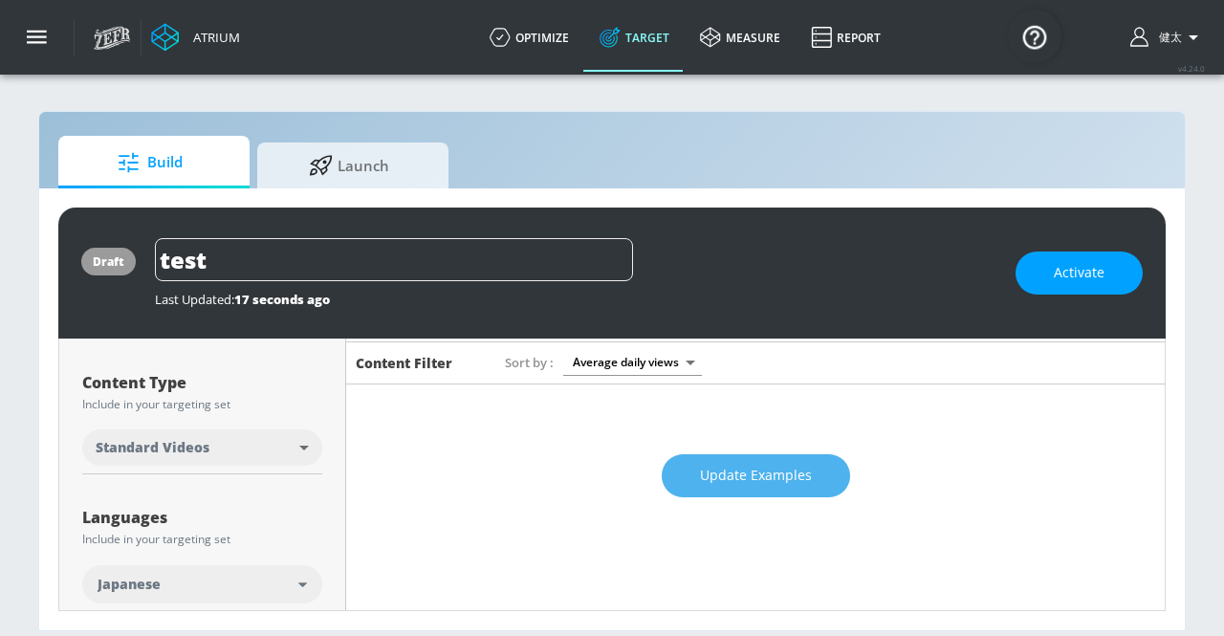
click at [711, 467] on span "Update Examples" at bounding box center [756, 476] width 112 height 24
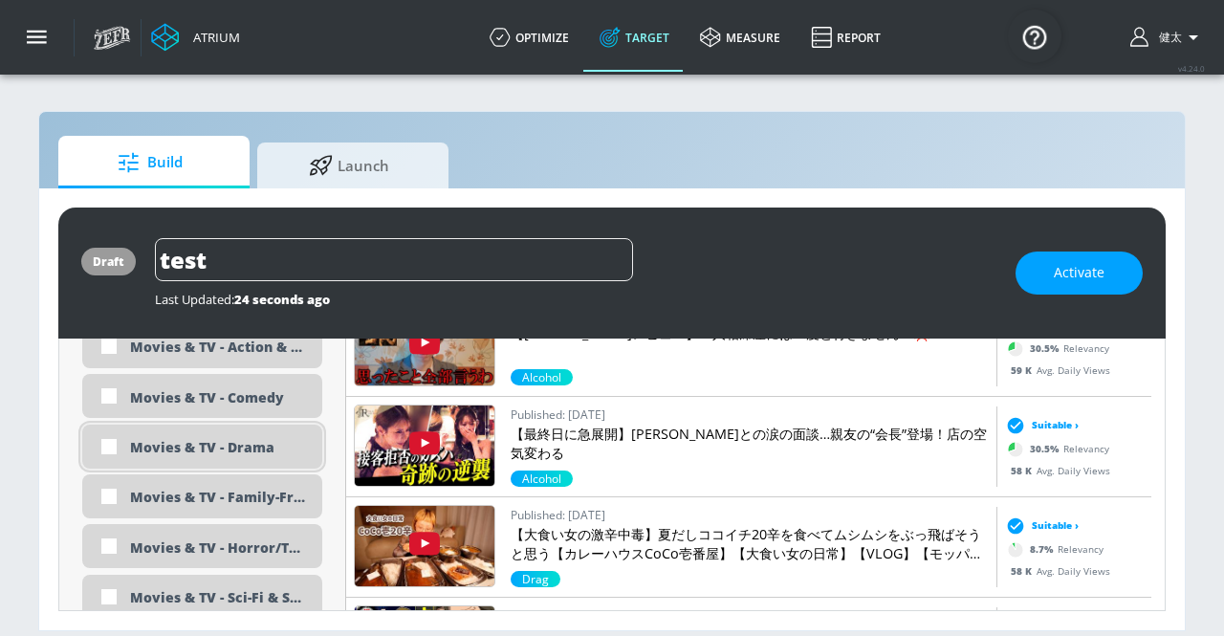
scroll to position [3698, 0]
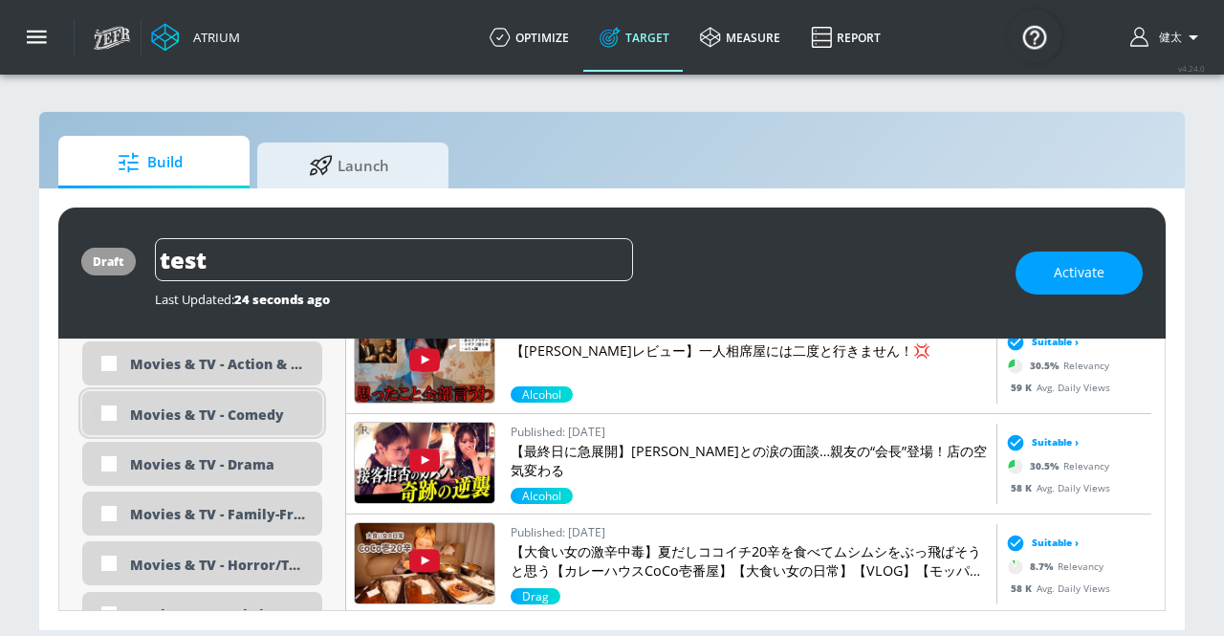
click at [107, 412] on input "checkbox" at bounding box center [109, 413] width 34 height 34
checkbox input "true"
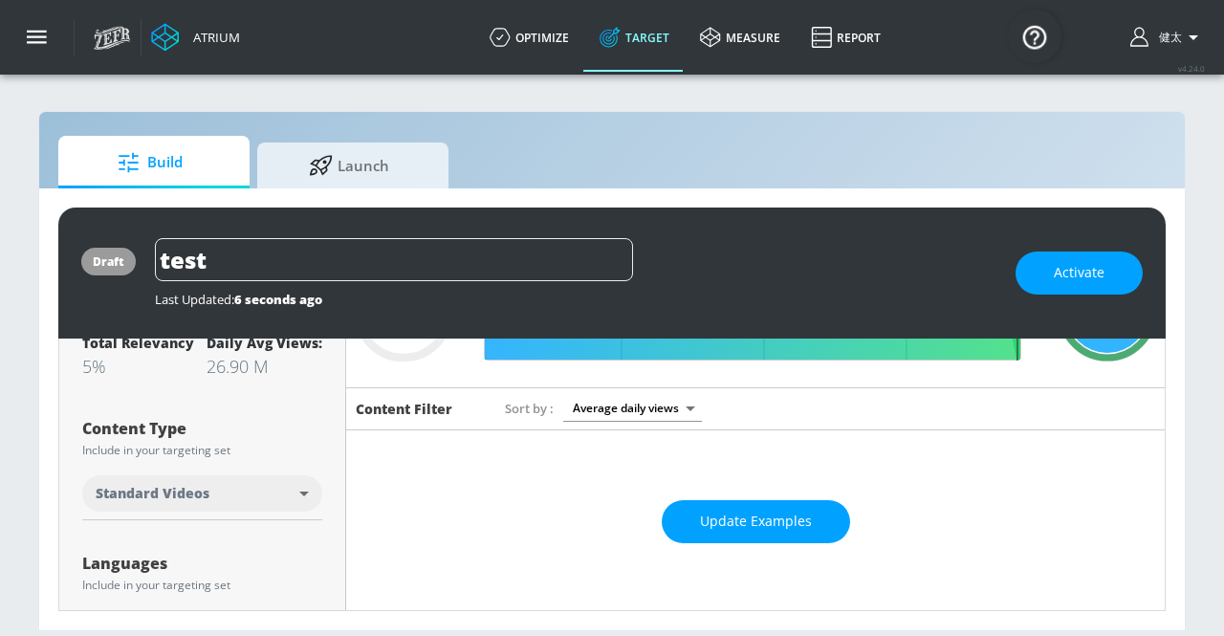
scroll to position [0, 0]
